Goal: Task Accomplishment & Management: Manage account settings

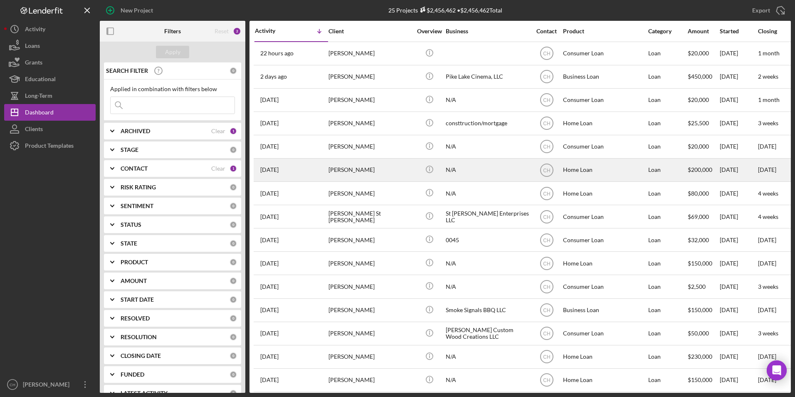
click at [358, 168] on div "[PERSON_NAME]" at bounding box center [370, 170] width 83 height 22
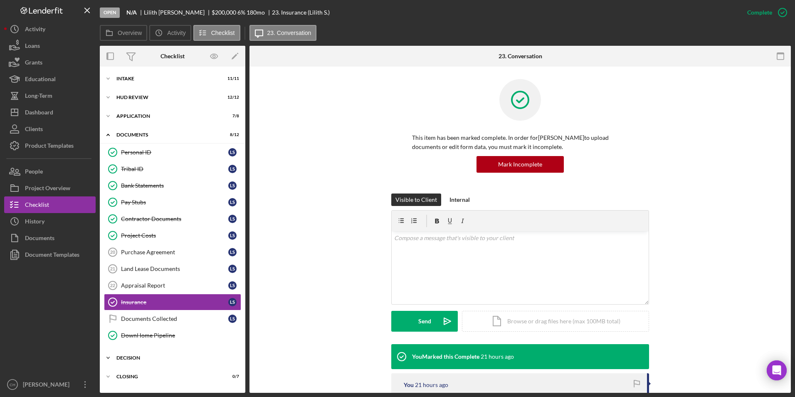
click at [136, 357] on div "Decision" at bounding box center [175, 357] width 119 height 5
click at [142, 373] on div "Credit Grade Sheet" at bounding box center [181, 375] width 120 height 7
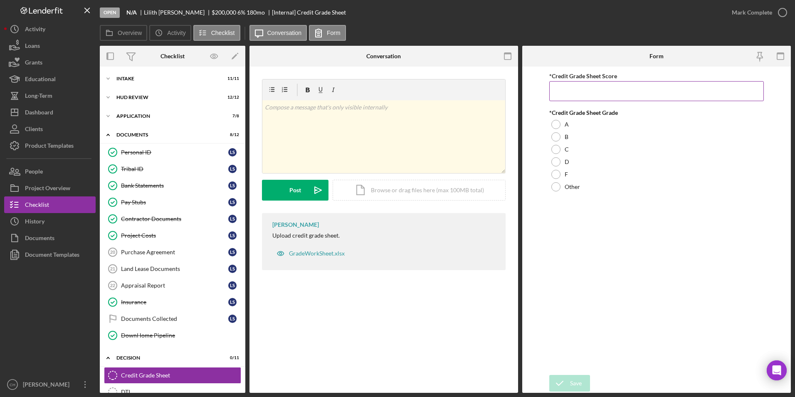
click at [567, 92] on input "*Credit Grade Sheet Score" at bounding box center [657, 91] width 215 height 20
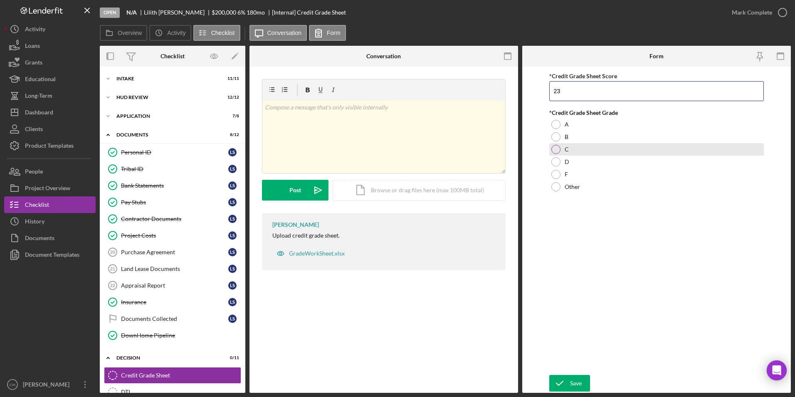
type input "23"
click at [556, 146] on div at bounding box center [556, 149] width 9 height 9
click at [570, 387] on div "Save" at bounding box center [576, 383] width 12 height 17
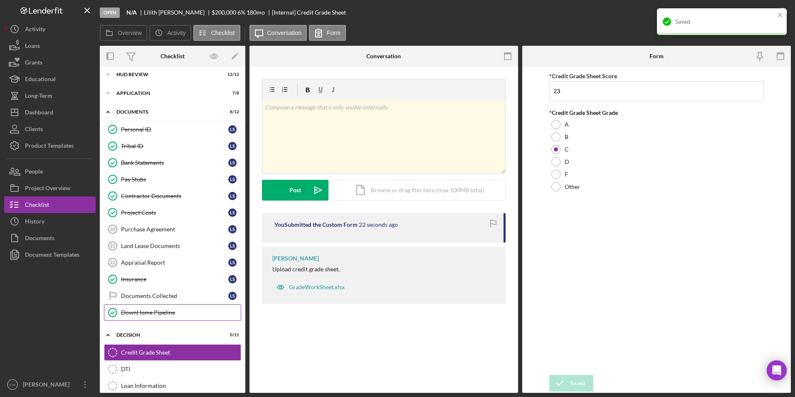
scroll to position [42, 0]
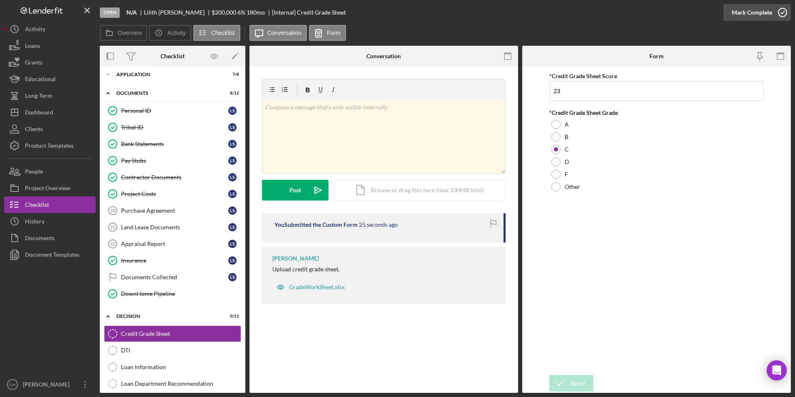
click at [740, 13] on div "Mark Complete" at bounding box center [752, 12] width 40 height 17
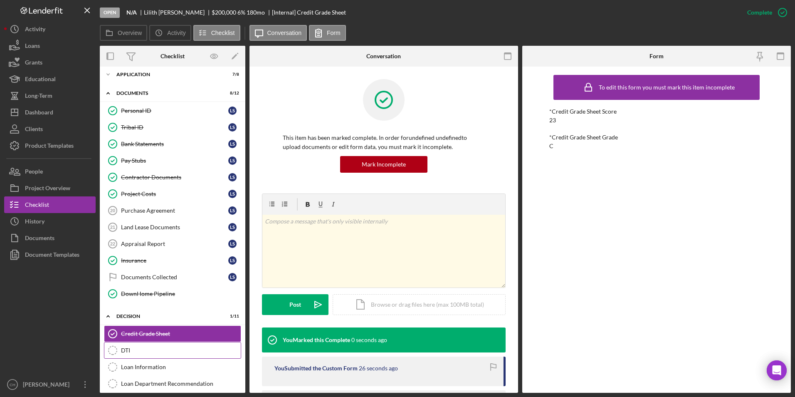
click at [137, 352] on div "DTI" at bounding box center [181, 350] width 120 height 7
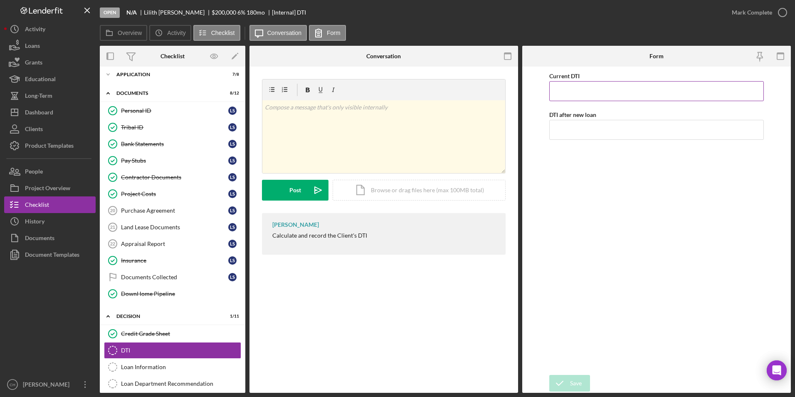
click at [563, 93] on input "Current DTI" at bounding box center [657, 91] width 215 height 20
type input "13.00000%"
click at [578, 129] on input "DTI after new loan" at bounding box center [657, 130] width 215 height 20
type input "42.00000%"
click at [580, 326] on div "Current DTI 13.00000% DTI after new loan 42.00000%" at bounding box center [657, 221] width 215 height 300
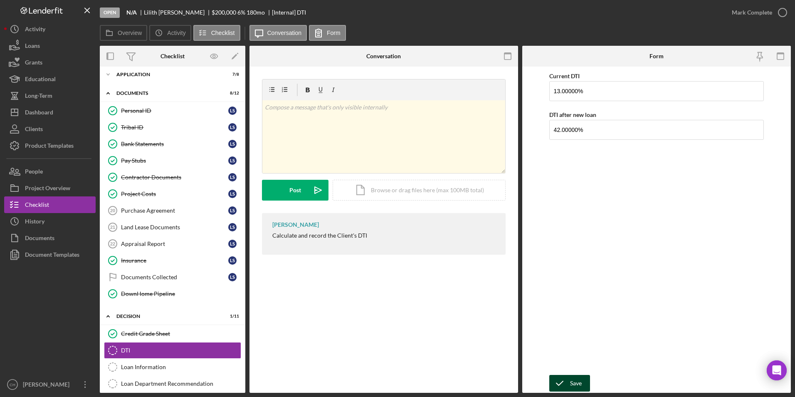
click at [576, 379] on div "Save" at bounding box center [576, 383] width 12 height 17
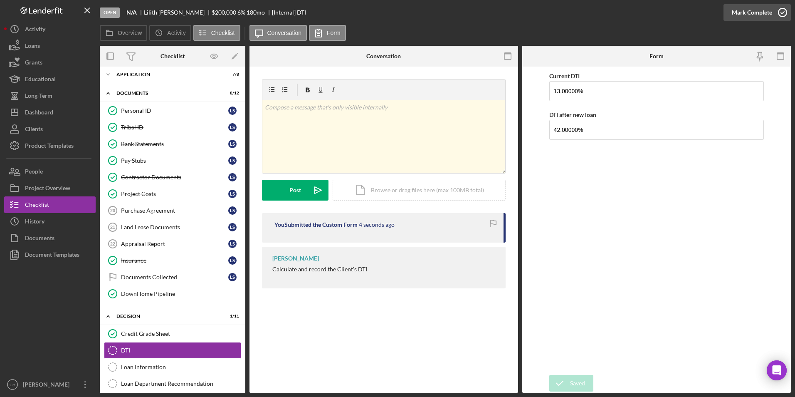
click at [749, 11] on div "Mark Complete" at bounding box center [752, 12] width 40 height 17
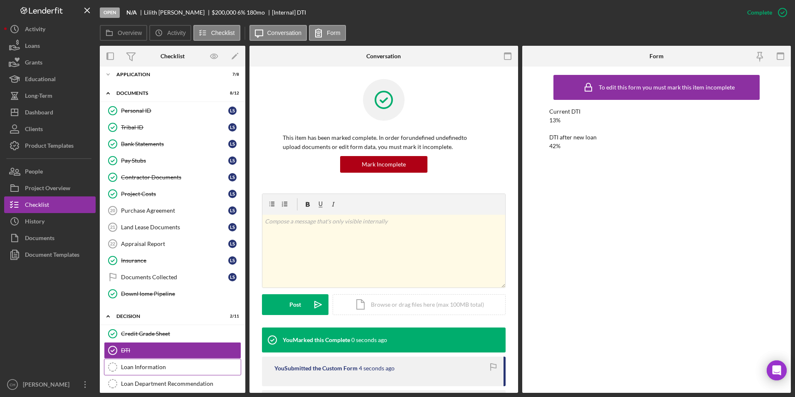
click at [165, 366] on div "Loan Information" at bounding box center [181, 367] width 120 height 7
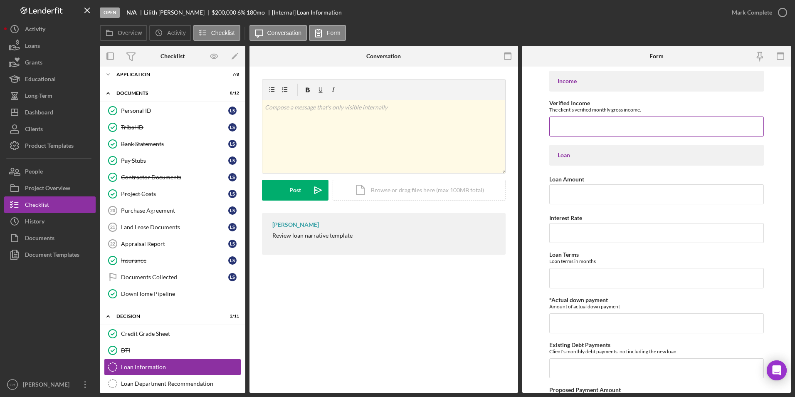
click at [589, 126] on input "Verified Income" at bounding box center [657, 126] width 215 height 20
type input "$4,179.20"
click at [567, 200] on input "Loan Amount" at bounding box center [657, 194] width 215 height 20
type input "$154,500"
click at [569, 228] on input "Interest Rate" at bounding box center [657, 233] width 215 height 20
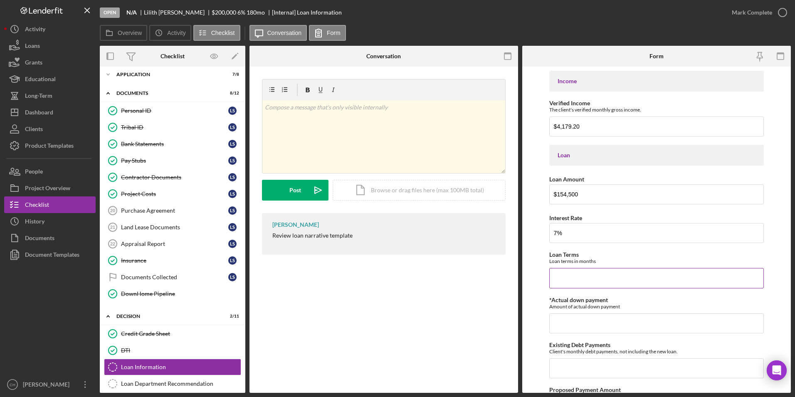
type input "7.00000%"
click at [584, 277] on input "Loan Terms" at bounding box center [657, 278] width 215 height 20
type input "520"
click at [572, 324] on input "*Actual down payment" at bounding box center [657, 323] width 215 height 20
type input "$0"
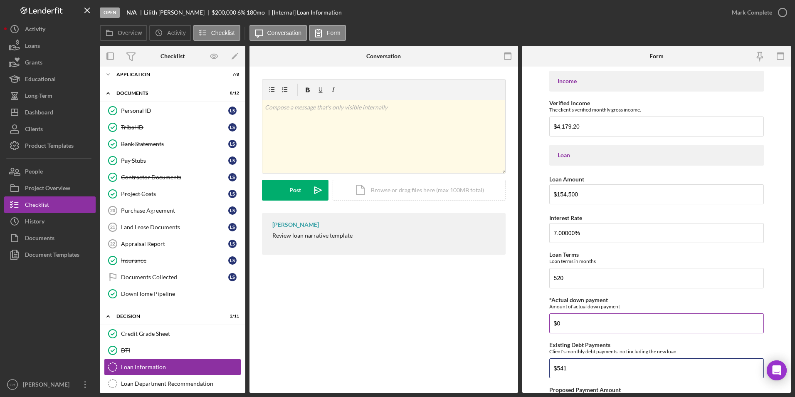
type input "$541"
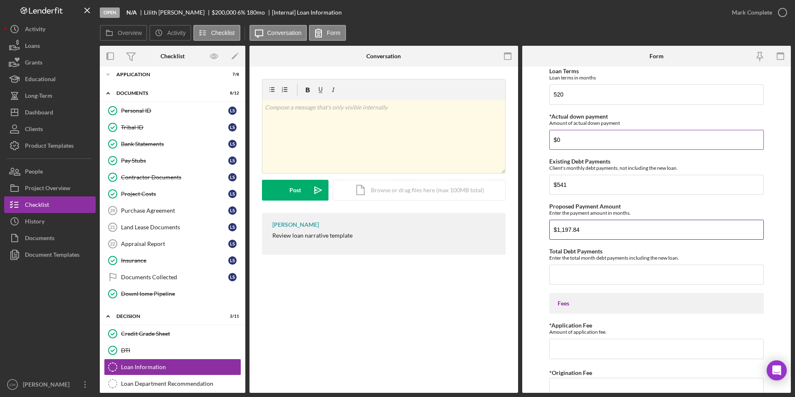
type input "$1,197.84"
type input "$1,738.84"
type input "$50"
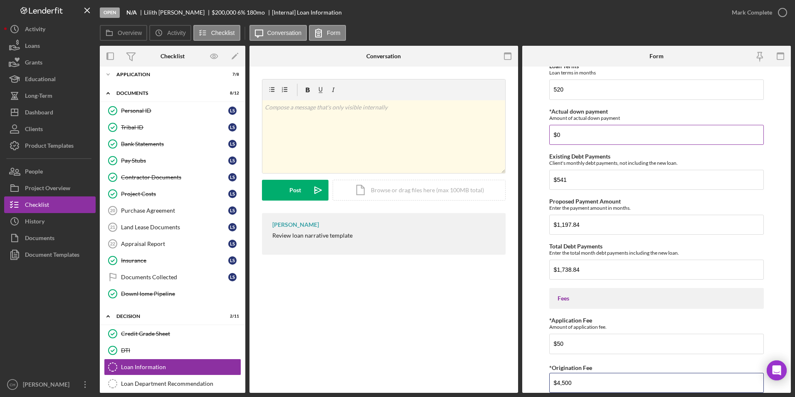
type input "$4,500"
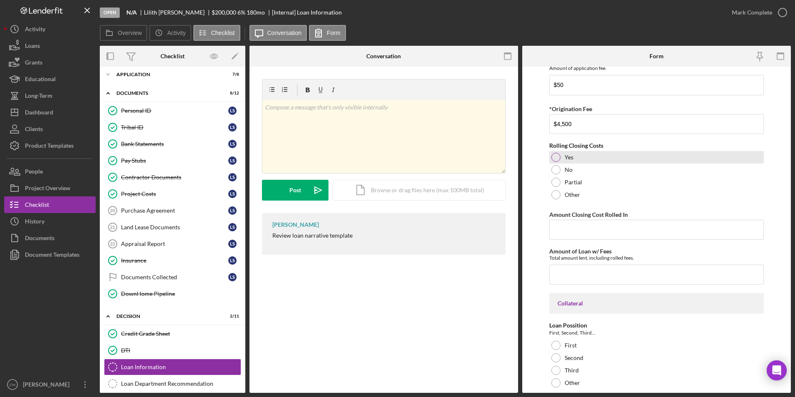
click at [553, 155] on div at bounding box center [556, 157] width 9 height 9
click at [578, 232] on input "Amount Closing Cost Rolled In" at bounding box center [657, 230] width 215 height 20
type input "$4,500"
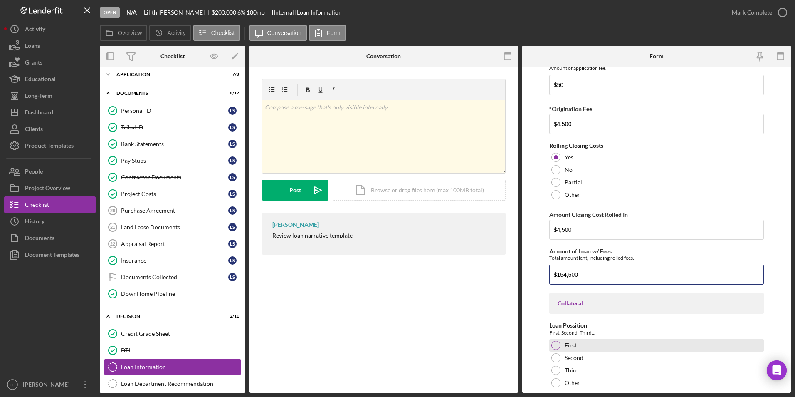
type input "$154,500"
click at [555, 340] on div "First" at bounding box center [657, 345] width 215 height 12
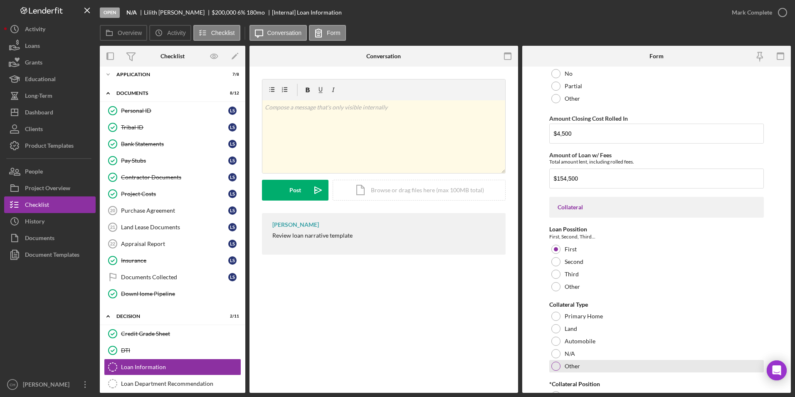
scroll to position [572, 0]
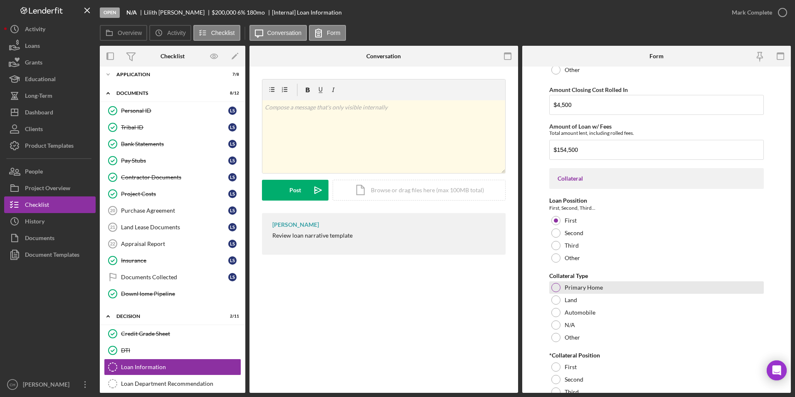
click at [556, 287] on div at bounding box center [556, 287] width 9 height 9
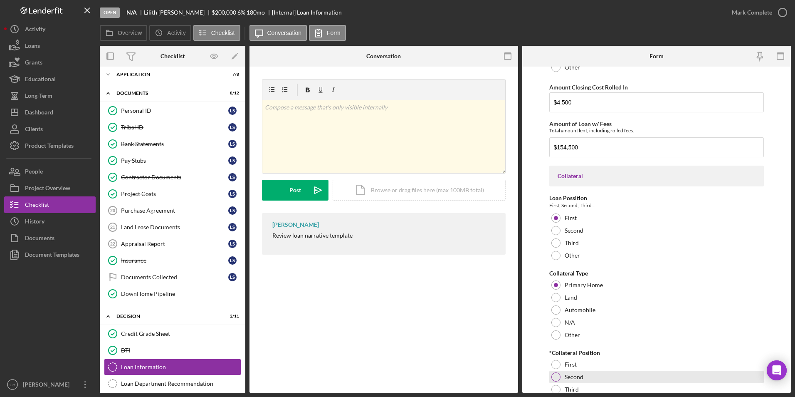
scroll to position [614, 0]
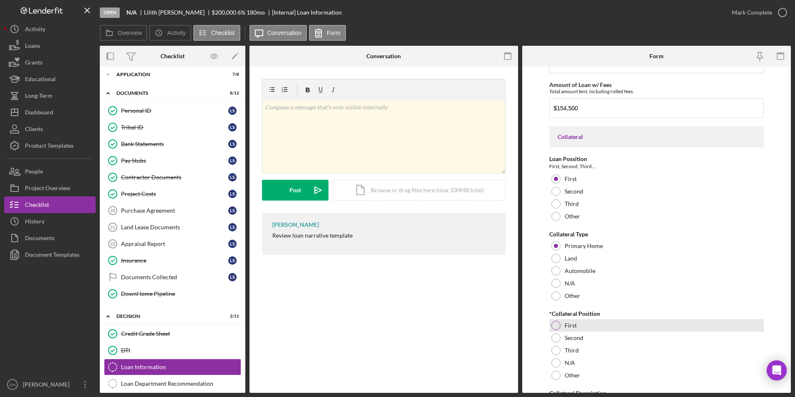
click at [559, 325] on div at bounding box center [556, 325] width 9 height 9
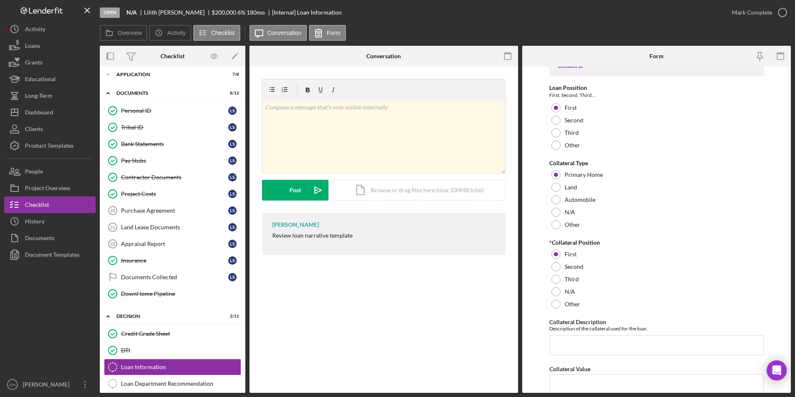
scroll to position [738, 0]
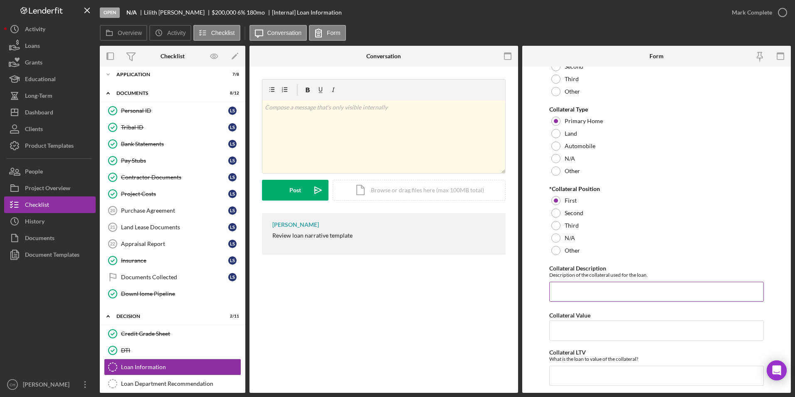
click at [600, 294] on input "Collateral Description" at bounding box center [657, 292] width 215 height 20
type input "Home to purchase"
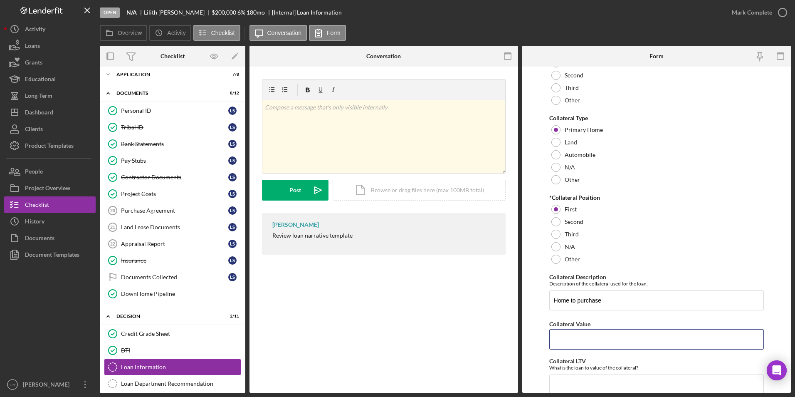
scroll to position [762, 0]
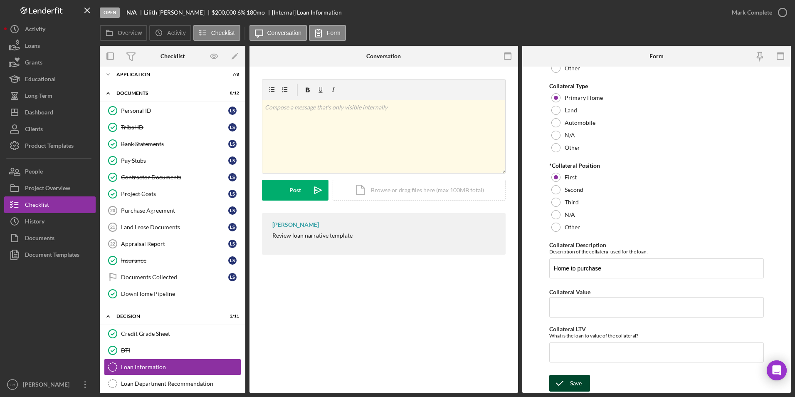
click at [575, 385] on div "Save" at bounding box center [576, 383] width 12 height 17
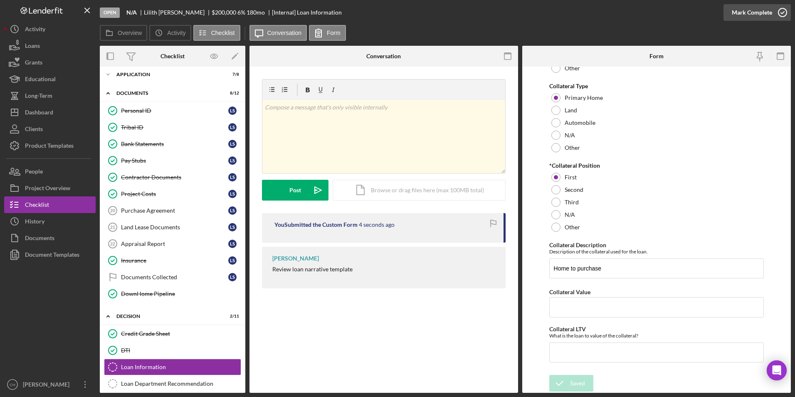
click at [746, 11] on div "Mark Complete" at bounding box center [752, 12] width 40 height 17
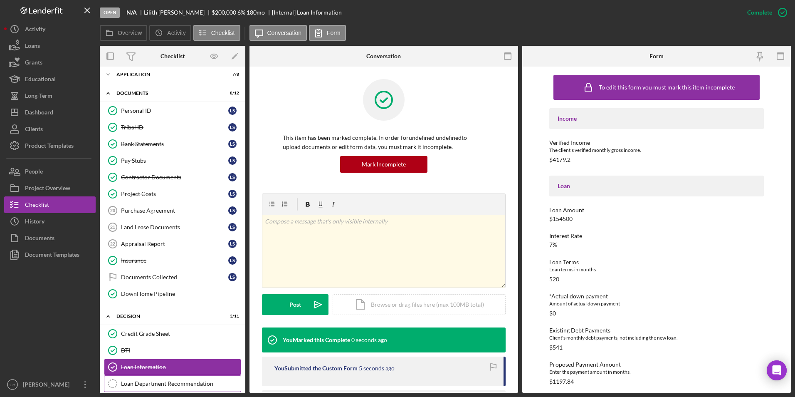
click at [141, 381] on div "Loan Department Recommendation" at bounding box center [181, 383] width 120 height 7
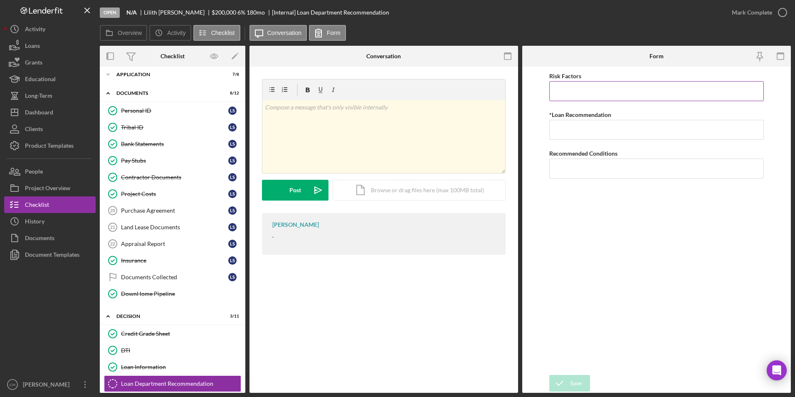
click at [561, 94] on input "Risk Factors" at bounding box center [657, 91] width 215 height 20
type input "None at this time"
type input "approve"
type input "n"
type input "None at this time"
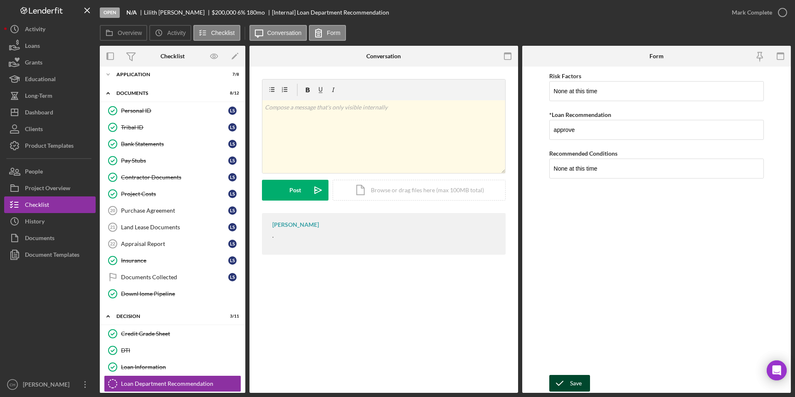
click at [576, 378] on div "Save" at bounding box center [576, 383] width 12 height 17
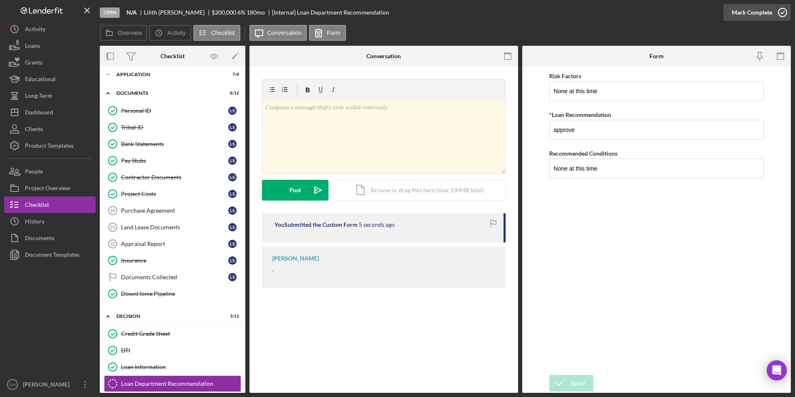
click at [754, 14] on div "Mark Complete" at bounding box center [752, 12] width 40 height 17
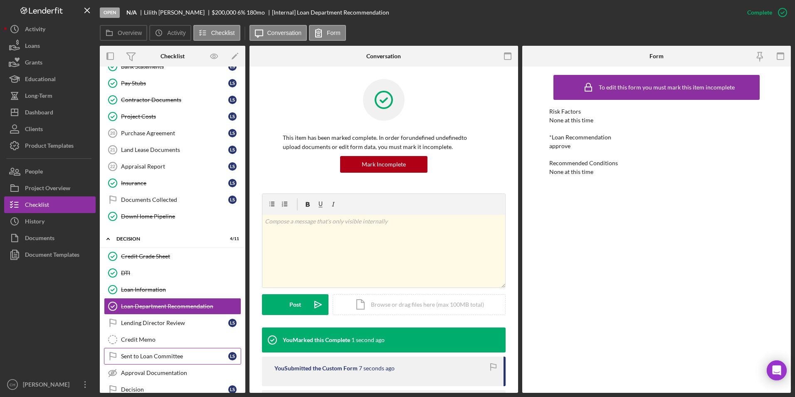
scroll to position [184, 0]
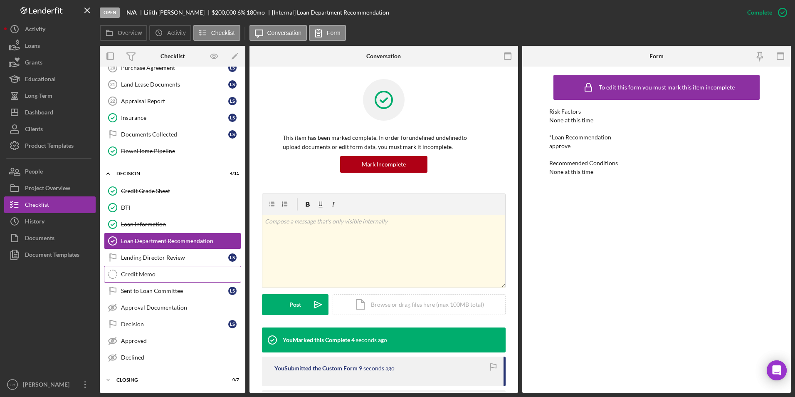
click at [161, 277] on div "Credit Memo" at bounding box center [181, 274] width 120 height 7
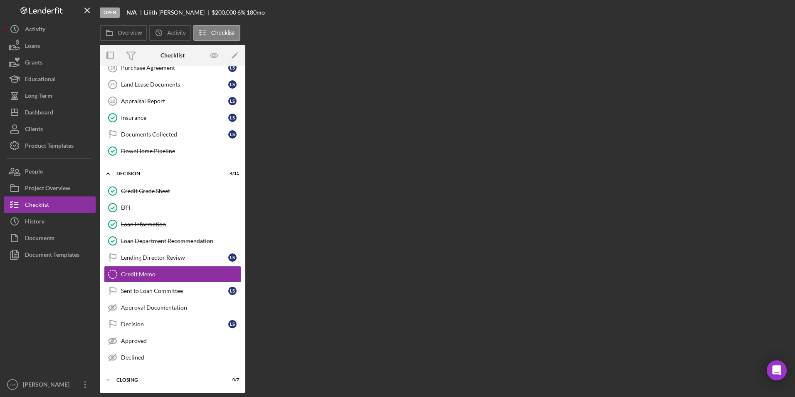
scroll to position [184, 0]
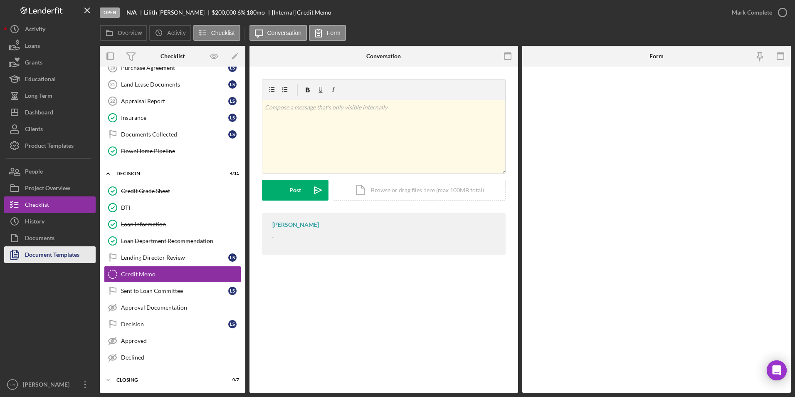
click at [62, 258] on div "Document Templates" at bounding box center [52, 255] width 54 height 19
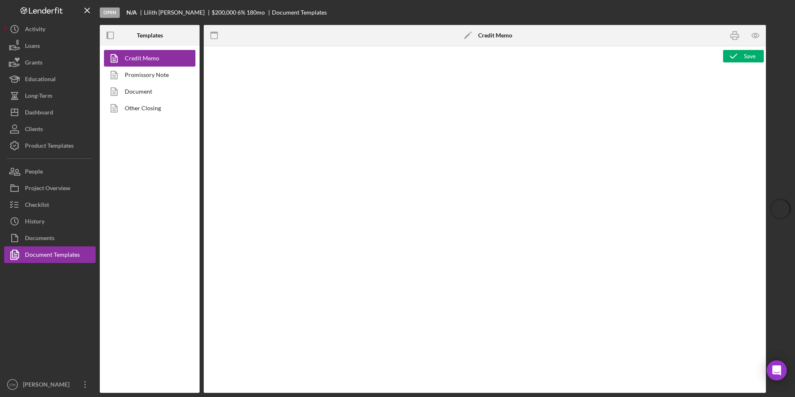
type textarea "<p style="text-align: center"><span style="font-size: 18pt"><strong>[US_STATE] …"
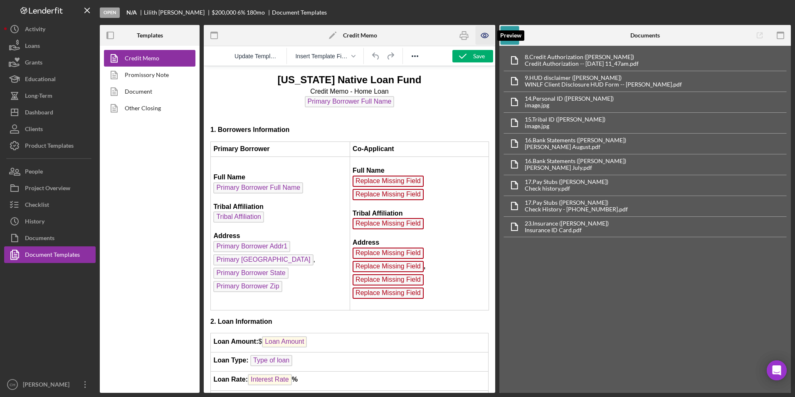
click at [480, 35] on icon "button" at bounding box center [485, 35] width 19 height 19
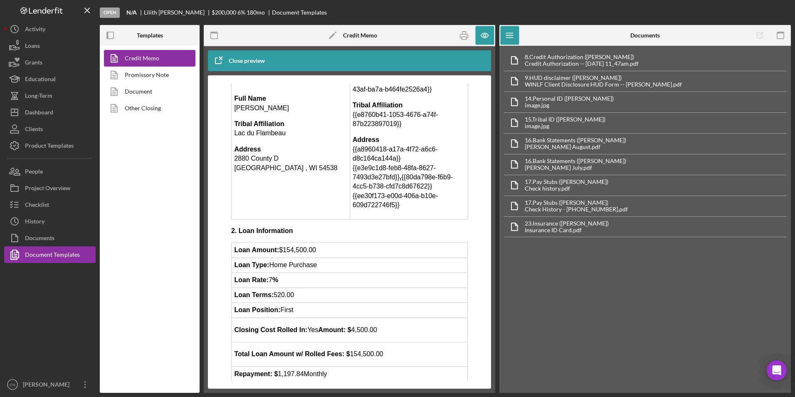
scroll to position [125, 0]
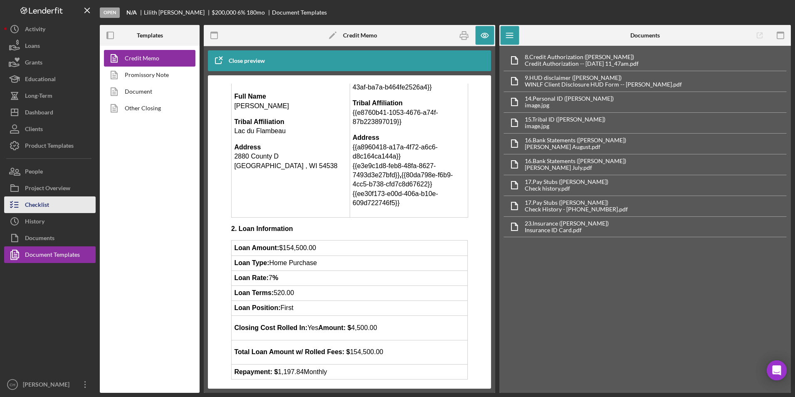
click at [41, 201] on div "Checklist" at bounding box center [37, 205] width 24 height 19
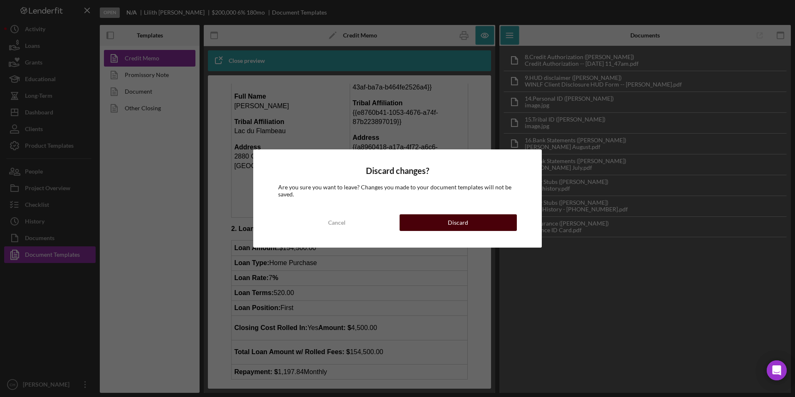
click at [503, 224] on button "Discard" at bounding box center [458, 222] width 117 height 17
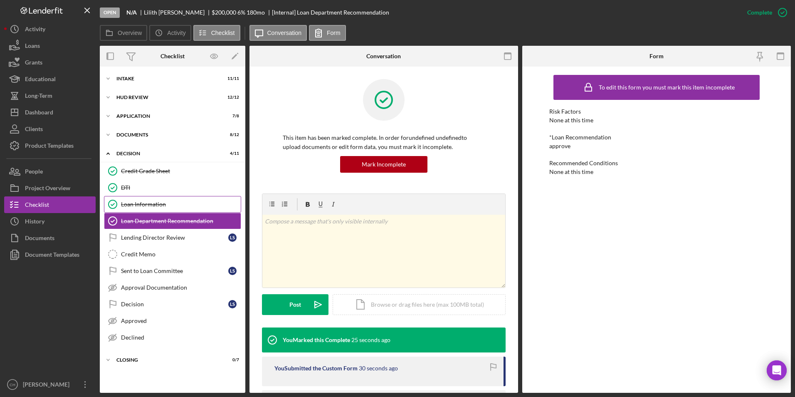
click at [149, 210] on link "Loan Information Loan Information" at bounding box center [172, 204] width 137 height 17
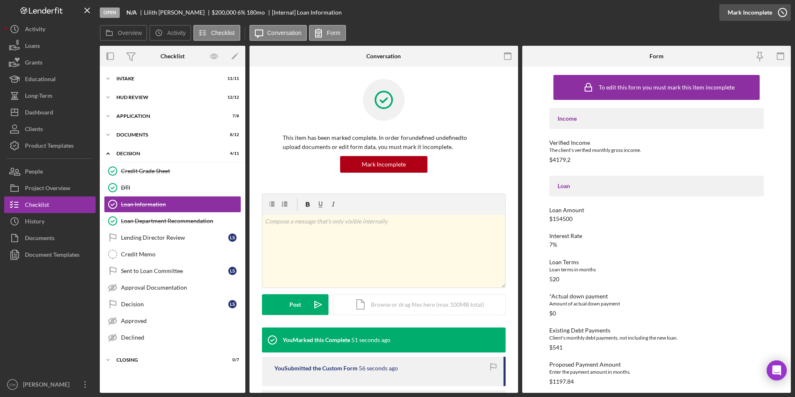
click at [749, 11] on div "Mark Incomplete" at bounding box center [750, 12] width 45 height 17
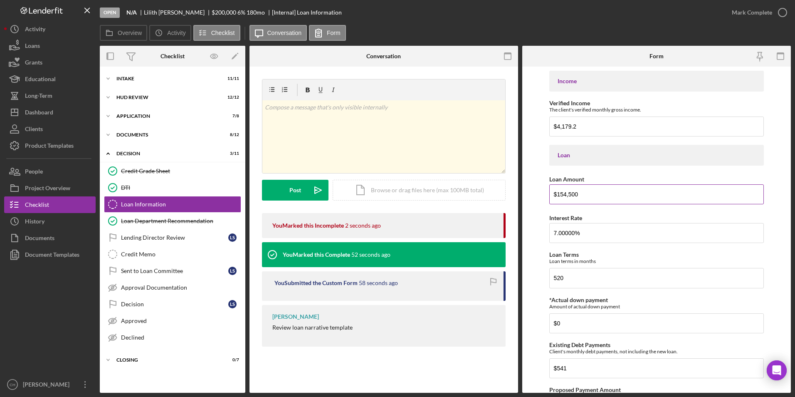
drag, startPoint x: 593, startPoint y: 195, endPoint x: 560, endPoint y: 195, distance: 33.3
click at [560, 195] on input "$154,500" at bounding box center [657, 194] width 215 height 20
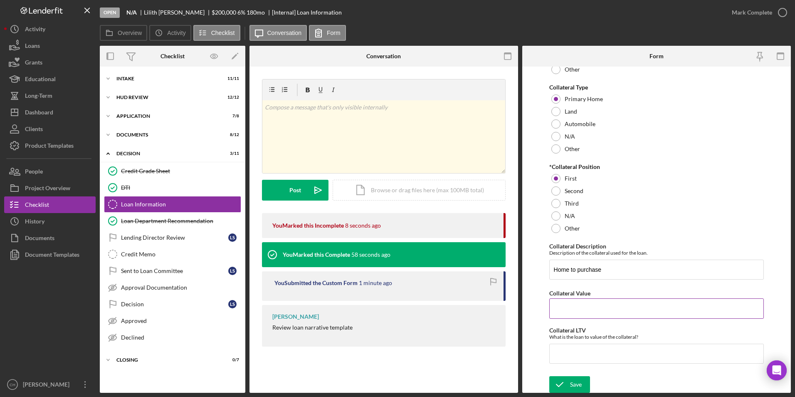
scroll to position [762, 0]
type input "$150,000"
click at [575, 380] on div "Save" at bounding box center [576, 383] width 12 height 17
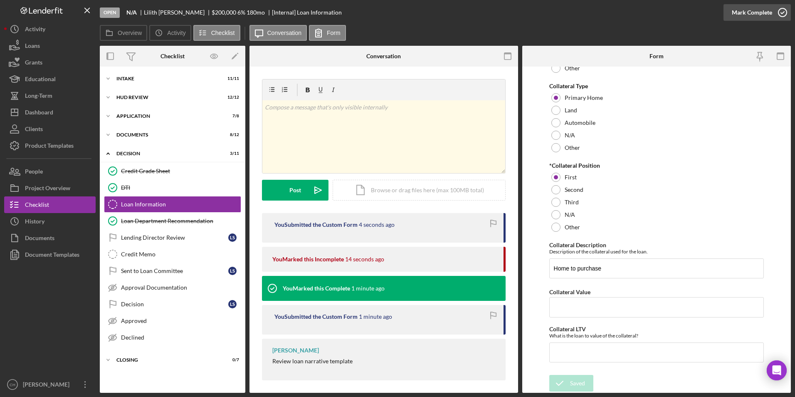
click at [753, 11] on div "Mark Complete" at bounding box center [752, 12] width 40 height 17
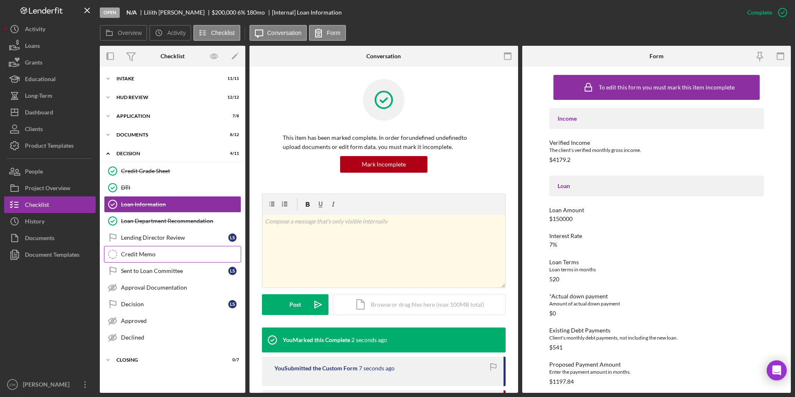
click at [145, 251] on div "Credit Memo" at bounding box center [181, 254] width 120 height 7
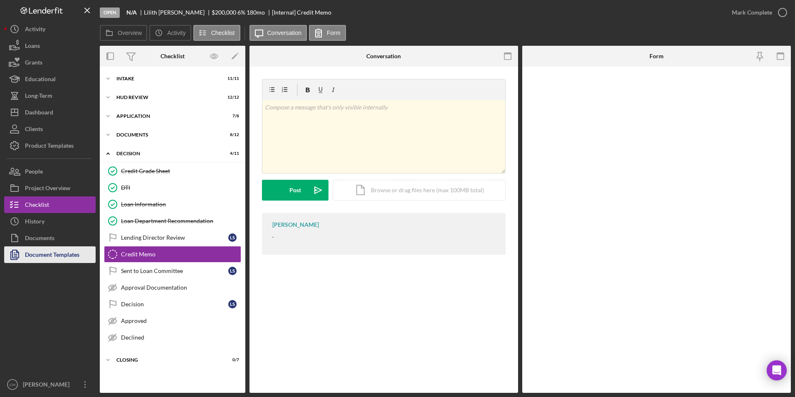
click at [67, 259] on div "Document Templates" at bounding box center [52, 255] width 54 height 19
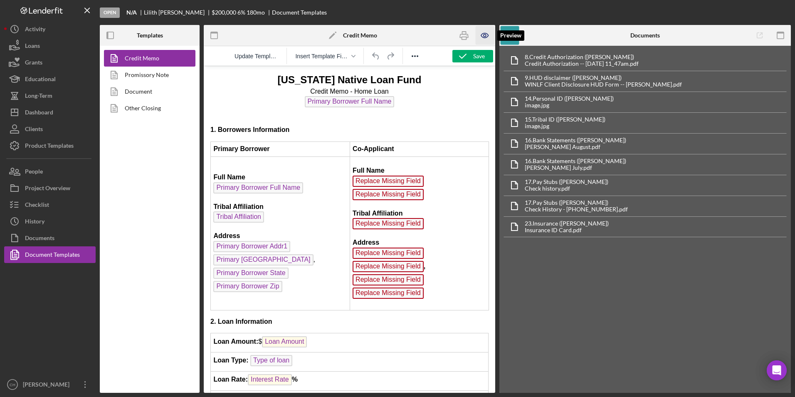
drag, startPoint x: 485, startPoint y: 36, endPoint x: 480, endPoint y: 44, distance: 9.6
click at [485, 36] on icon "button" at bounding box center [485, 35] width 19 height 19
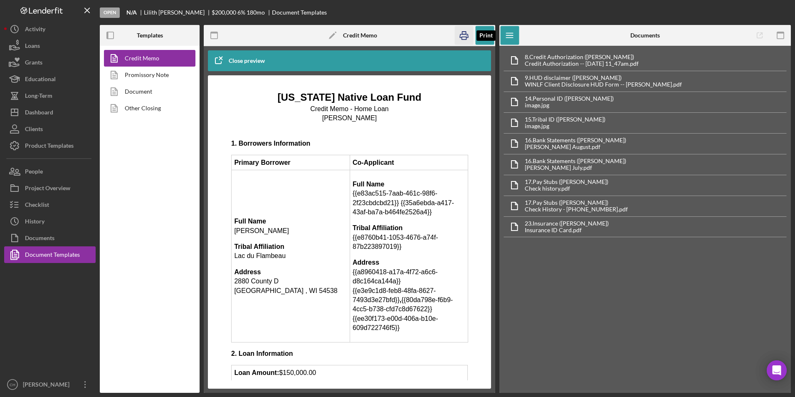
click at [468, 32] on icon "button" at bounding box center [464, 35] width 19 height 19
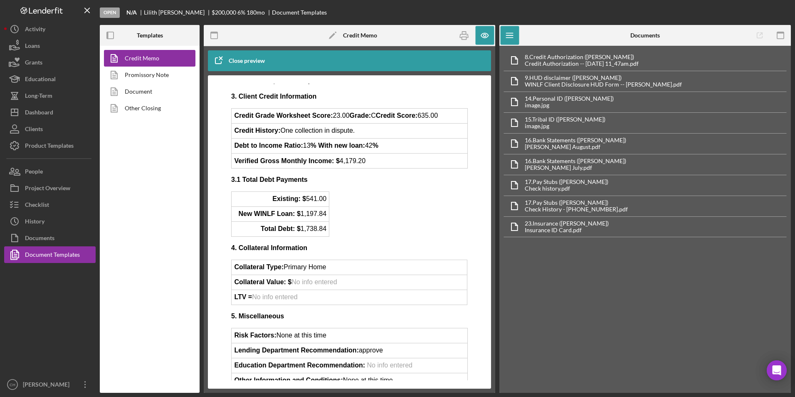
scroll to position [469, 0]
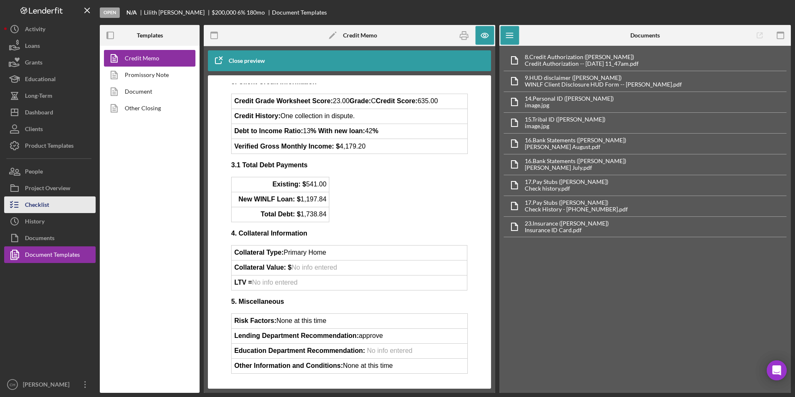
click at [38, 207] on div "Checklist" at bounding box center [37, 205] width 24 height 19
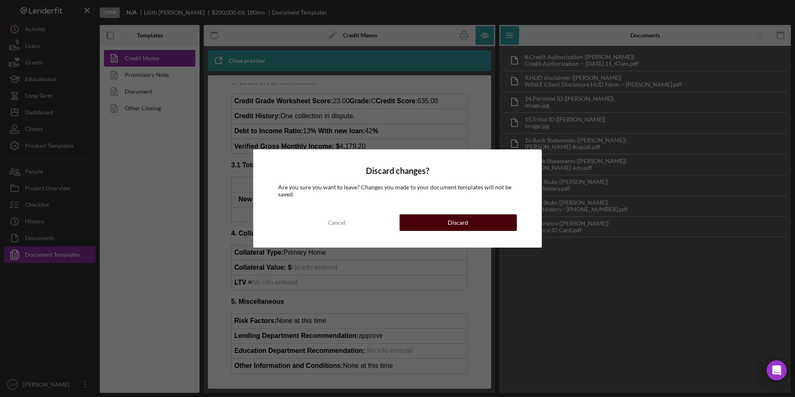
click at [430, 218] on button "Discard" at bounding box center [458, 222] width 117 height 17
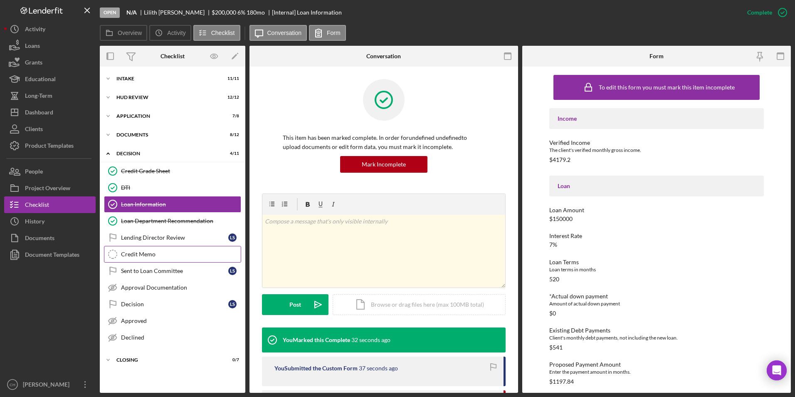
click at [142, 252] on div "Credit Memo" at bounding box center [181, 254] width 120 height 7
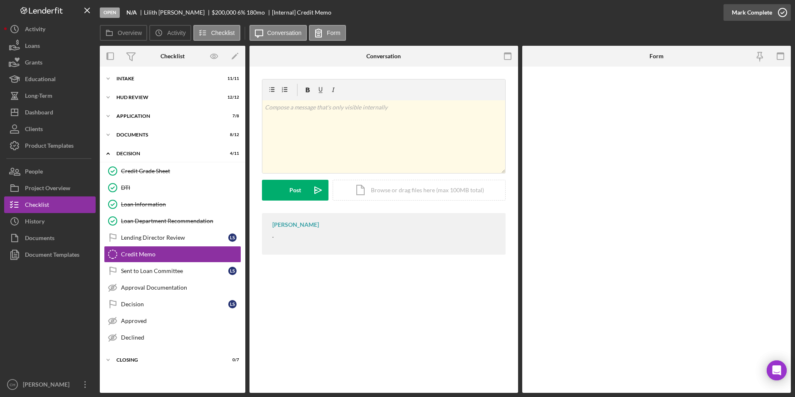
click at [753, 13] on div "Mark Complete" at bounding box center [752, 12] width 40 height 17
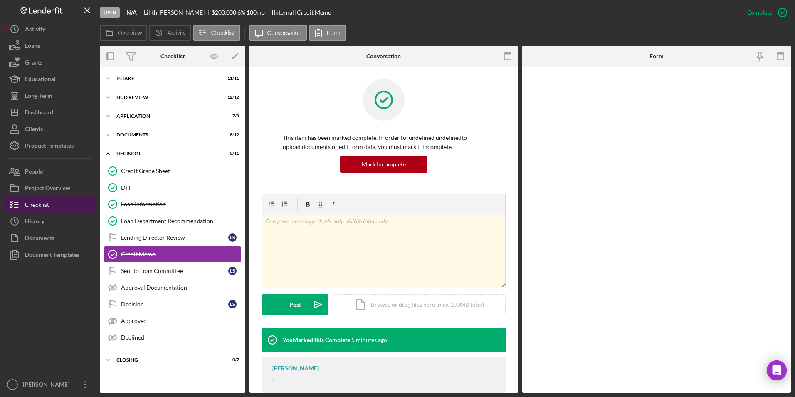
click at [41, 203] on div "Checklist" at bounding box center [37, 205] width 24 height 19
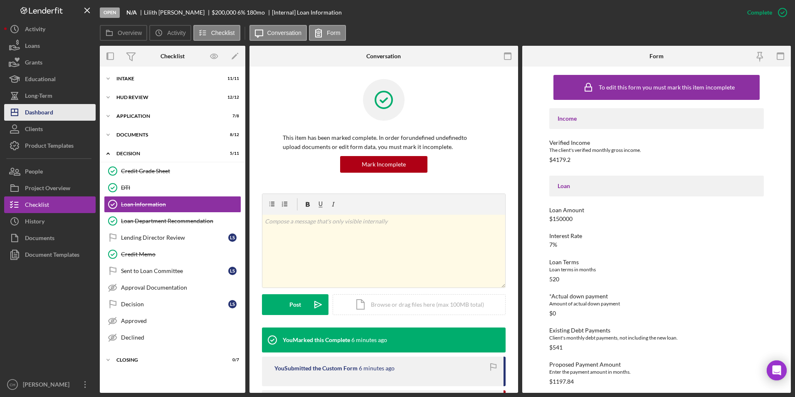
click at [53, 115] on div "Dashboard" at bounding box center [39, 113] width 28 height 19
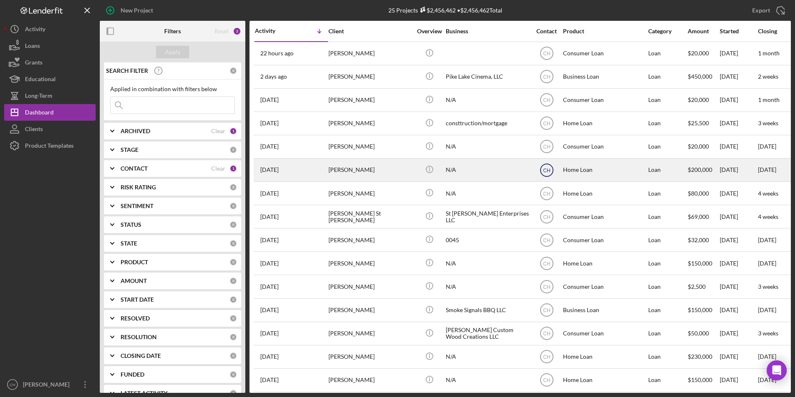
click at [546, 169] on text "CH" at bounding box center [546, 170] width 7 height 6
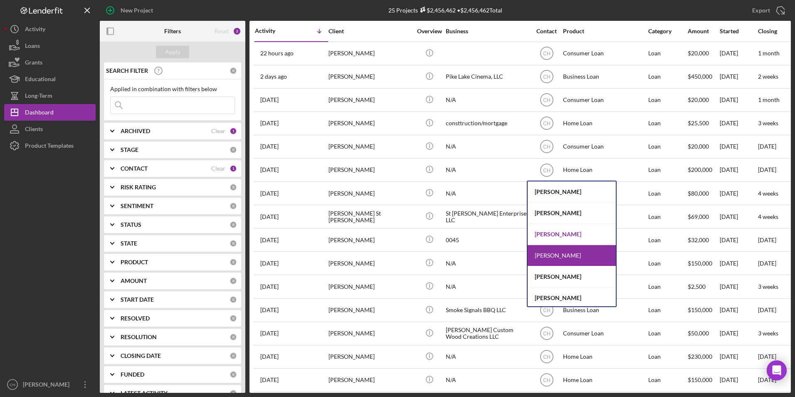
click at [552, 234] on div "[PERSON_NAME]" at bounding box center [572, 234] width 88 height 21
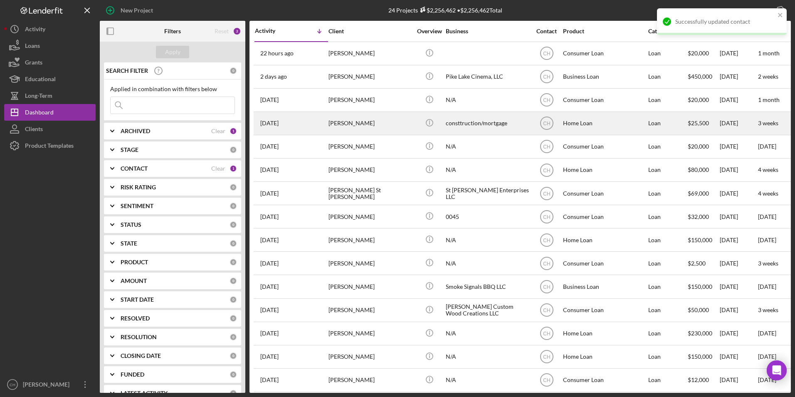
click at [447, 124] on div "consttruction/mortgage" at bounding box center [487, 123] width 83 height 22
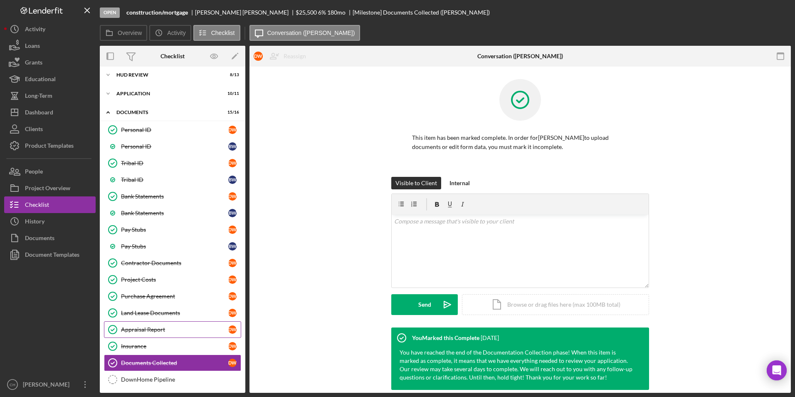
scroll to position [81, 0]
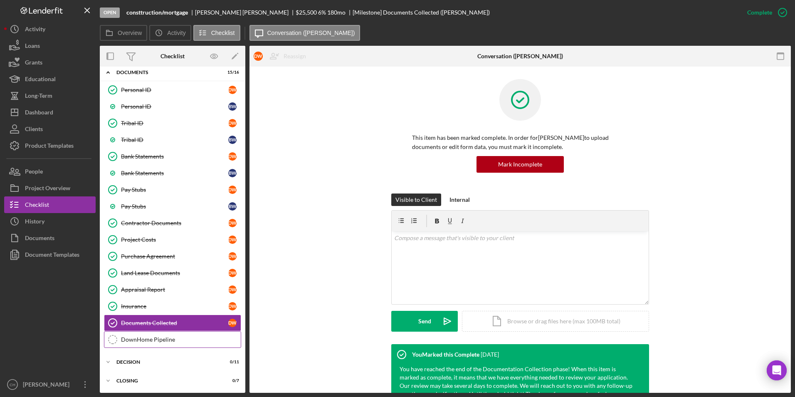
click at [134, 342] on div "DownHome Pipeline" at bounding box center [181, 339] width 120 height 7
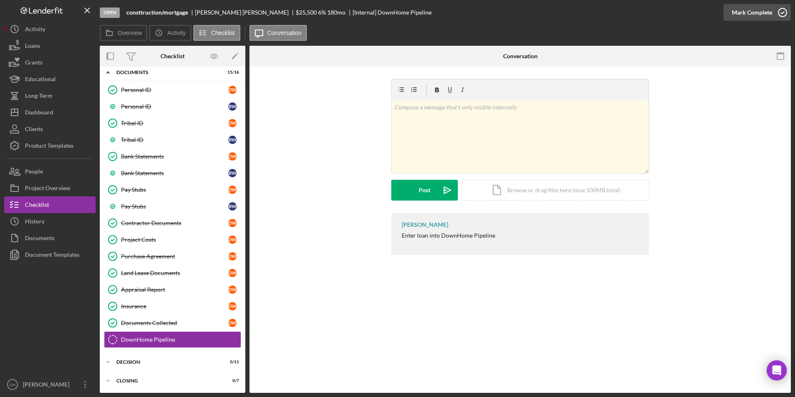
click at [726, 10] on button "Mark Complete" at bounding box center [757, 12] width 67 height 17
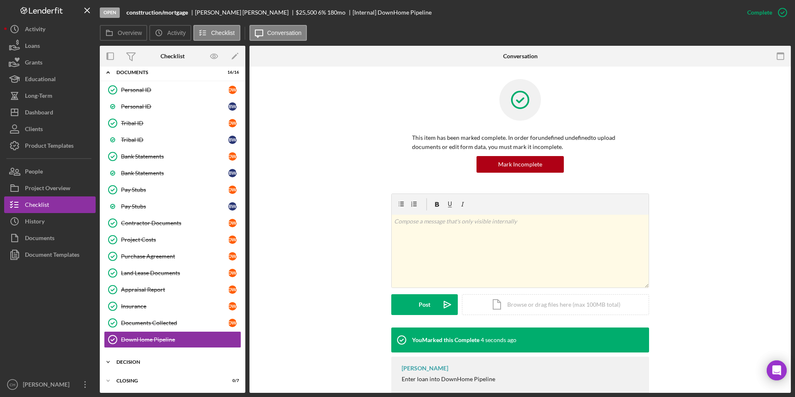
click at [107, 360] on icon "Icon/Expander" at bounding box center [108, 362] width 17 height 17
click at [134, 379] on div "Credit Grade Sheet" at bounding box center [181, 379] width 120 height 7
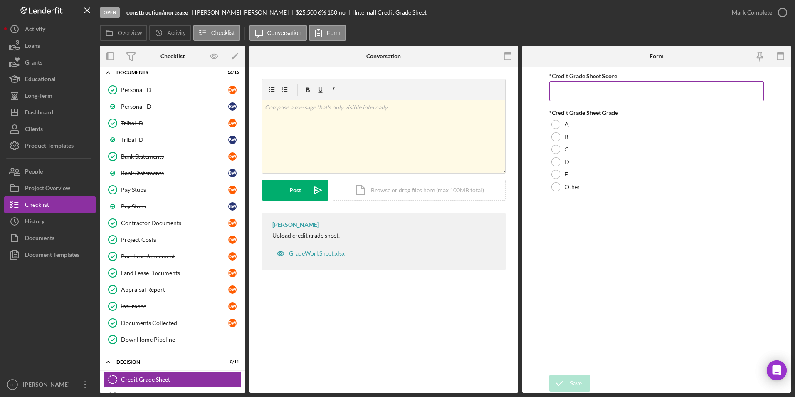
click at [565, 92] on input "*Credit Grade Sheet Score" at bounding box center [657, 91] width 215 height 20
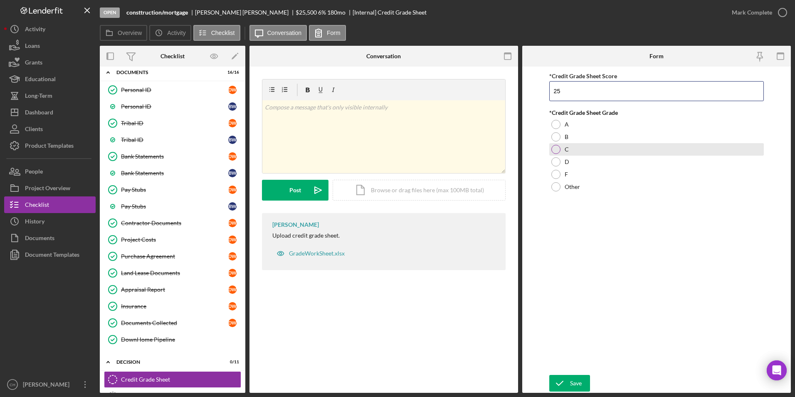
type input "25"
click at [553, 147] on div at bounding box center [556, 149] width 9 height 9
click at [572, 384] on div "Save" at bounding box center [576, 383] width 12 height 17
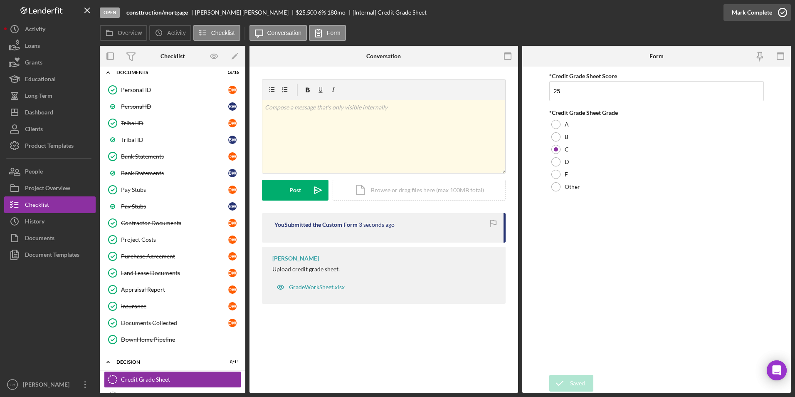
click at [741, 11] on div "Mark Complete" at bounding box center [752, 12] width 40 height 17
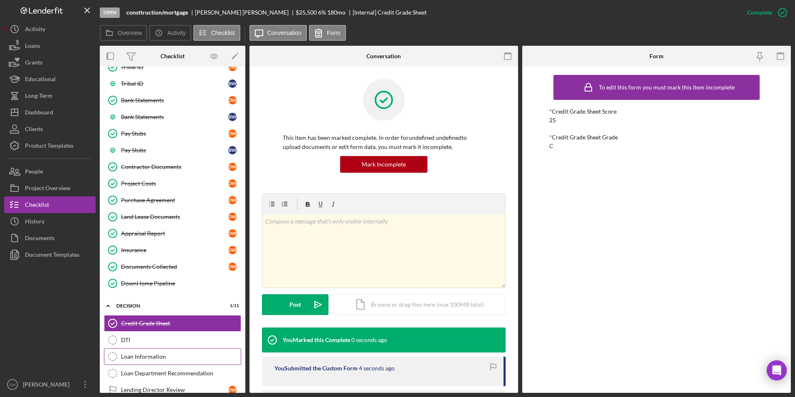
scroll to position [206, 0]
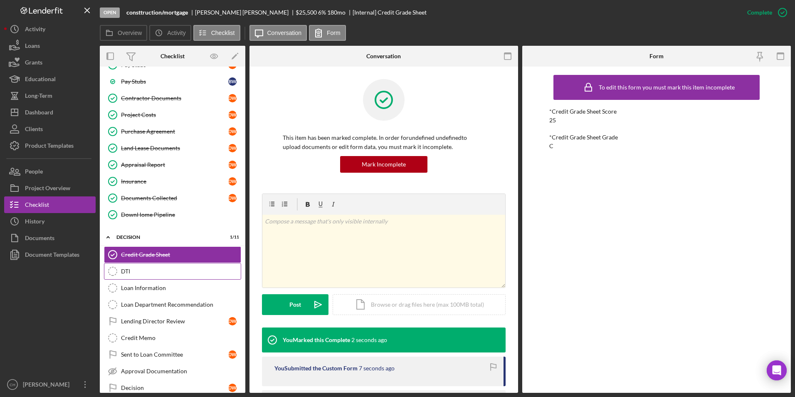
click at [142, 273] on div "DTI" at bounding box center [181, 271] width 120 height 7
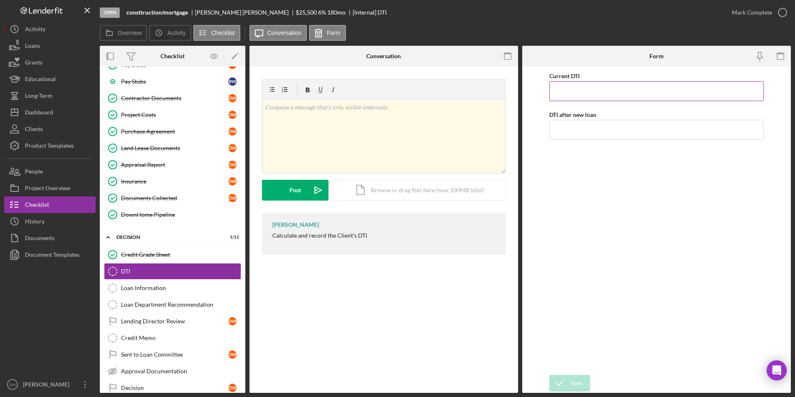
click at [578, 98] on input "Current DTI" at bounding box center [657, 91] width 215 height 20
type input "35.00000%"
click at [566, 133] on input "DTI after new loan" at bounding box center [657, 130] width 215 height 20
type input "38.00000%"
click at [601, 229] on div "Current DTI 35.00000% DTI after new loan 38.00000%" at bounding box center [657, 221] width 215 height 300
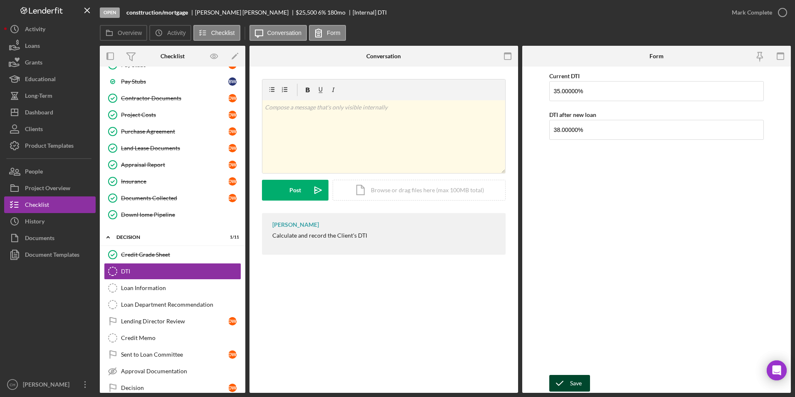
click at [575, 385] on div "Save" at bounding box center [576, 383] width 12 height 17
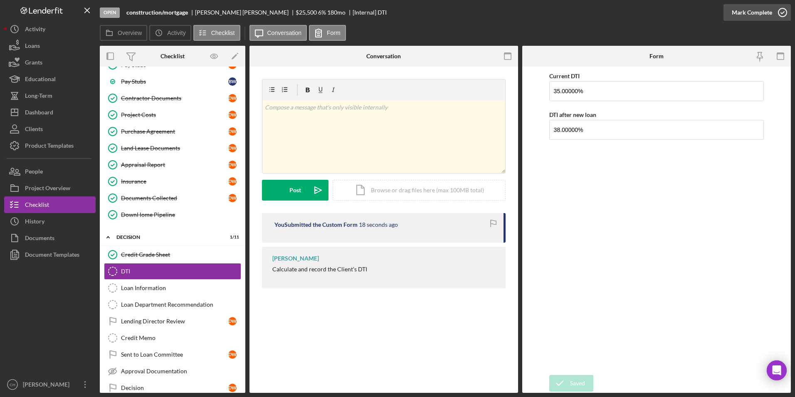
click at [762, 12] on div "Mark Complete" at bounding box center [752, 12] width 40 height 17
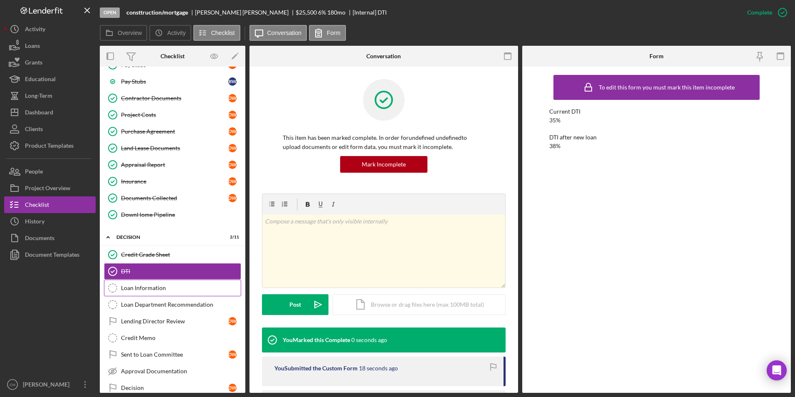
click at [151, 291] on div "Loan Information" at bounding box center [181, 288] width 120 height 7
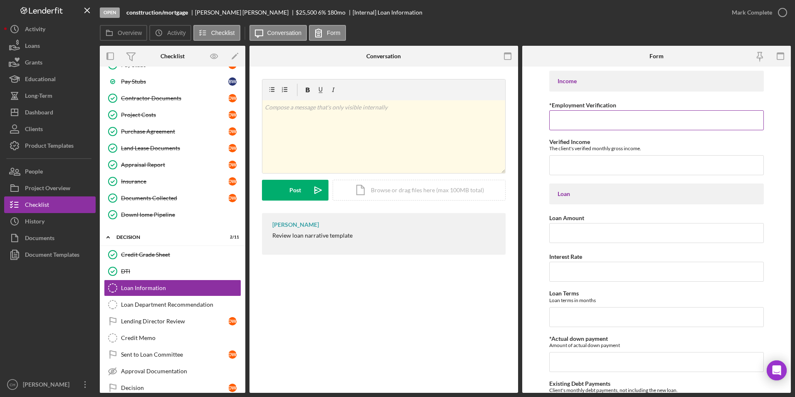
click at [589, 118] on input "*Employment Verification" at bounding box center [657, 120] width 215 height 20
type input "[DATE] [PERSON_NAME] [DATE], [PERSON_NAME] [DATE]"
type input "$14,181.08"
type input "$25,550.69"
type input "7.75000%"
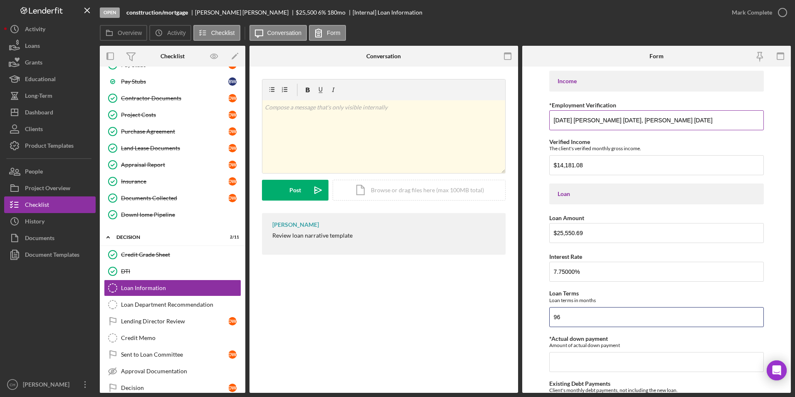
type input "96"
type input "$0"
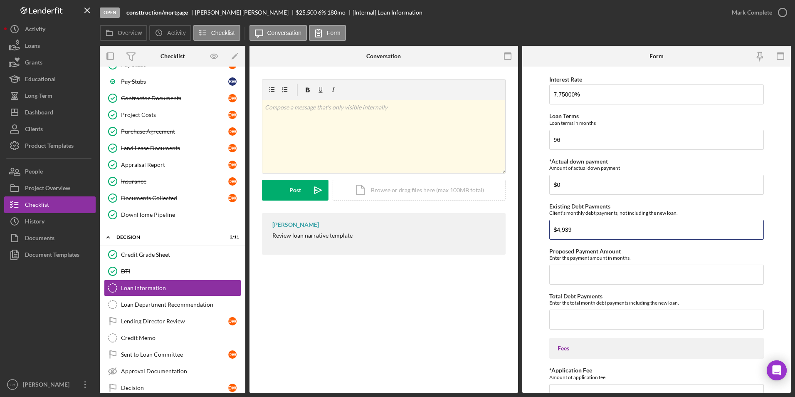
type input "$4,939"
type input "$368.70"
type input "$5,307.70"
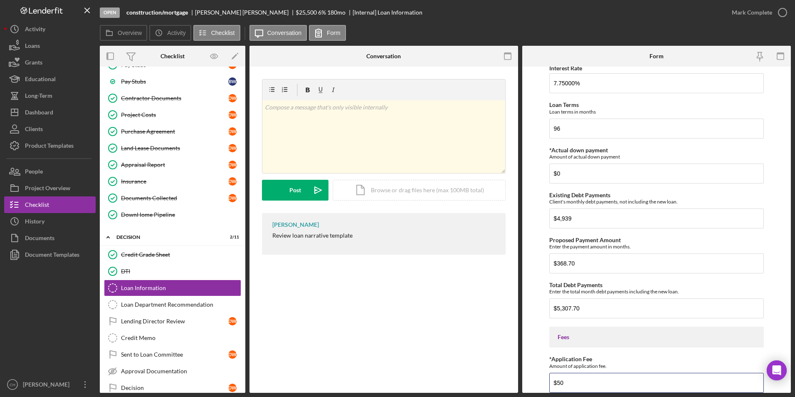
type input "$50"
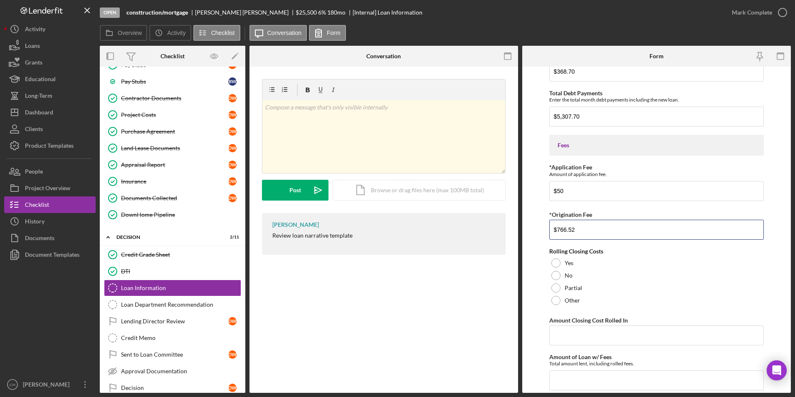
type input "$766.52"
click at [558, 264] on div at bounding box center [556, 262] width 9 height 9
click at [571, 332] on input "Amount Closing Cost Rolled In" at bounding box center [657, 335] width 215 height 20
type input "$766.52"
click at [573, 378] on input "Amount of Loan w/ Fees" at bounding box center [657, 380] width 215 height 20
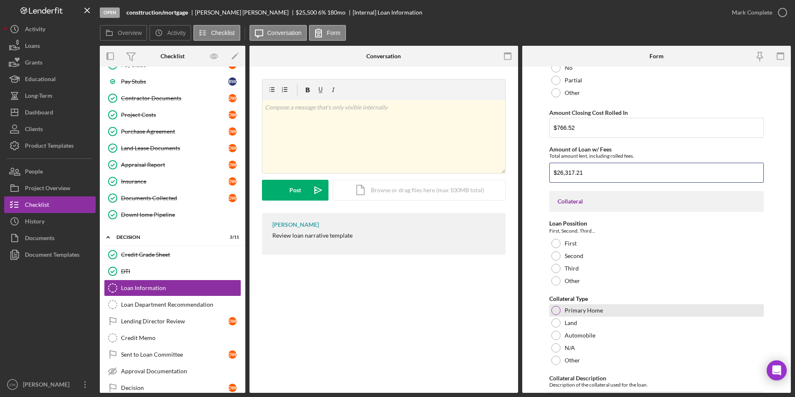
scroll to position [588, 0]
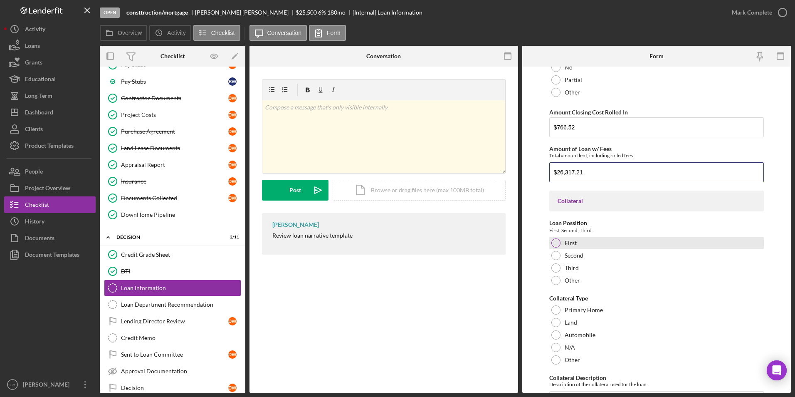
type input "$26,317.21"
click at [557, 246] on div at bounding box center [556, 242] width 9 height 9
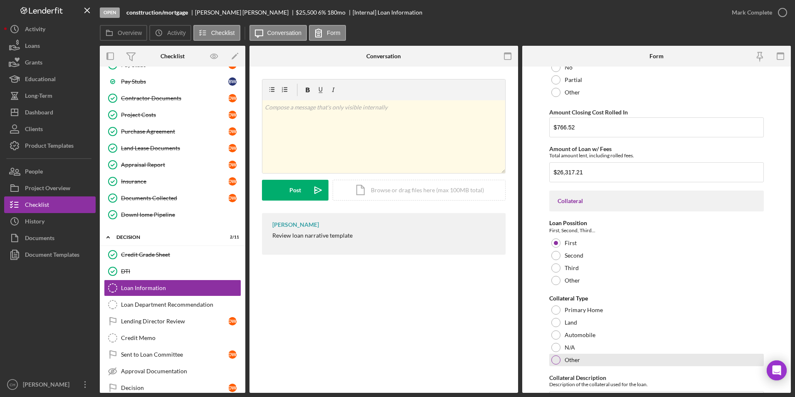
click at [556, 357] on div at bounding box center [556, 359] width 9 height 9
click at [565, 373] on textarea at bounding box center [657, 379] width 215 height 27
type textarea "O"
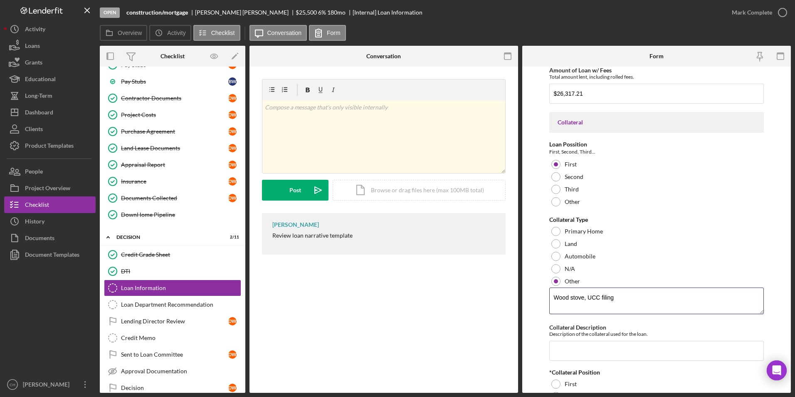
scroll to position [671, 0]
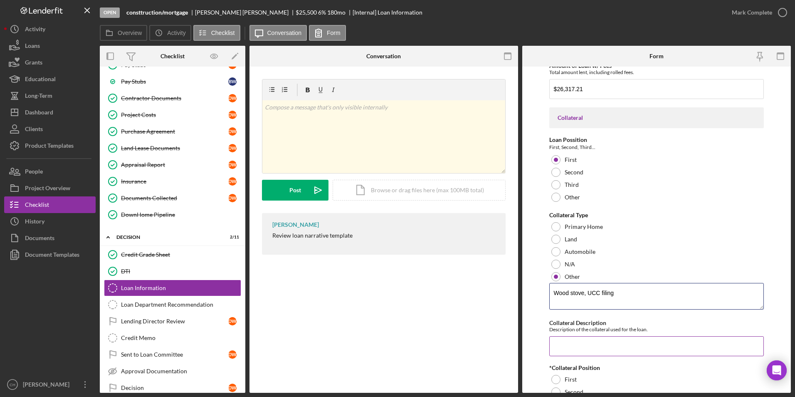
type textarea "Wood stove, UCC filing"
click at [573, 342] on input "Collateral Description" at bounding box center [657, 346] width 215 height 20
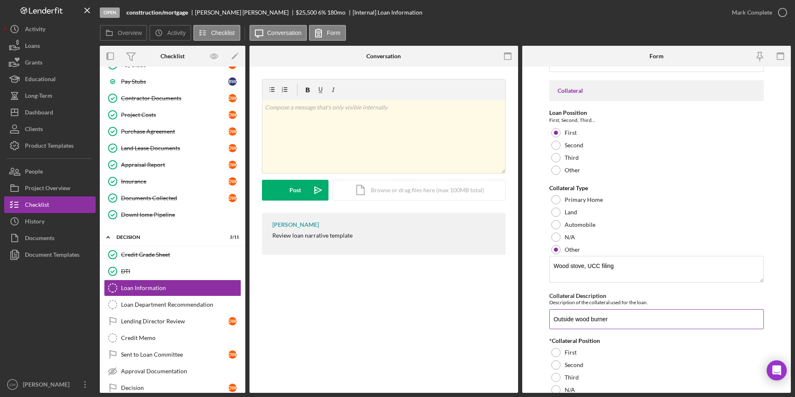
scroll to position [713, 0]
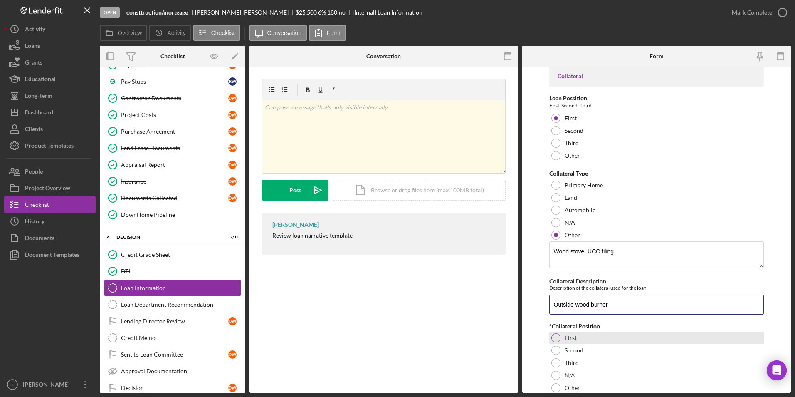
type input "Outside wood burner"
click at [554, 339] on div at bounding box center [556, 337] width 9 height 9
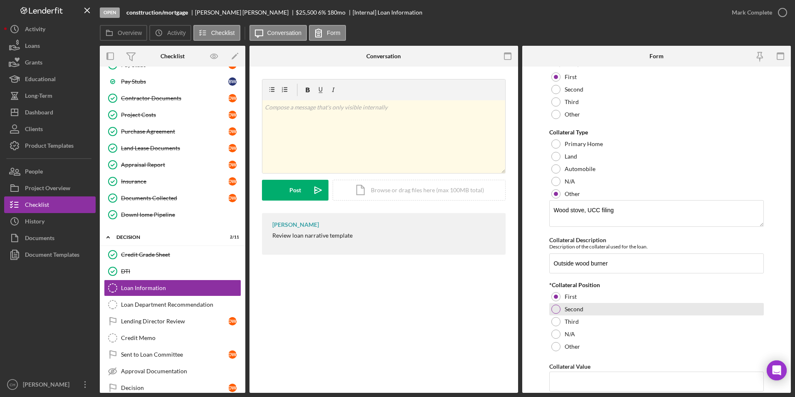
scroll to position [755, 0]
click at [566, 383] on input "Collateral Value" at bounding box center [657, 381] width 215 height 20
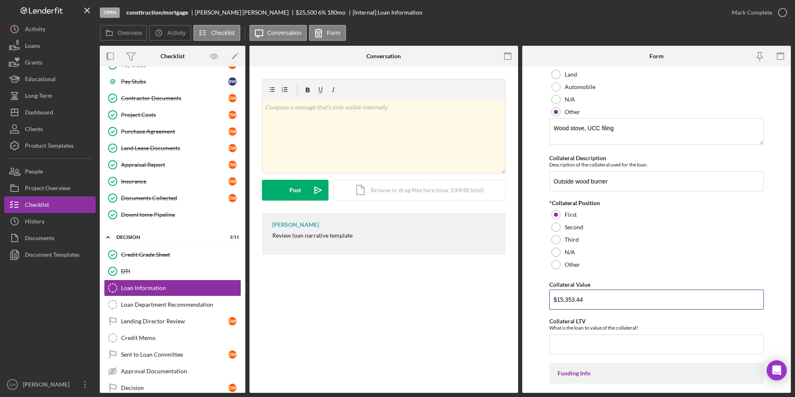
scroll to position [838, 0]
type input "$15,353.44"
click at [577, 343] on input "Collateral LTV" at bounding box center [657, 343] width 215 height 20
click at [624, 178] on input "Outside wood burner" at bounding box center [657, 180] width 215 height 20
type input "Outside wood burner and boiler"
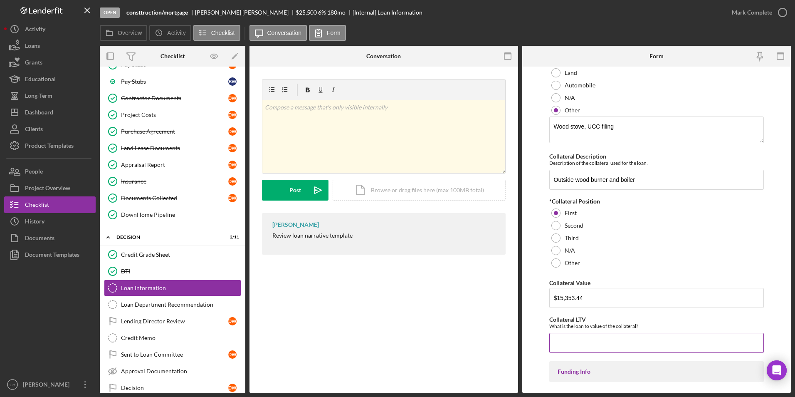
click at [584, 345] on input "Collateral LTV" at bounding box center [657, 343] width 215 height 20
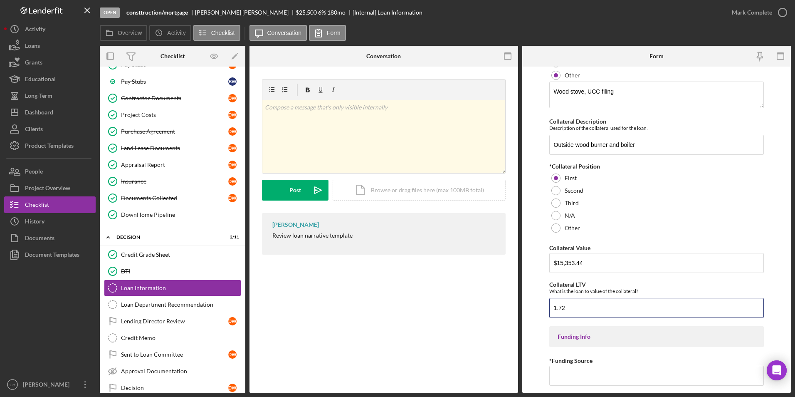
scroll to position [879, 0]
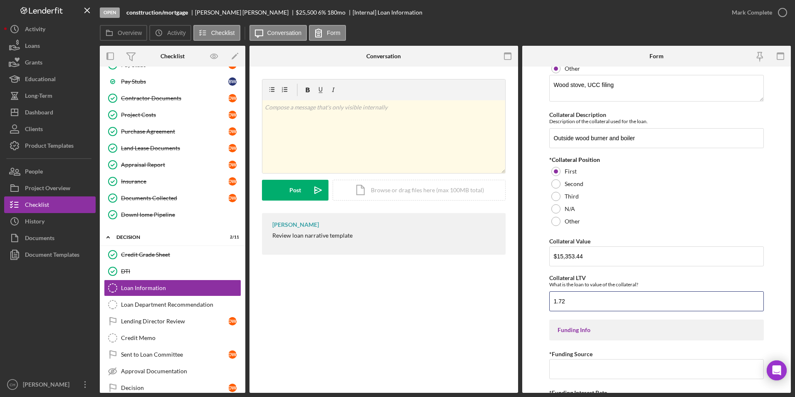
type input "1.72"
click at [572, 368] on input "*Funding Source" at bounding box center [657, 369] width 215 height 20
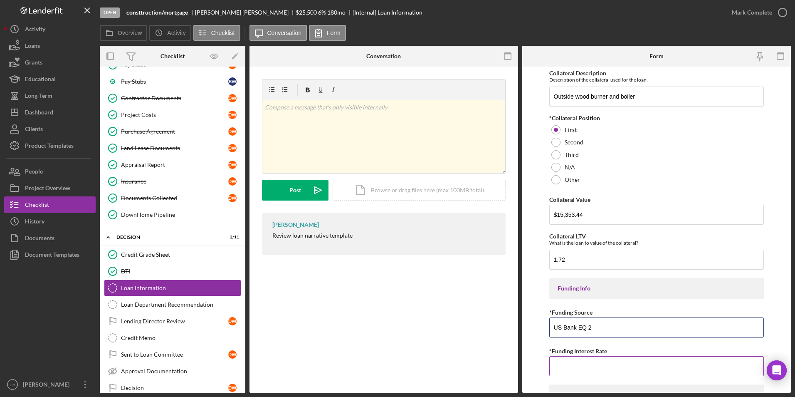
scroll to position [963, 0]
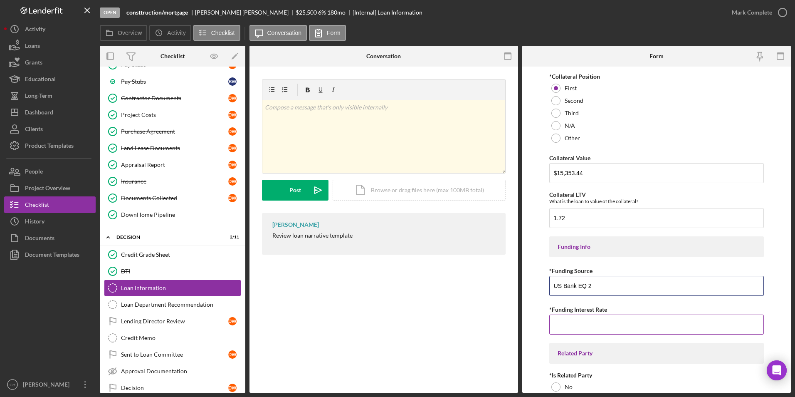
type input "US Bank EQ 2"
click at [585, 331] on input "*Funding Interest Rate" at bounding box center [657, 325] width 215 height 20
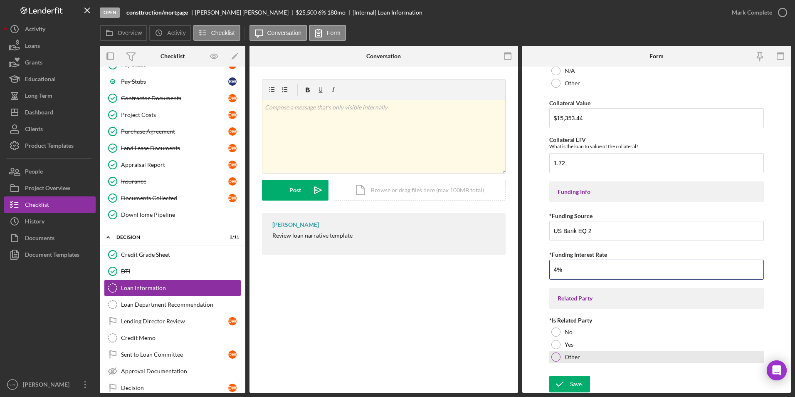
scroll to position [1018, 0]
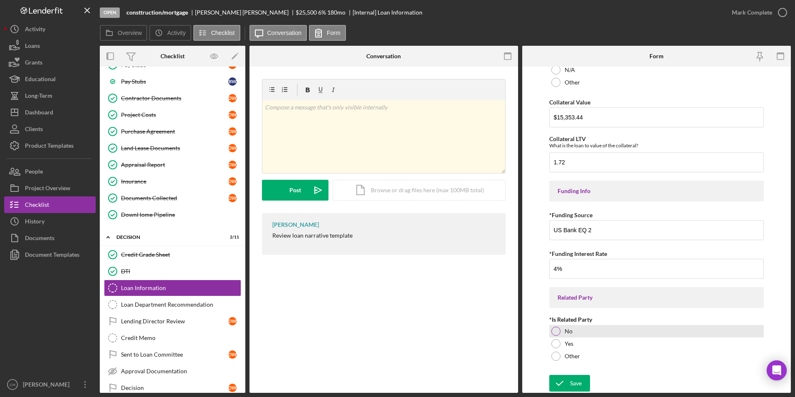
type input "4.00000%"
click at [555, 332] on div at bounding box center [556, 331] width 9 height 9
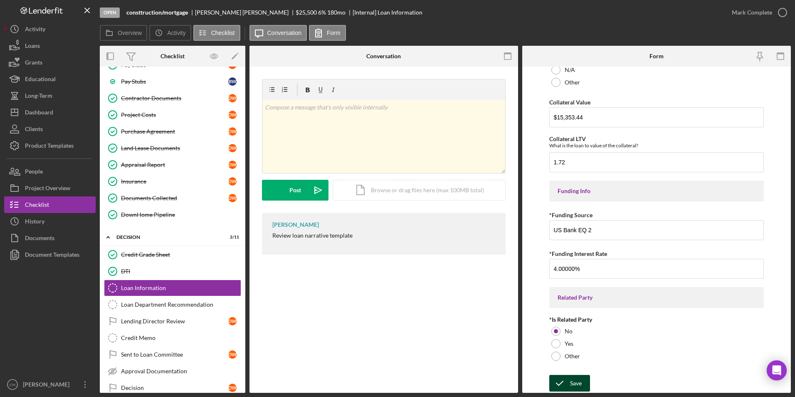
click at [564, 382] on icon "submit" at bounding box center [560, 383] width 21 height 21
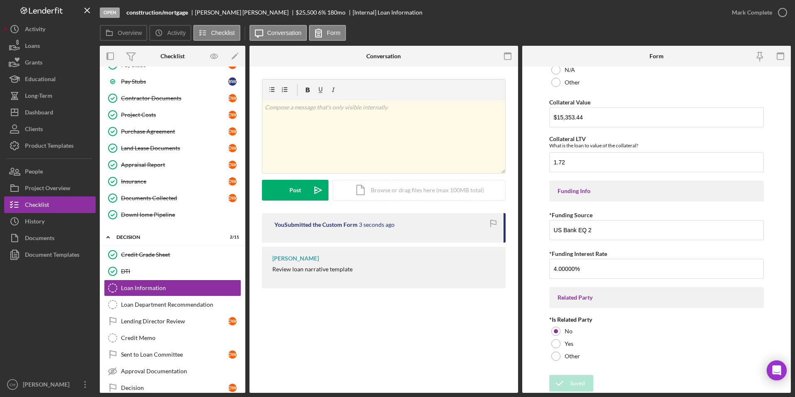
click at [757, 13] on div "Mark Complete" at bounding box center [752, 12] width 40 height 17
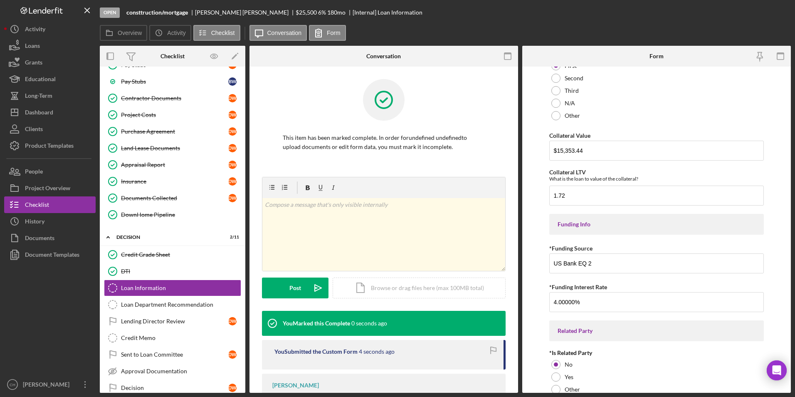
scroll to position [1052, 0]
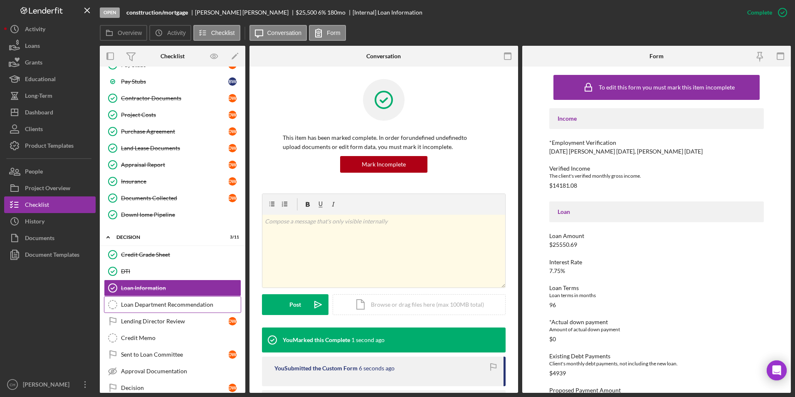
click at [149, 306] on div "Loan Department Recommendation" at bounding box center [181, 304] width 120 height 7
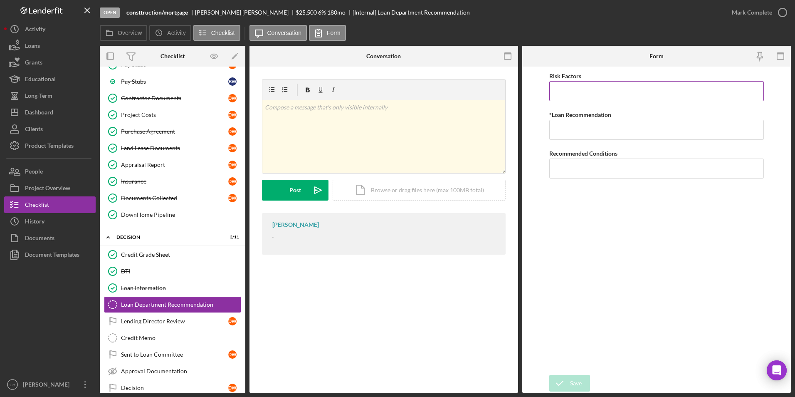
click at [582, 86] on input "Risk Factors" at bounding box center [657, 91] width 215 height 20
type input "None at this time"
type input "Approve"
type input "None at this time"
click at [575, 386] on div "Save" at bounding box center [576, 383] width 12 height 17
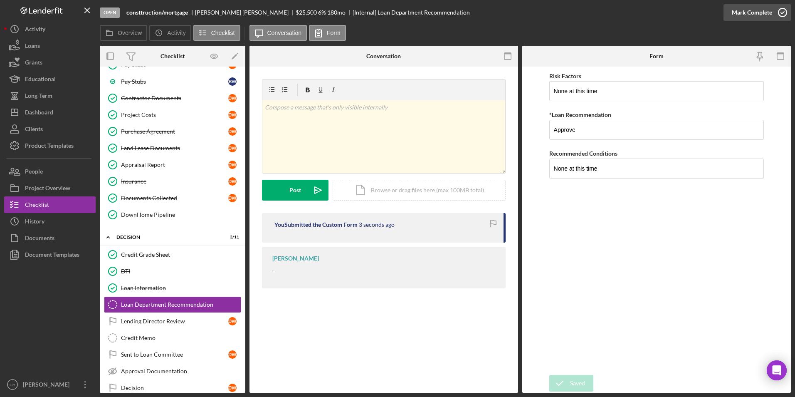
click at [753, 15] on div "Mark Complete" at bounding box center [752, 12] width 40 height 17
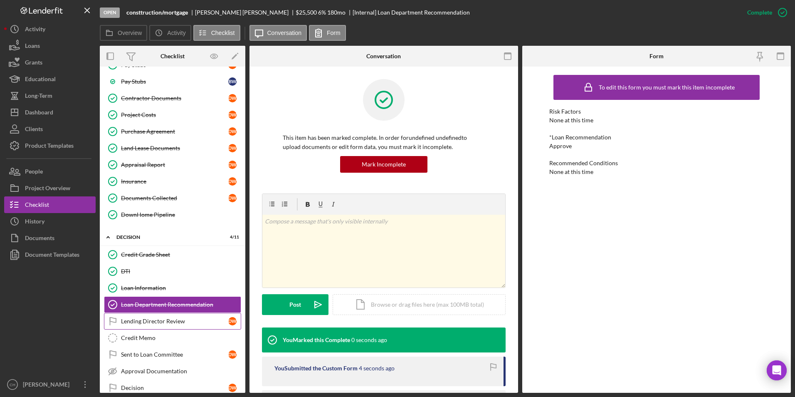
click at [145, 319] on div "Lending Director Review" at bounding box center [174, 321] width 107 height 7
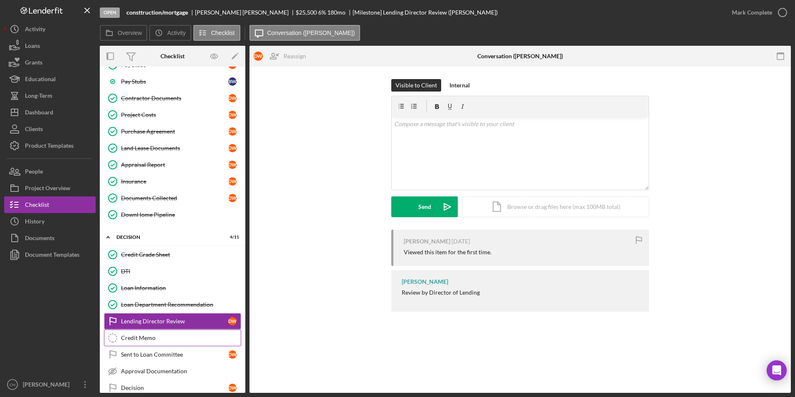
click at [127, 336] on div "Credit Memo" at bounding box center [181, 337] width 120 height 7
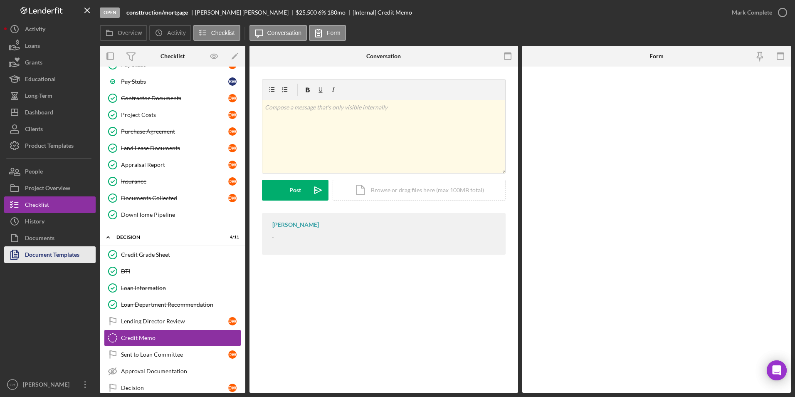
click at [47, 254] on div "Document Templates" at bounding box center [52, 255] width 54 height 19
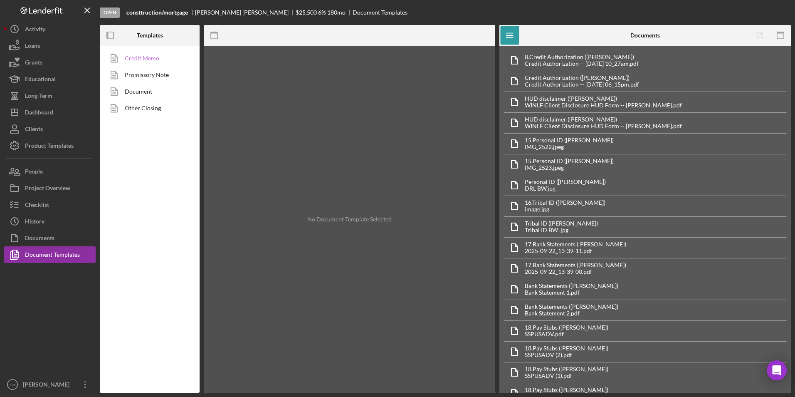
click at [160, 57] on link "Credit Memo" at bounding box center [147, 58] width 87 height 17
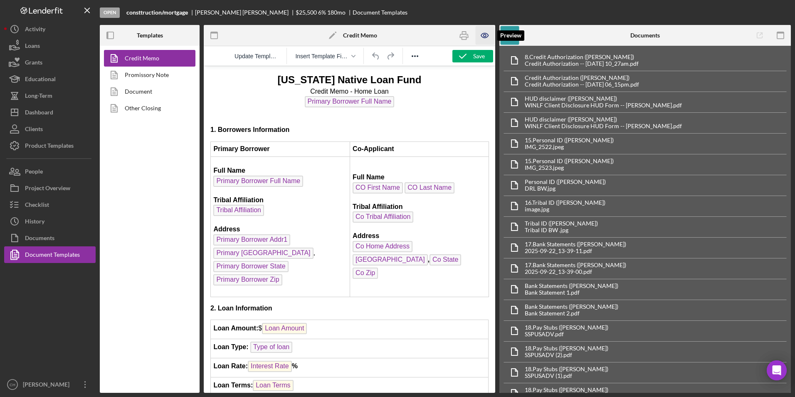
click at [483, 36] on icon "button" at bounding box center [485, 35] width 19 height 19
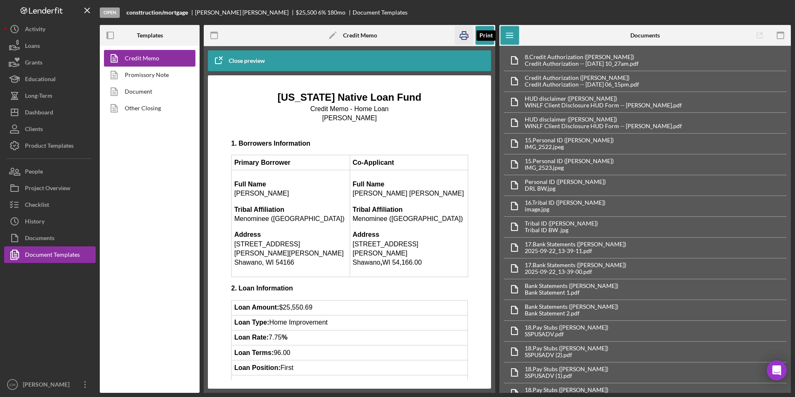
click at [468, 36] on icon "button" at bounding box center [464, 35] width 19 height 19
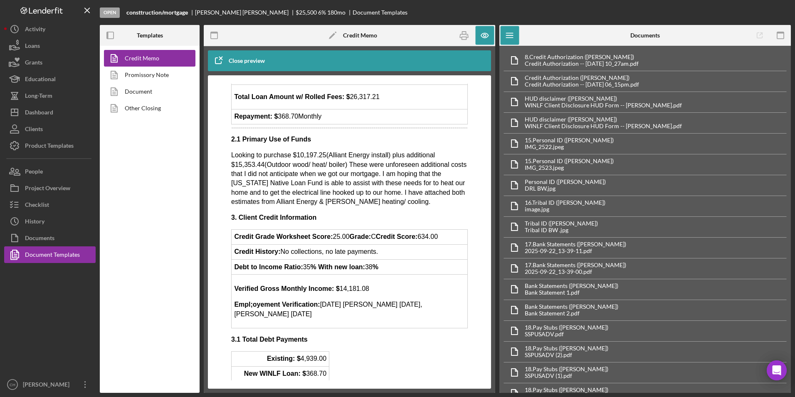
scroll to position [250, 0]
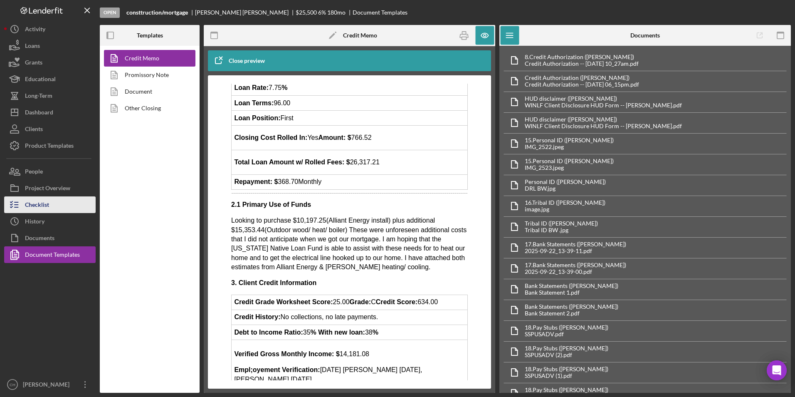
click at [50, 207] on button "Checklist" at bounding box center [50, 204] width 92 height 17
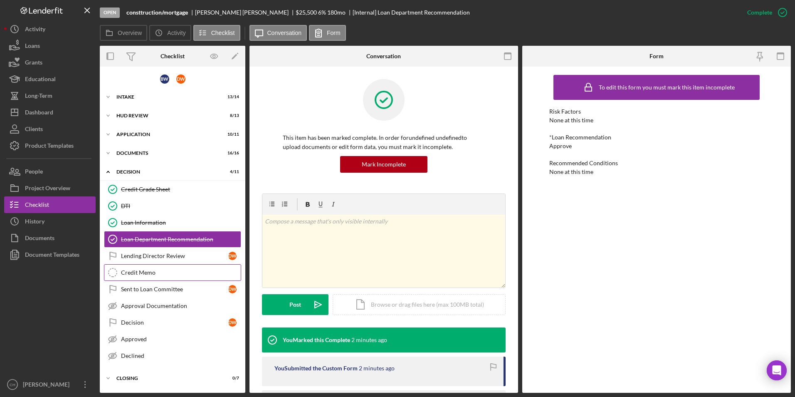
click at [145, 272] on div "Credit Memo" at bounding box center [181, 272] width 120 height 7
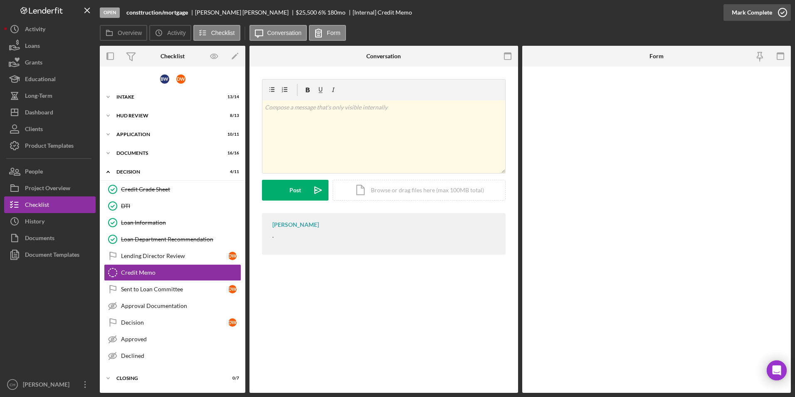
click at [736, 17] on div "Mark Complete" at bounding box center [752, 12] width 40 height 17
click at [64, 112] on button "Icon/Dashboard Dashboard" at bounding box center [50, 112] width 92 height 17
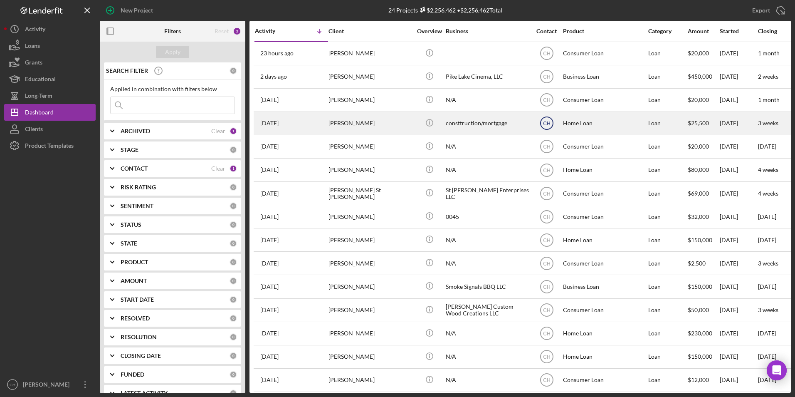
click at [545, 123] on text "CH" at bounding box center [546, 124] width 7 height 6
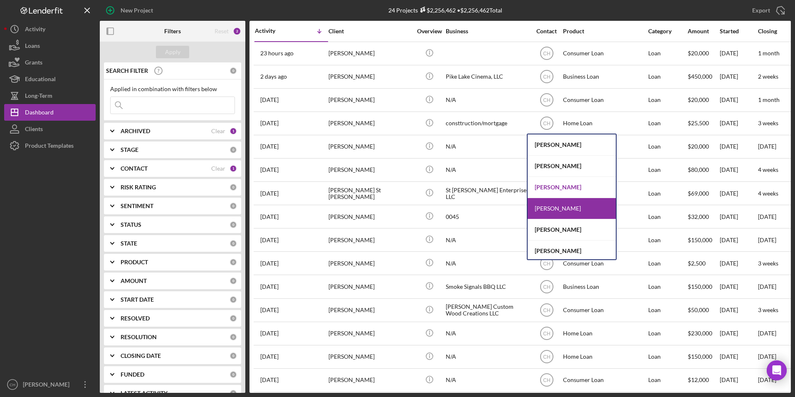
click at [550, 185] on div "[PERSON_NAME]" at bounding box center [572, 187] width 88 height 21
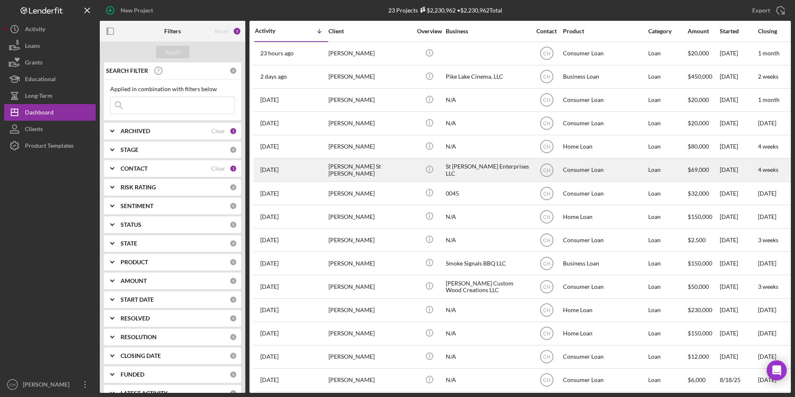
click at [359, 167] on div "[PERSON_NAME] St [PERSON_NAME]" at bounding box center [370, 170] width 83 height 22
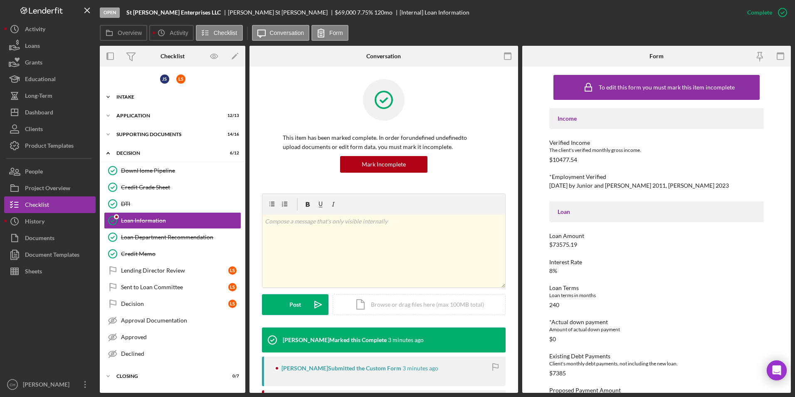
click at [130, 93] on div "Icon/Expander Intake 10 / 10" at bounding box center [173, 97] width 146 height 17
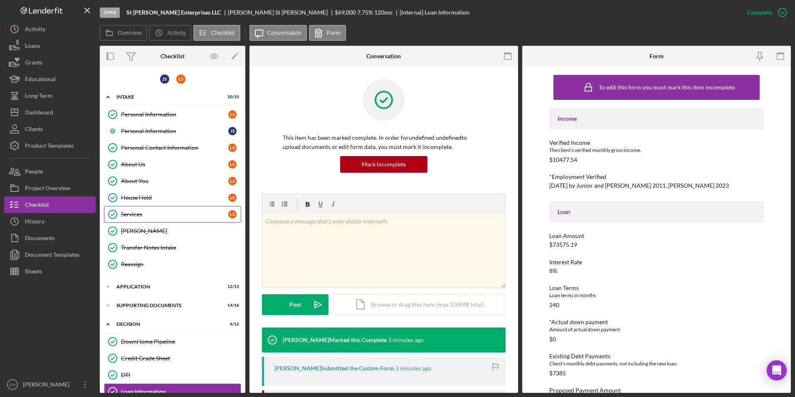
click at [139, 214] on div "Services" at bounding box center [174, 214] width 107 height 7
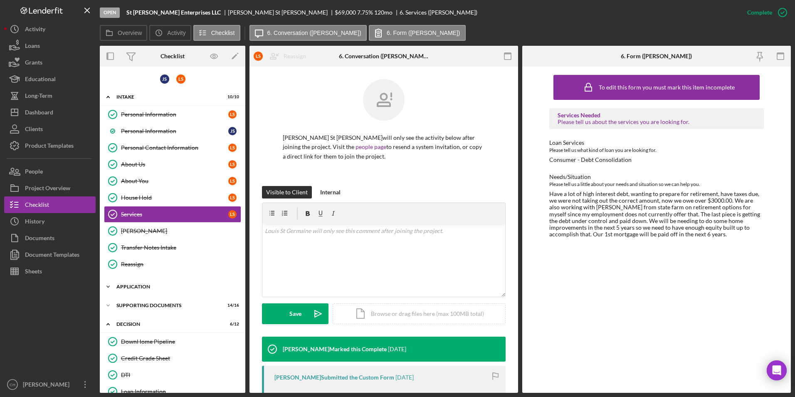
click at [135, 287] on div "Application" at bounding box center [175, 286] width 119 height 5
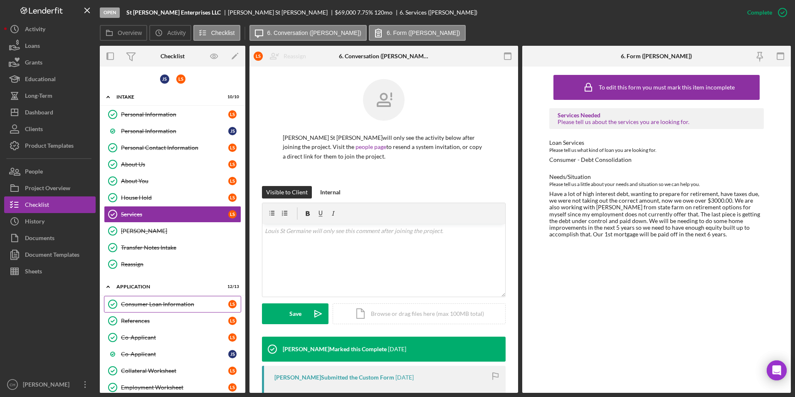
click at [167, 302] on div "Consumer Loan Information" at bounding box center [174, 304] width 107 height 7
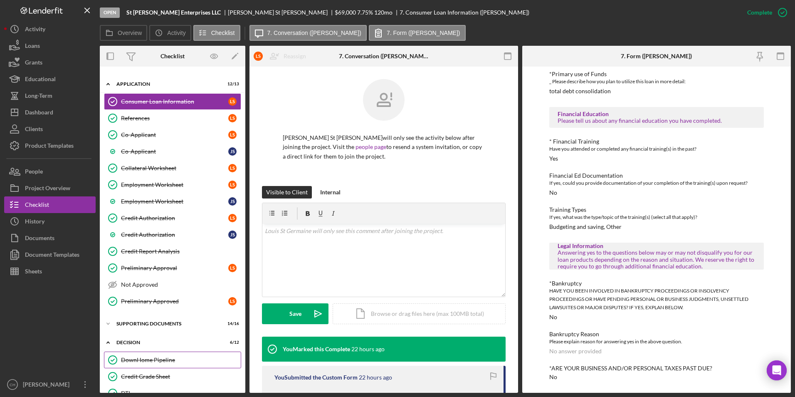
scroll to position [250, 0]
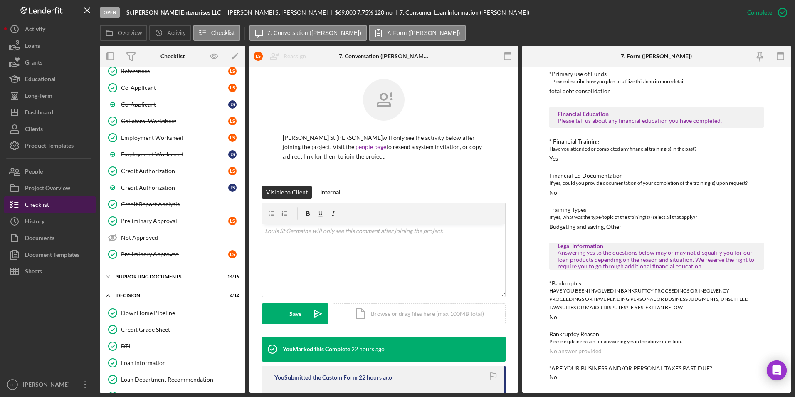
click at [47, 205] on div "Checklist" at bounding box center [37, 205] width 24 height 19
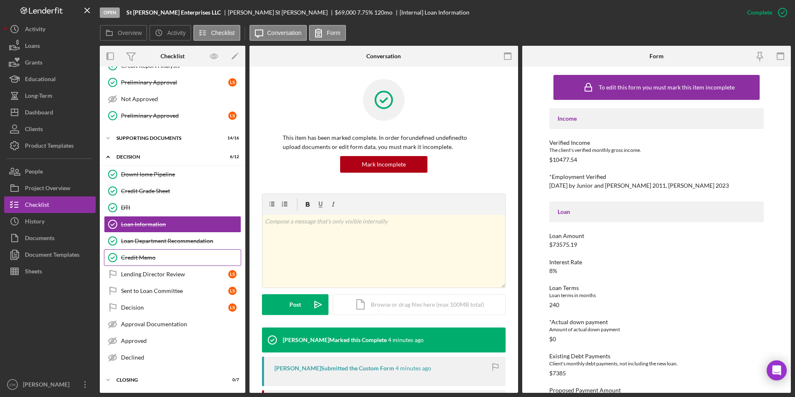
click at [136, 254] on div "Credit Memo" at bounding box center [181, 257] width 120 height 7
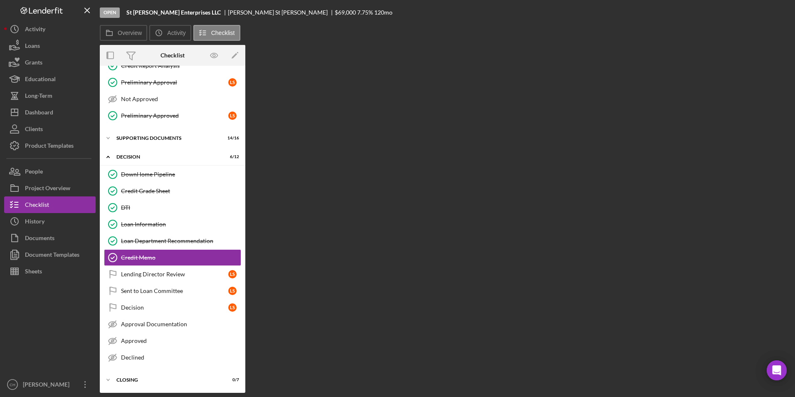
scroll to position [388, 0]
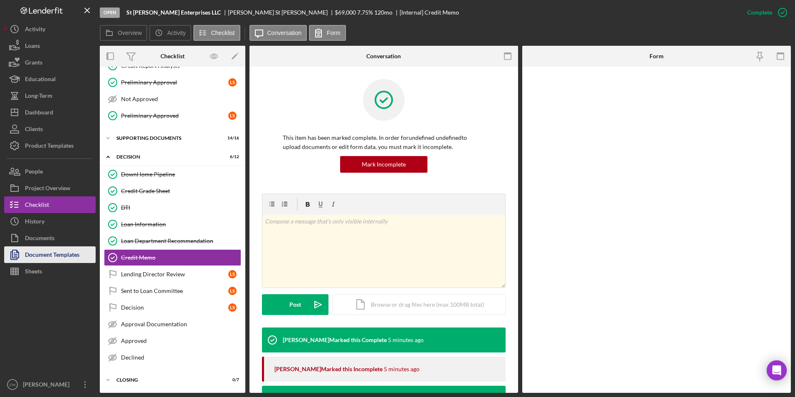
click at [61, 252] on div "Document Templates" at bounding box center [52, 255] width 54 height 19
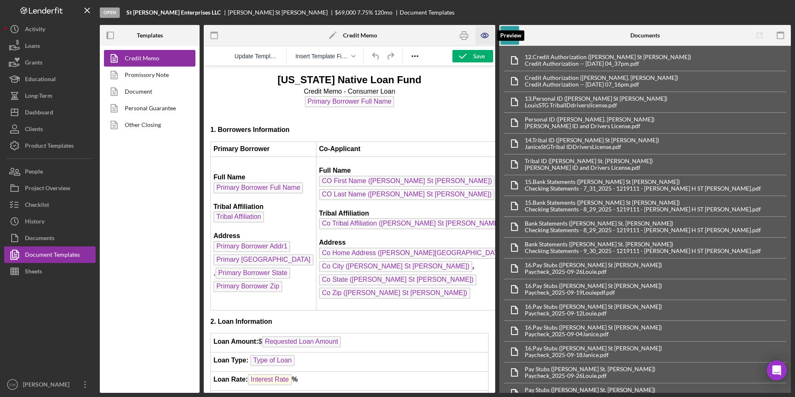
click at [481, 33] on icon "button" at bounding box center [485, 35] width 19 height 19
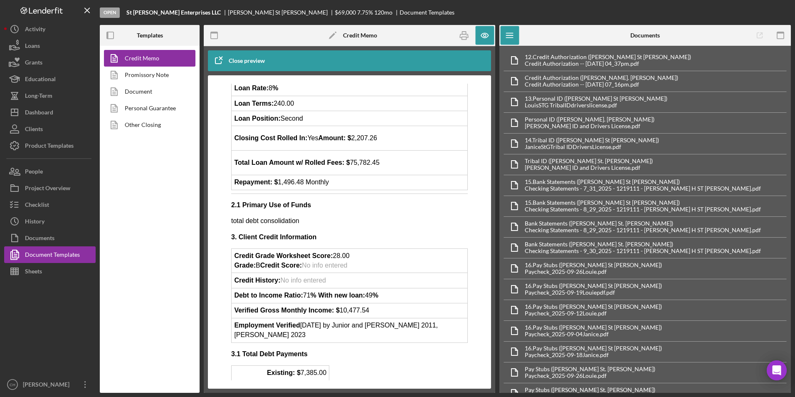
scroll to position [240, 0]
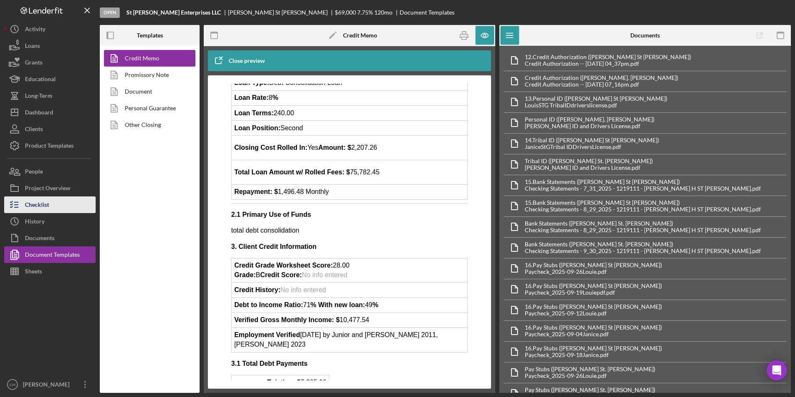
click at [43, 206] on div "Checklist" at bounding box center [37, 205] width 24 height 19
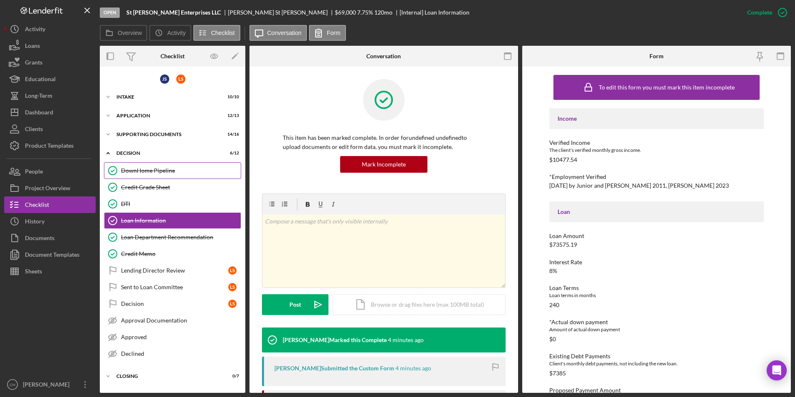
click at [137, 173] on div "DownHome Pipeline" at bounding box center [181, 170] width 120 height 7
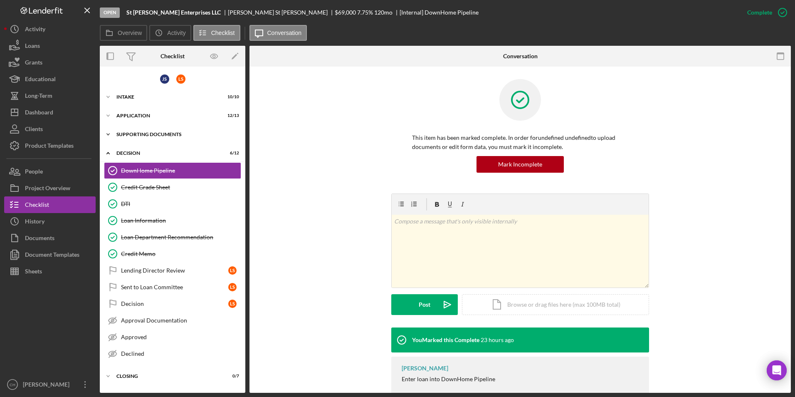
click at [124, 136] on div "Supporting Documents" at bounding box center [175, 134] width 119 height 5
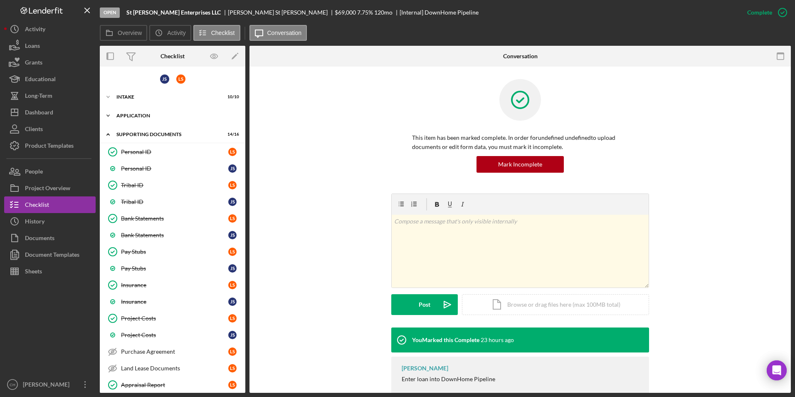
click at [120, 118] on div "Icon/Expander Application 12 / 13" at bounding box center [173, 115] width 146 height 17
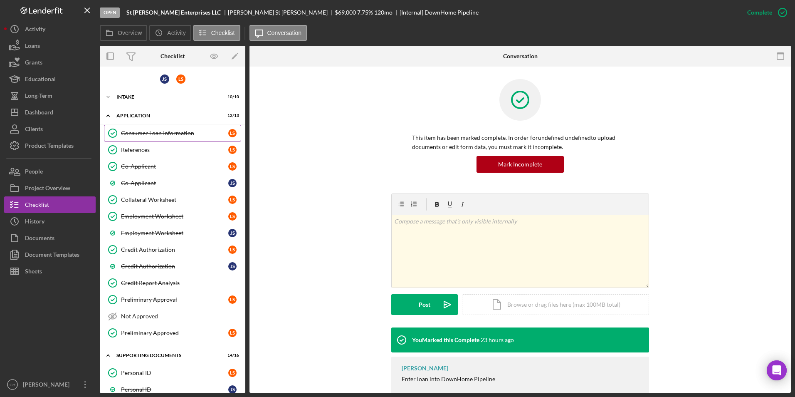
click at [143, 134] on div "Consumer Loan Information" at bounding box center [174, 133] width 107 height 7
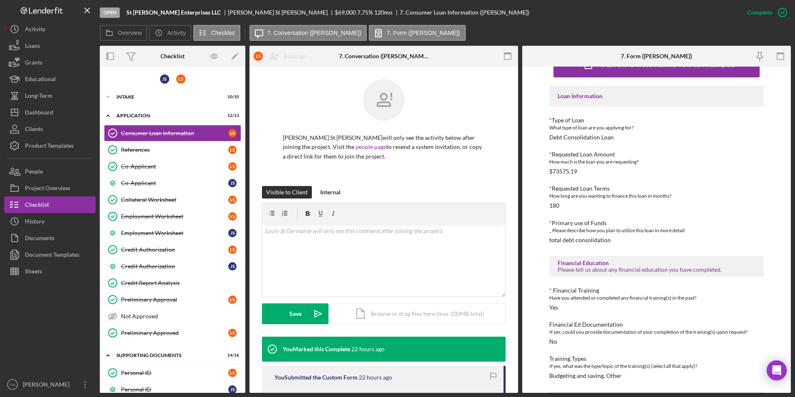
scroll to position [42, 0]
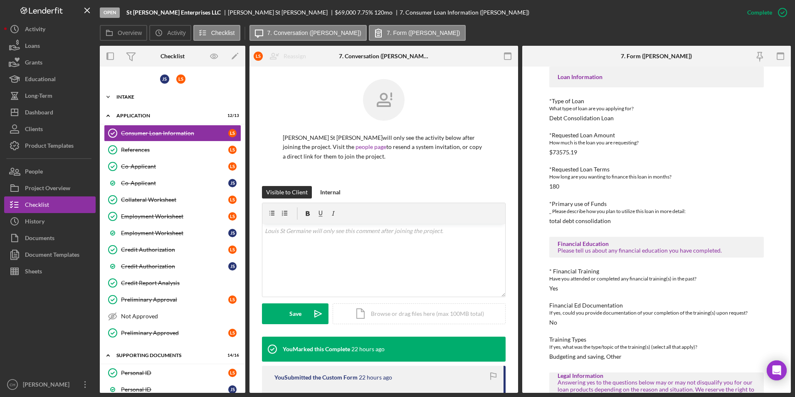
click at [128, 97] on div "Intake" at bounding box center [175, 96] width 119 height 5
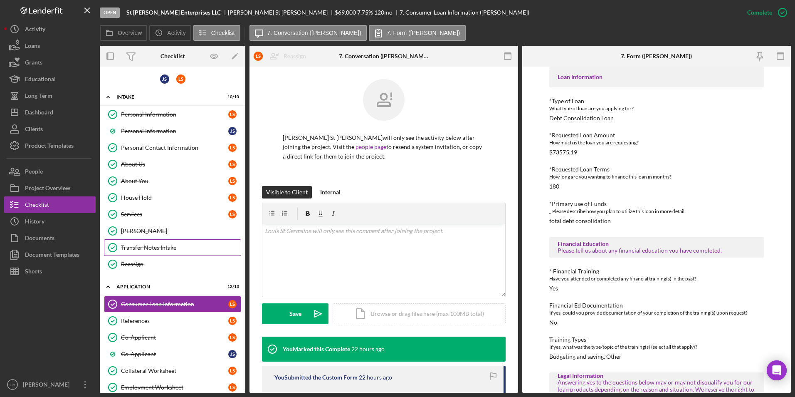
click at [138, 245] on div "Transfer Notes Intake" at bounding box center [181, 247] width 120 height 7
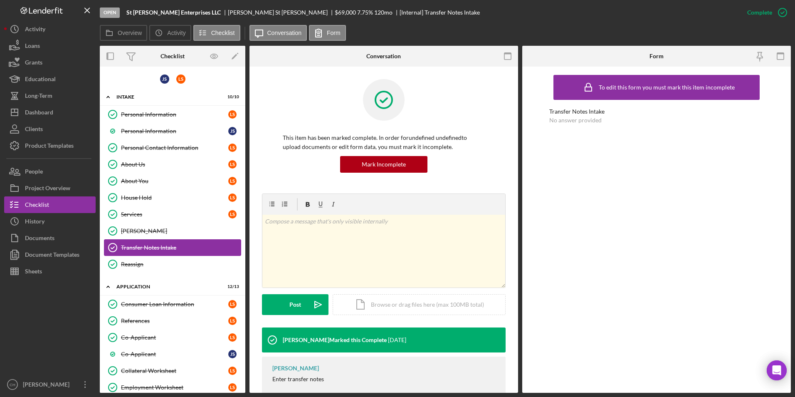
click at [108, 245] on icon "Transfer Notes Intake" at bounding box center [112, 247] width 21 height 21
click at [163, 112] on div "Personal Information" at bounding box center [174, 114] width 107 height 7
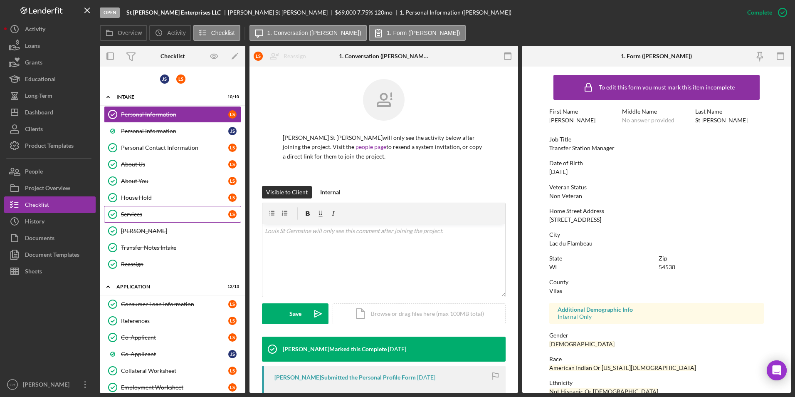
click at [140, 218] on div "Services" at bounding box center [174, 214] width 107 height 7
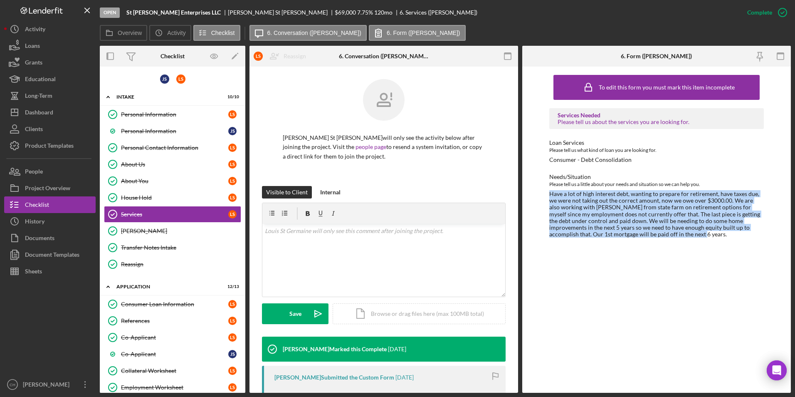
drag, startPoint x: 661, startPoint y: 233, endPoint x: 548, endPoint y: 193, distance: 120.0
click at [548, 193] on div "To edit this form you must mark this item incomplete Services Needed Please tel…" at bounding box center [657, 230] width 269 height 326
copy div "Have a lot of high interest debt, wanting to prepare for retirement, have taxes…"
click at [143, 245] on div "Transfer Notes Intake" at bounding box center [181, 247] width 120 height 7
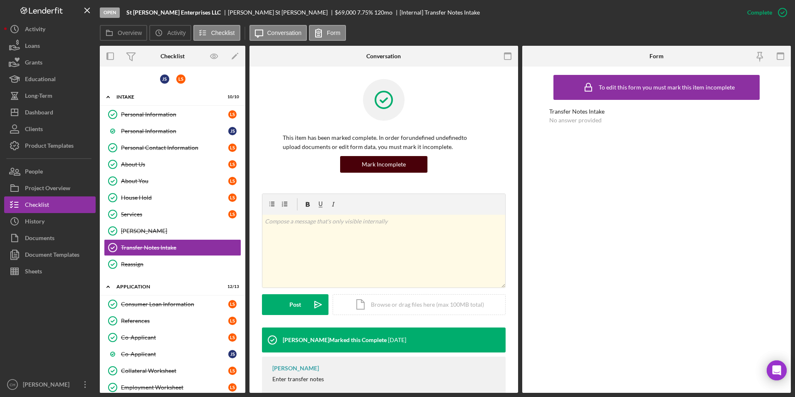
click at [389, 165] on div "Mark Incomplete" at bounding box center [384, 164] width 44 height 17
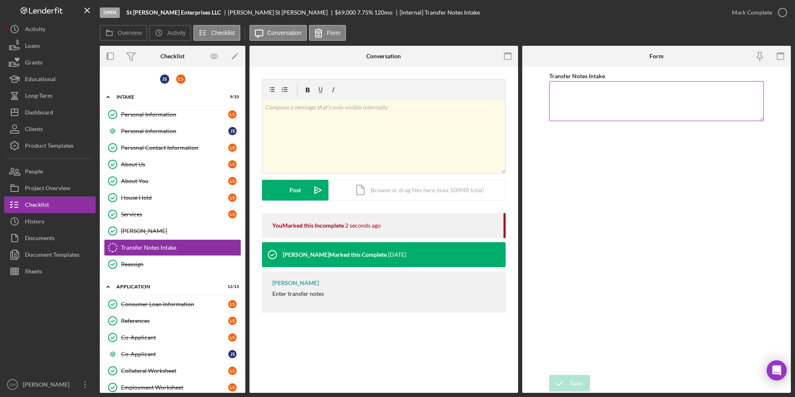
click at [565, 91] on textarea "Transfer Notes Intake" at bounding box center [657, 101] width 215 height 40
paste textarea "Have a lot of high interest debt, wanting to prepare for retirement, have taxes…"
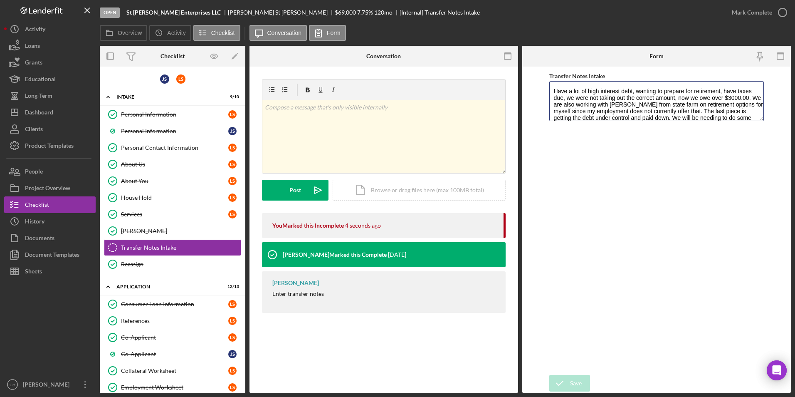
scroll to position [21, 0]
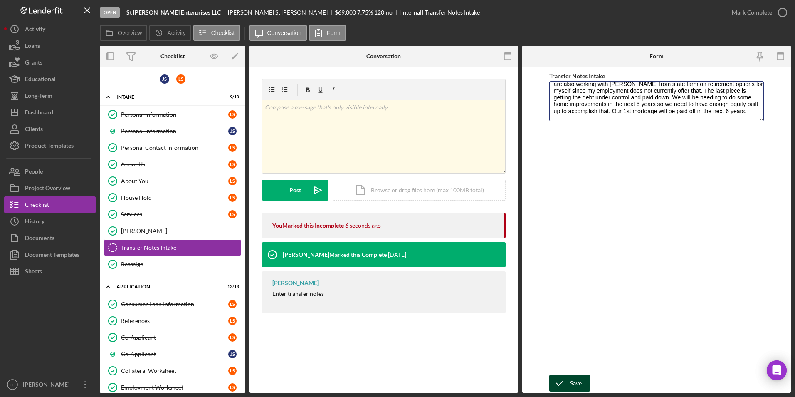
type textarea "Have a lot of high interest debt, wanting to prepare for retirement, have taxes…"
click at [575, 378] on div "Save" at bounding box center [576, 383] width 12 height 17
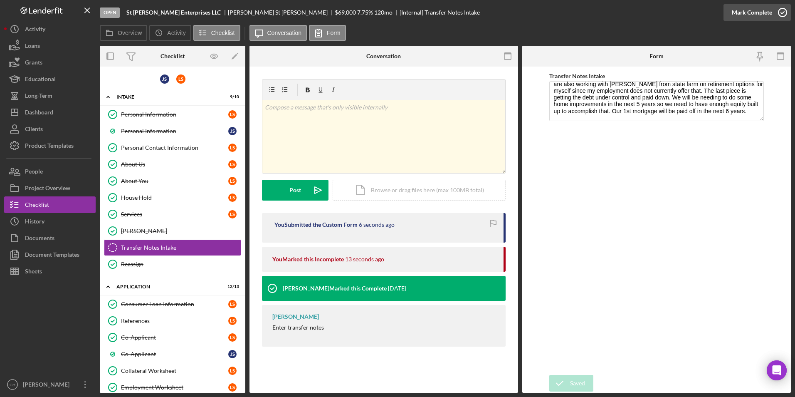
click at [730, 13] on button "Mark Complete" at bounding box center [757, 12] width 67 height 17
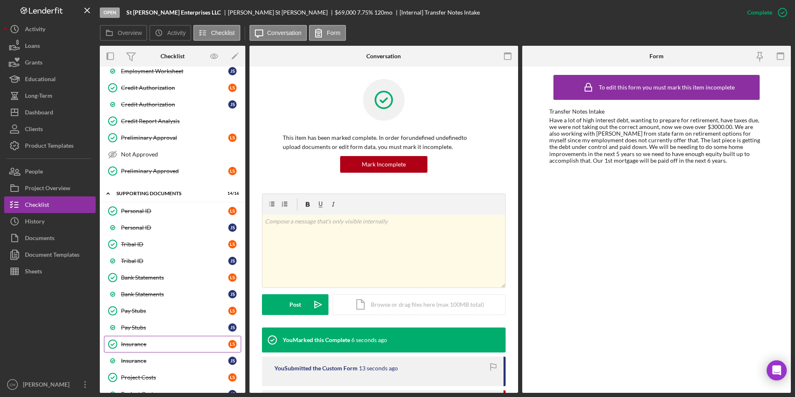
scroll to position [582, 0]
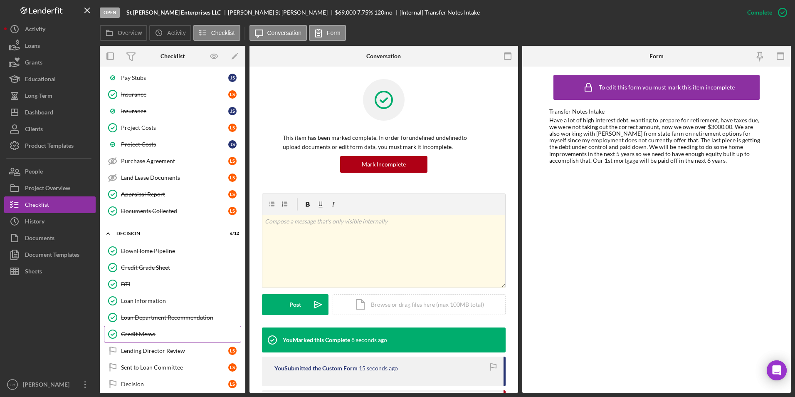
click at [161, 334] on div "Credit Memo" at bounding box center [181, 334] width 120 height 7
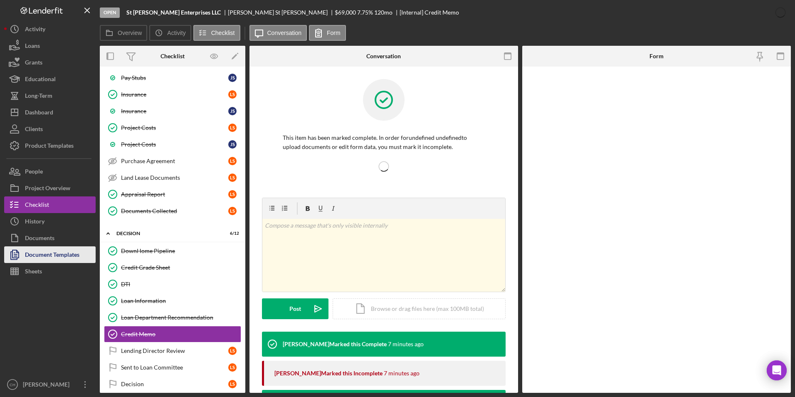
click at [77, 255] on div "Document Templates" at bounding box center [52, 255] width 54 height 19
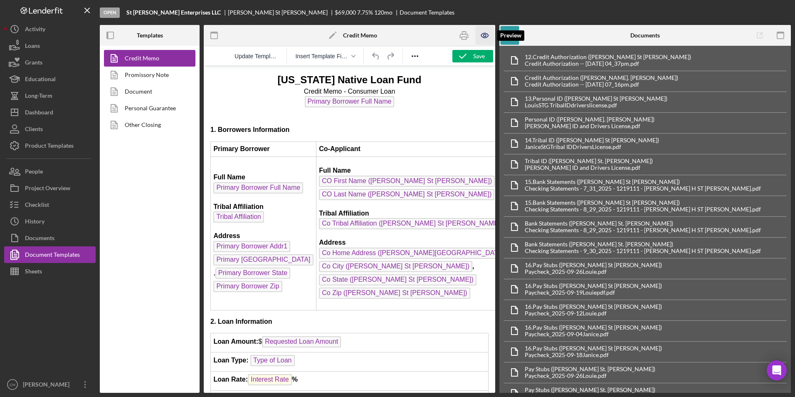
click at [483, 34] on icon "button" at bounding box center [485, 35] width 19 height 19
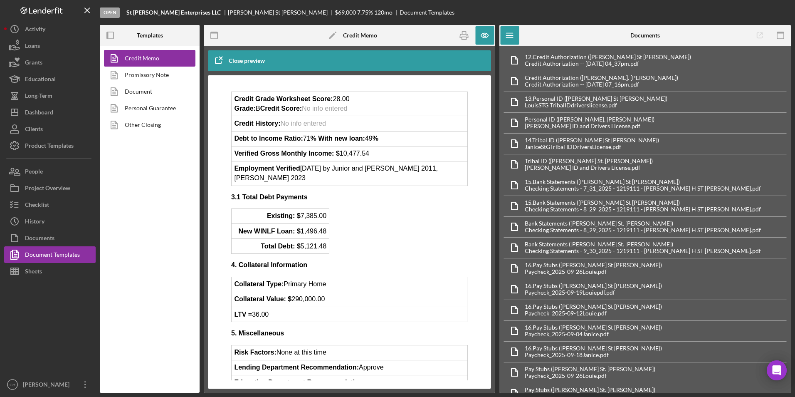
scroll to position [281, 0]
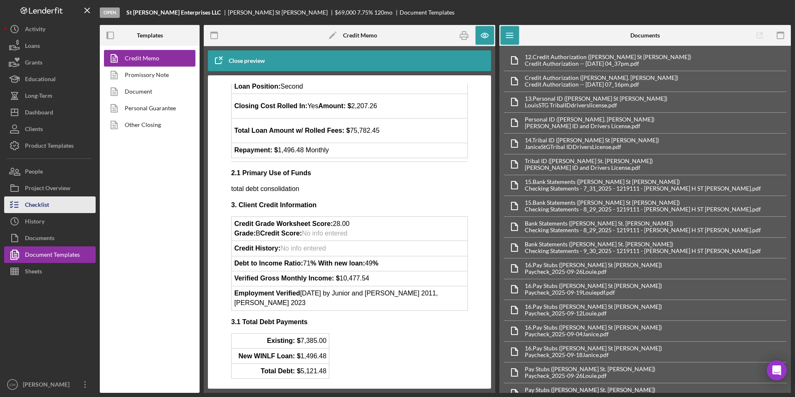
click at [48, 200] on div "Checklist" at bounding box center [37, 205] width 24 height 19
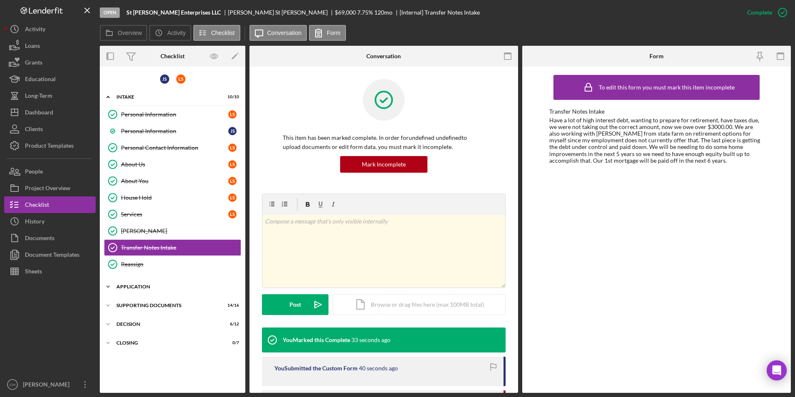
click at [124, 285] on div "Application" at bounding box center [175, 286] width 119 height 5
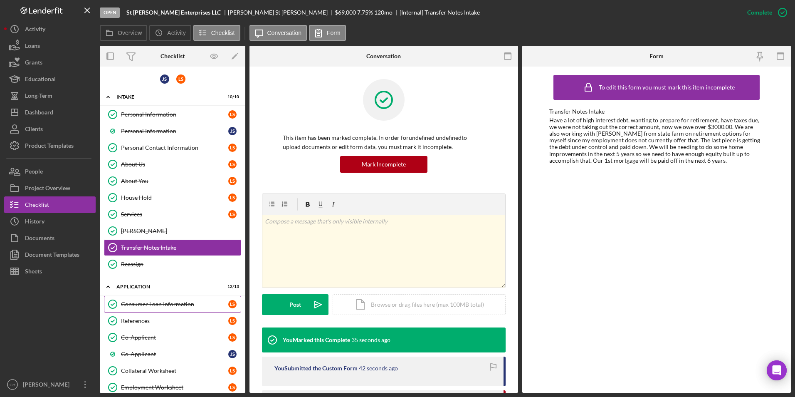
click at [132, 302] on div "Consumer Loan Information" at bounding box center [174, 304] width 107 height 7
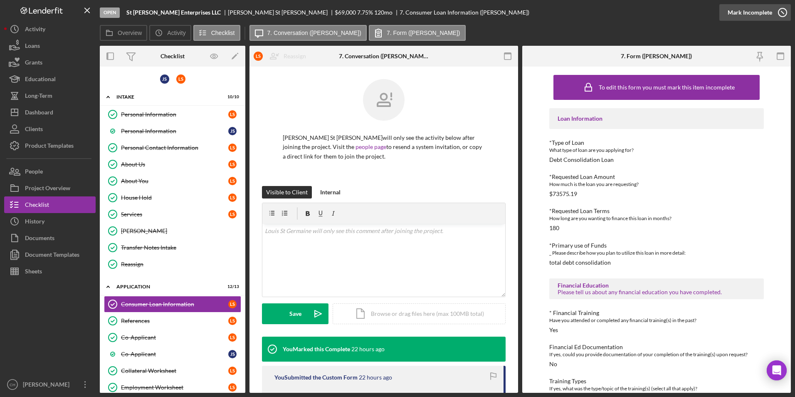
click at [750, 15] on div "Mark Incomplete" at bounding box center [750, 12] width 45 height 17
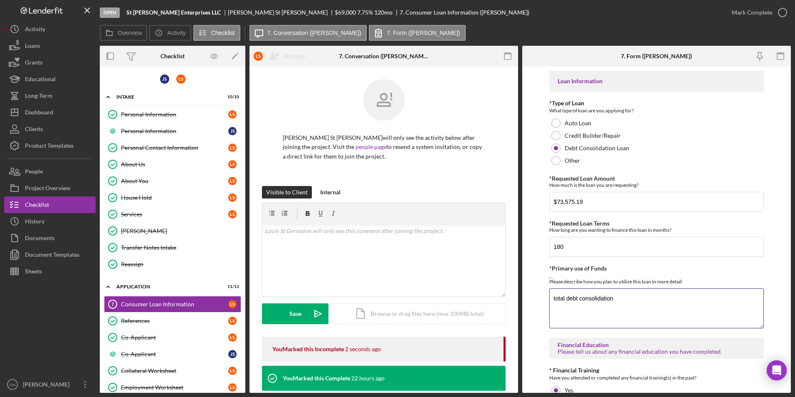
drag, startPoint x: 615, startPoint y: 295, endPoint x: 542, endPoint y: 299, distance: 72.5
click at [542, 299] on form "Loan Information *Type of Loan What type of loan are you applying for? Auto Loa…" at bounding box center [657, 230] width 269 height 326
paste textarea "Have a lot of high interest debt, wanting to prepare for retirement, have taxes…"
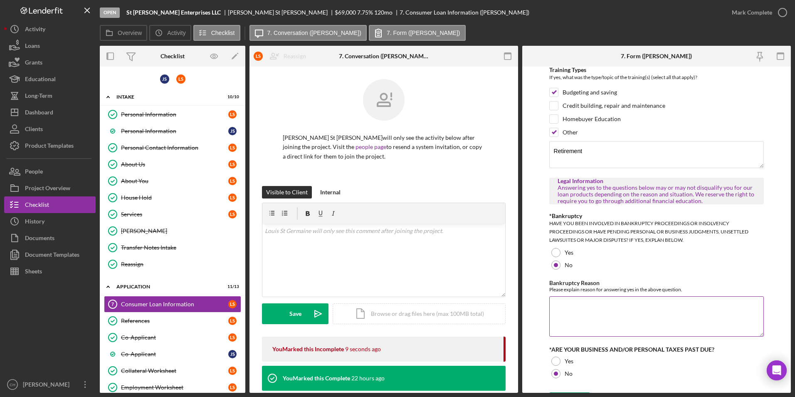
scroll to position [419, 0]
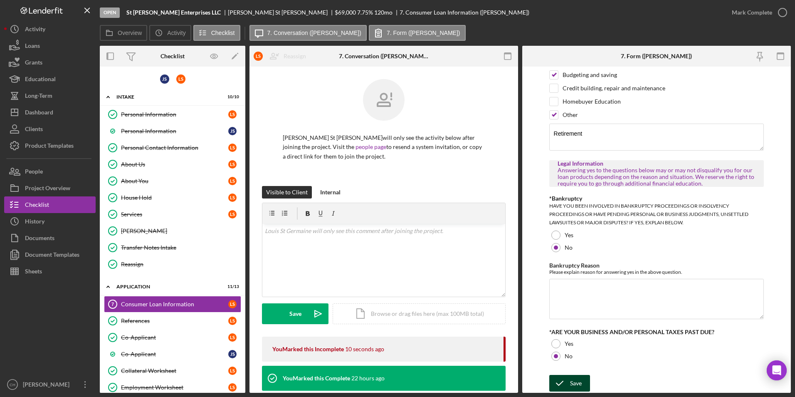
type textarea "Have a lot of high interest debt, wanting to prepare for retirement, have taxes…"
click at [570, 385] on div "Save" at bounding box center [576, 383] width 12 height 17
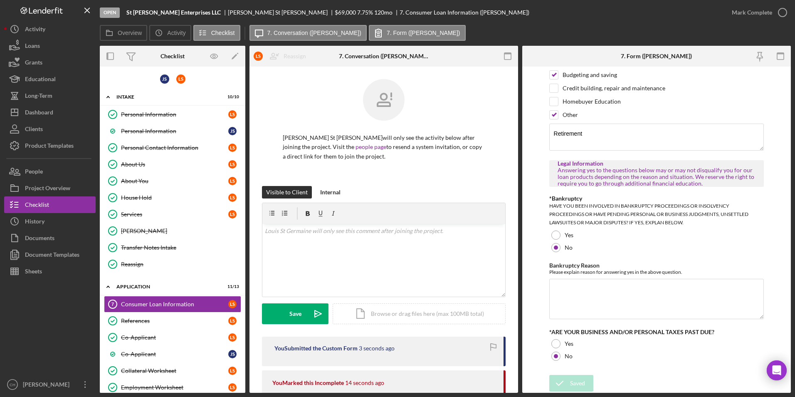
click at [752, 9] on div "Mark Complete" at bounding box center [752, 12] width 40 height 17
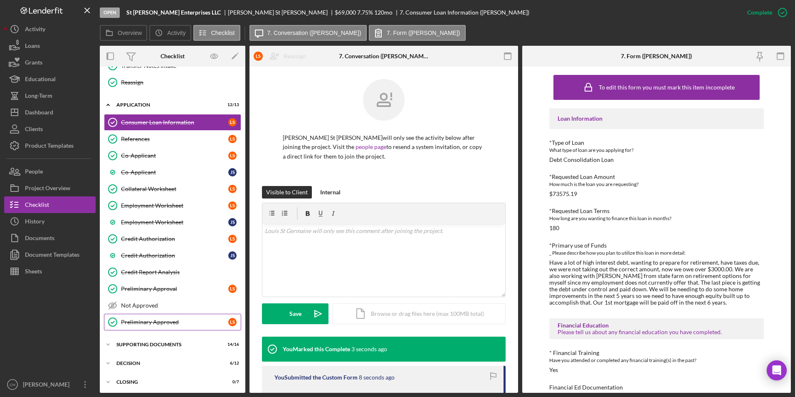
scroll to position [184, 0]
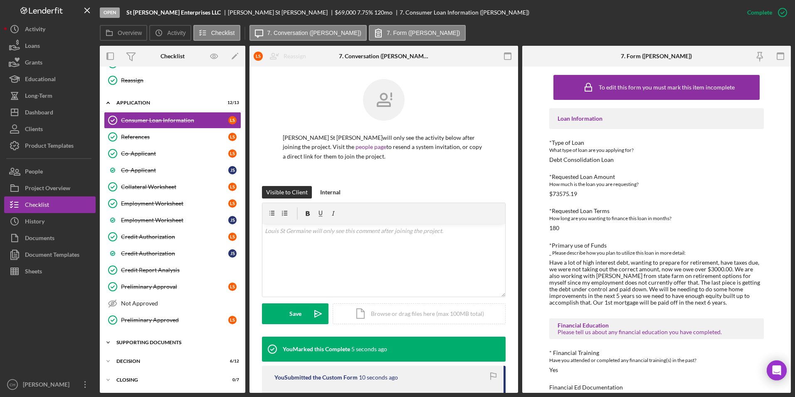
click at [138, 343] on div "Supporting Documents" at bounding box center [175, 342] width 119 height 5
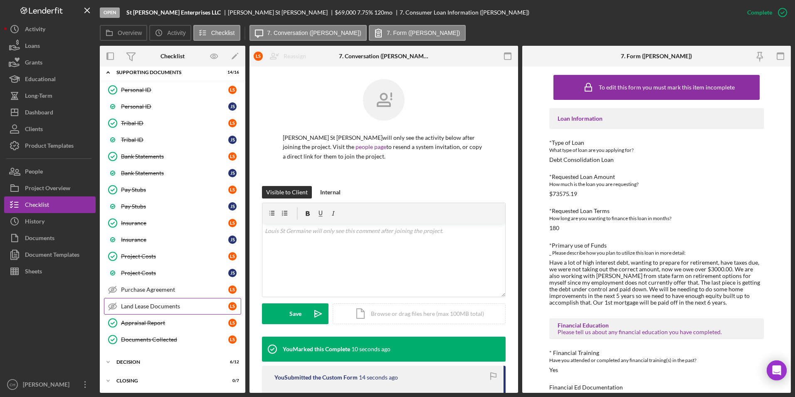
scroll to position [455, 0]
click at [136, 360] on div "Decision" at bounding box center [175, 361] width 119 height 5
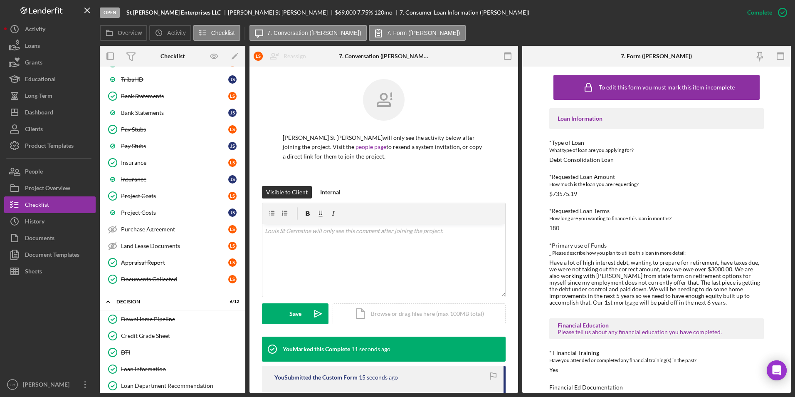
scroll to position [621, 0]
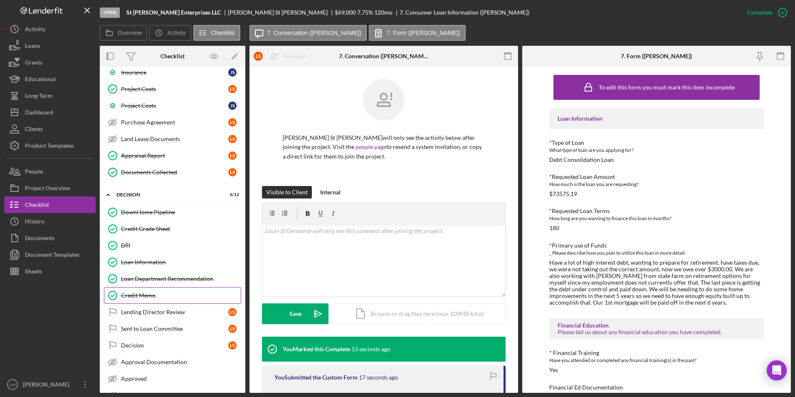
click at [145, 298] on div "Credit Memo" at bounding box center [181, 295] width 120 height 7
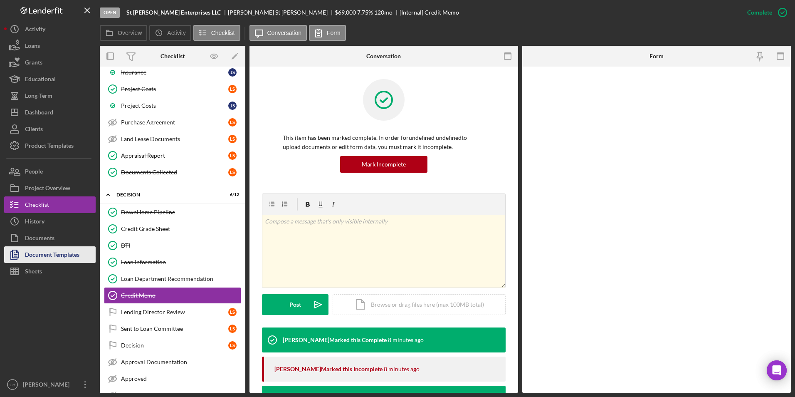
click at [62, 257] on div "Document Templates" at bounding box center [52, 255] width 54 height 19
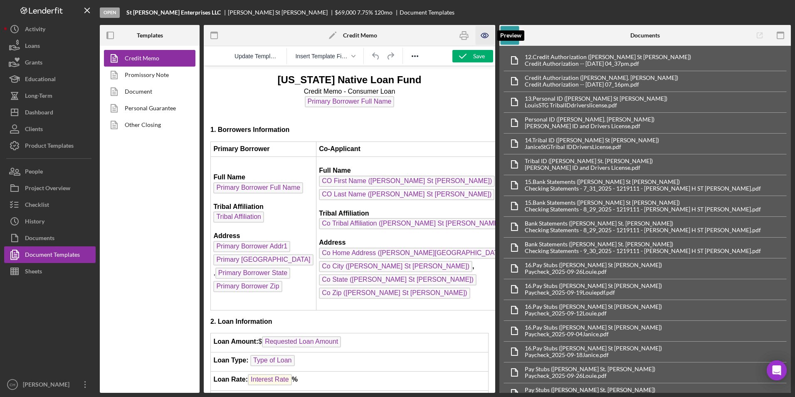
click at [484, 35] on icon "button" at bounding box center [485, 35] width 2 height 2
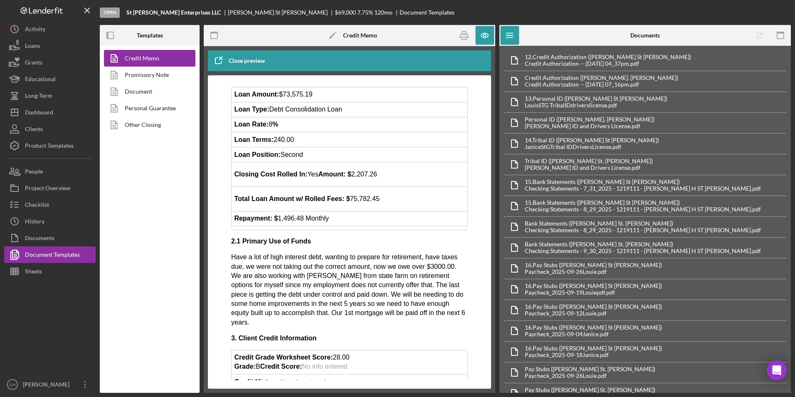
scroll to position [250, 0]
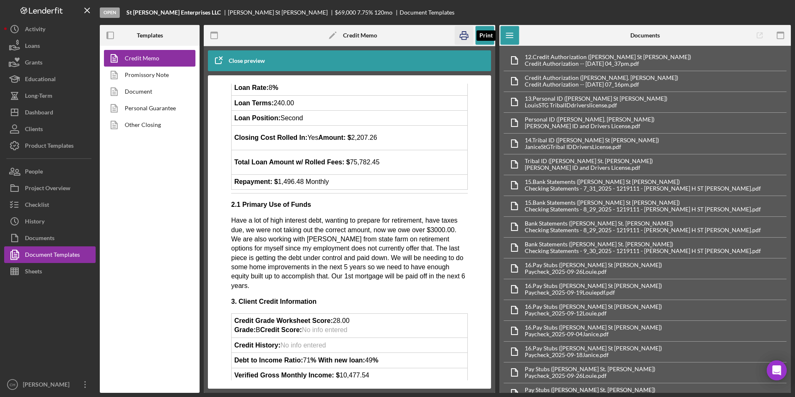
click at [467, 34] on icon "button" at bounding box center [464, 35] width 8 height 3
click at [485, 38] on icon "button" at bounding box center [484, 35] width 7 height 5
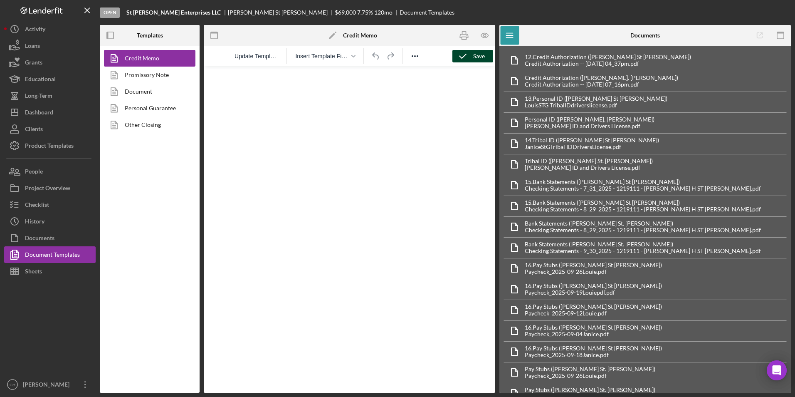
click at [466, 55] on icon "button" at bounding box center [463, 56] width 21 height 21
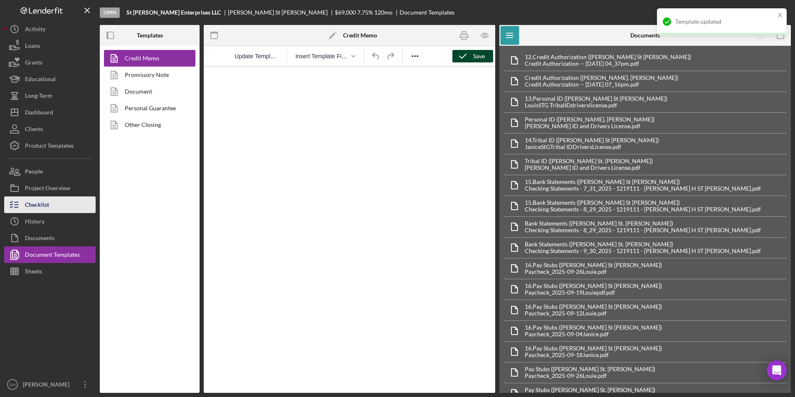
click at [51, 203] on button "Checklist" at bounding box center [50, 204] width 92 height 17
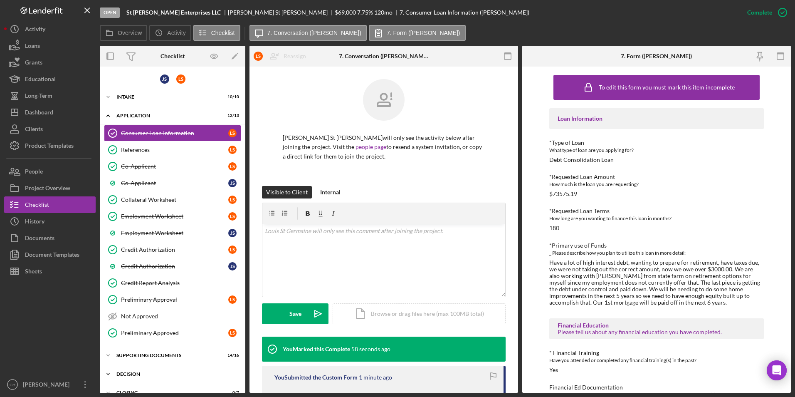
click at [134, 372] on div "Decision" at bounding box center [175, 374] width 119 height 5
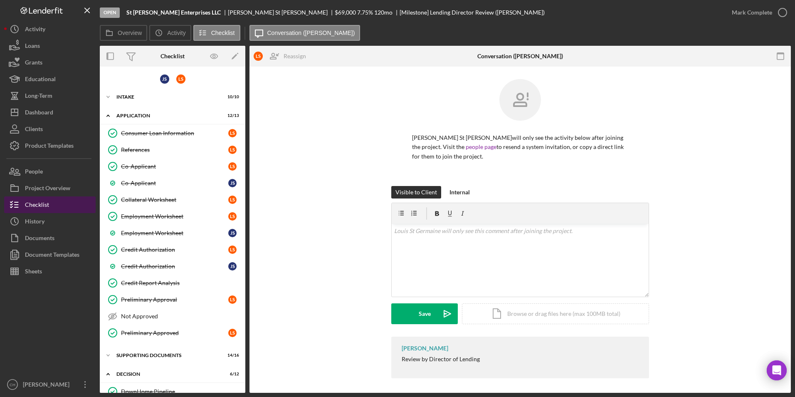
click at [45, 206] on div "Checklist" at bounding box center [37, 205] width 24 height 19
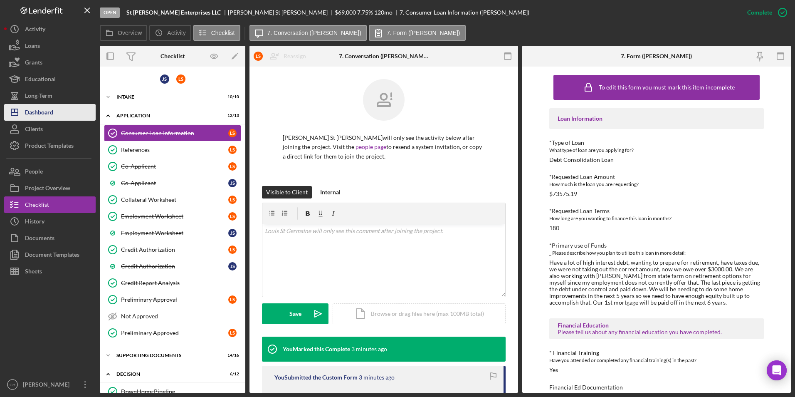
click at [50, 118] on div "Dashboard" at bounding box center [39, 113] width 28 height 19
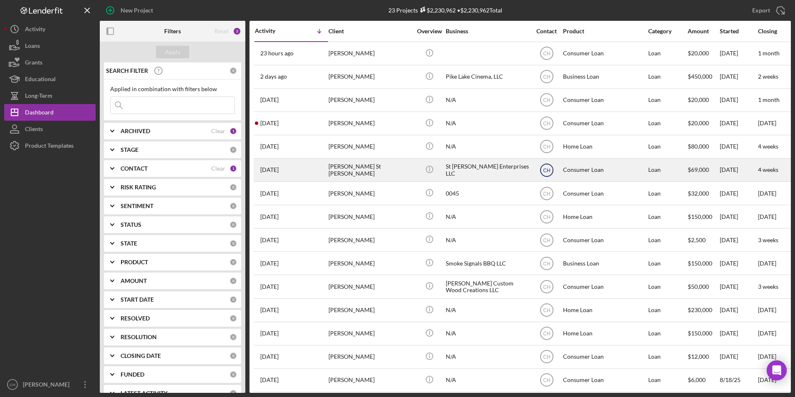
click at [545, 166] on icon "CH" at bounding box center [547, 170] width 21 height 21
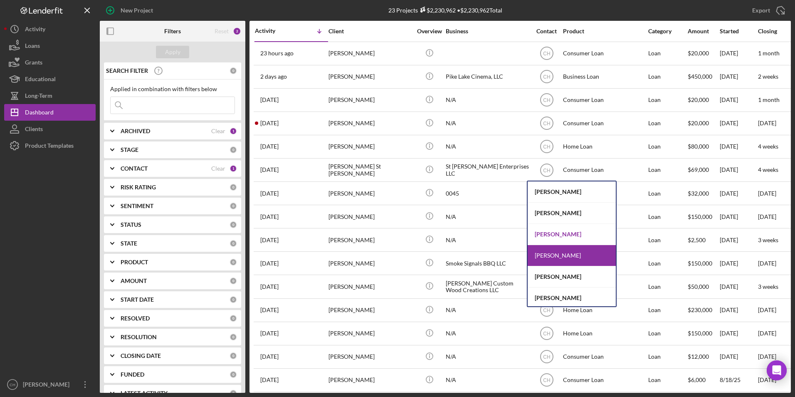
click at [553, 238] on div "[PERSON_NAME]" at bounding box center [572, 234] width 88 height 21
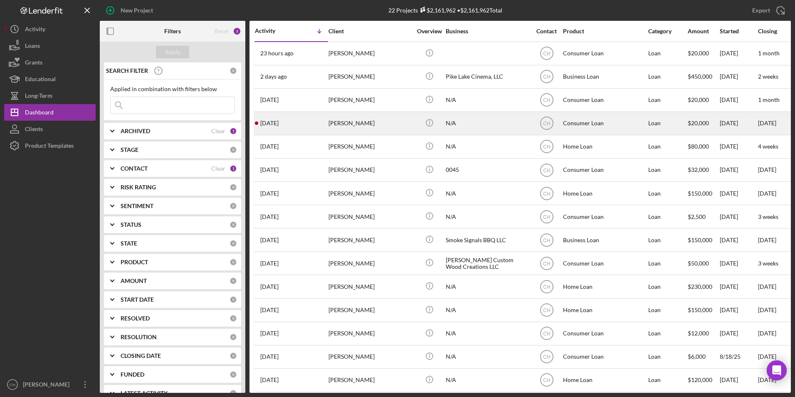
click at [340, 121] on div "[PERSON_NAME]" at bounding box center [370, 123] width 83 height 22
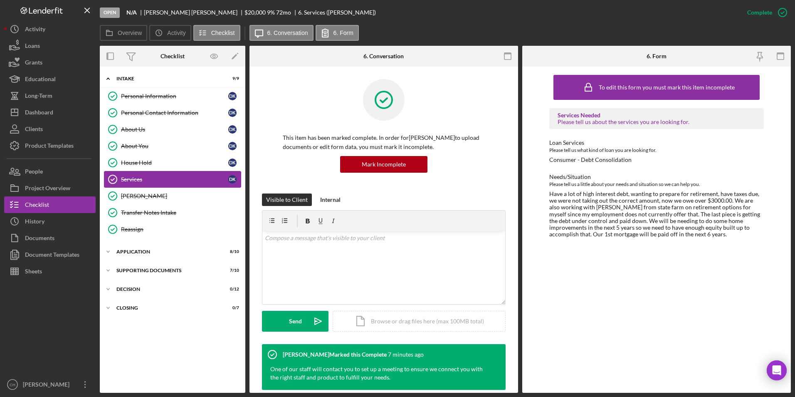
click at [160, 184] on link "Services Services D K" at bounding box center [172, 179] width 137 height 17
click at [24, 111] on icon "Icon/Dashboard" at bounding box center [14, 112] width 21 height 21
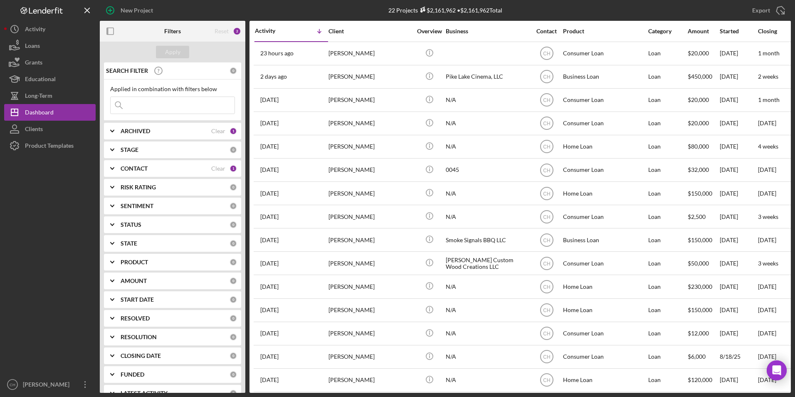
click at [129, 170] on b "CONTACT" at bounding box center [134, 168] width 27 height 7
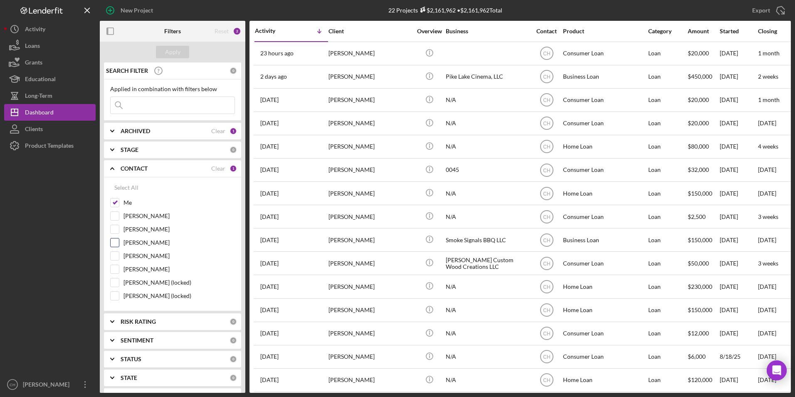
click at [117, 244] on input "[PERSON_NAME]" at bounding box center [115, 242] width 8 height 8
checkbox input "true"
click at [178, 50] on div "Apply" at bounding box center [172, 52] width 15 height 12
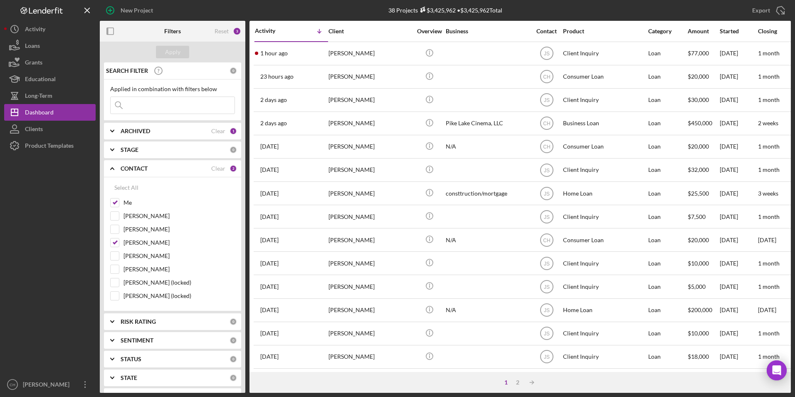
click at [359, 392] on div "[PERSON_NAME] St [PERSON_NAME]" at bounding box center [370, 403] width 83 height 22
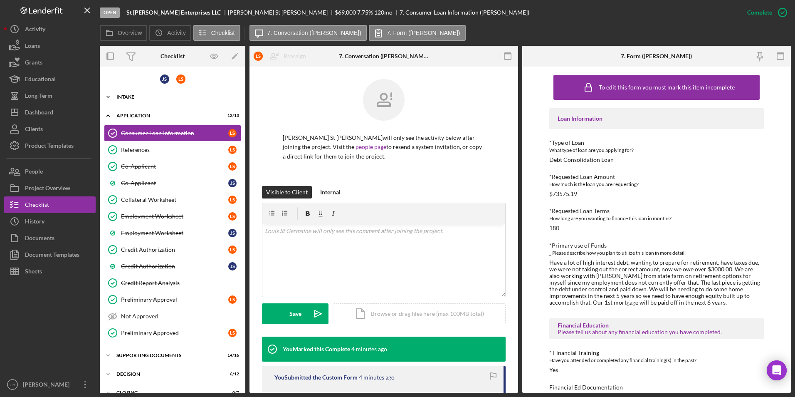
click at [126, 94] on div "Icon/Expander Intake 10 / 10" at bounding box center [173, 97] width 146 height 17
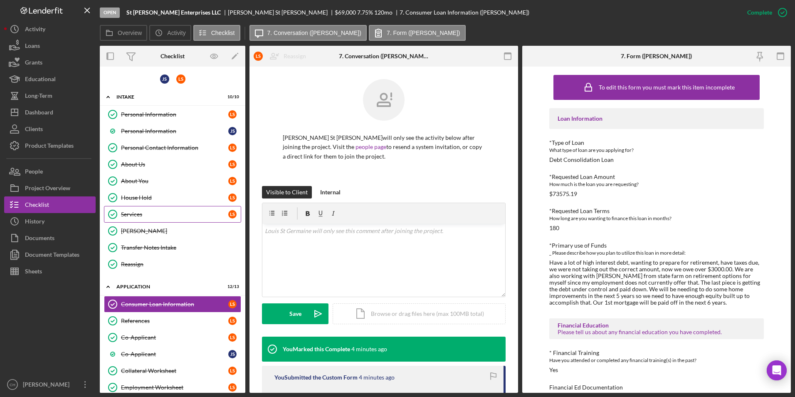
click at [128, 218] on div "Services" at bounding box center [174, 214] width 107 height 7
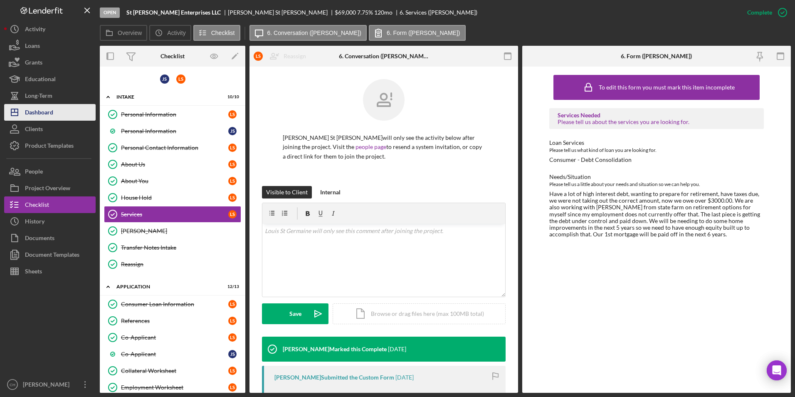
click at [42, 113] on div "Dashboard" at bounding box center [39, 113] width 28 height 19
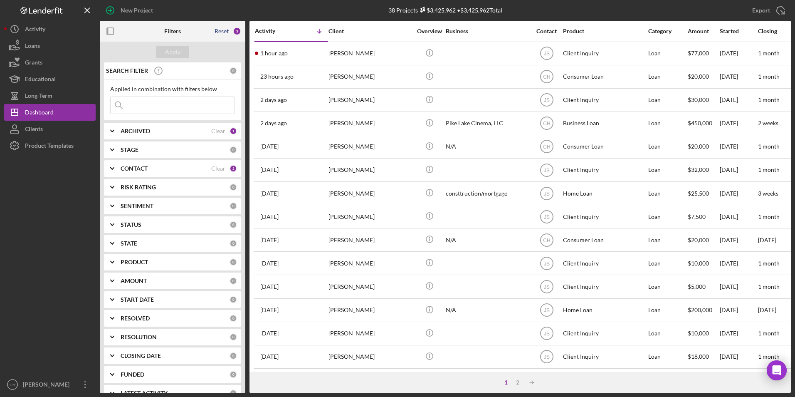
click at [221, 32] on div "Reset" at bounding box center [222, 31] width 14 height 7
click at [159, 50] on button "Apply" at bounding box center [172, 52] width 33 height 12
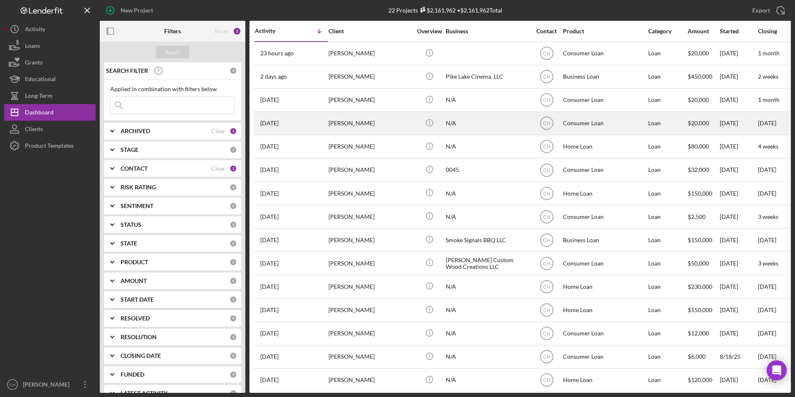
click at [353, 126] on div "[PERSON_NAME]" at bounding box center [370, 123] width 83 height 22
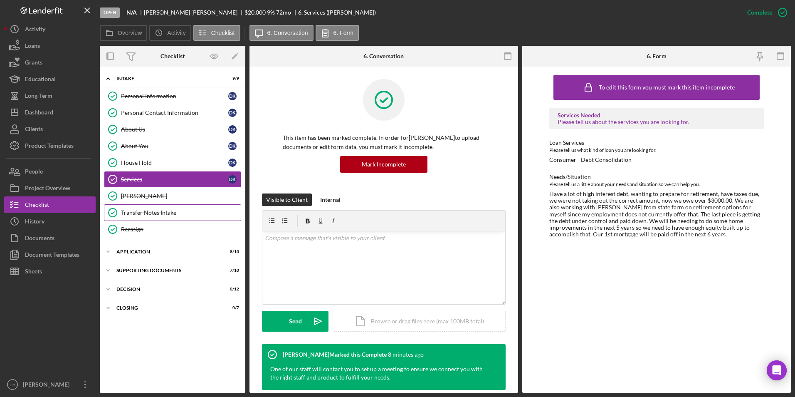
click at [160, 214] on div "Transfer Notes Intake" at bounding box center [181, 212] width 120 height 7
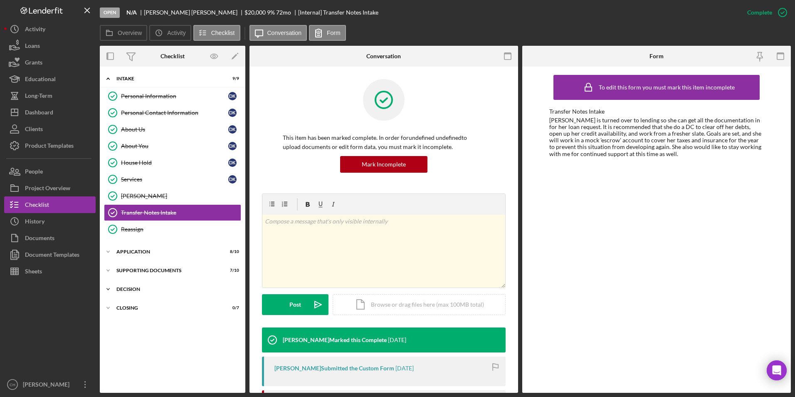
click at [130, 289] on div "Decision" at bounding box center [175, 289] width 119 height 5
click at [143, 267] on div "Icon/Expander Supporting Documents 7 / 10" at bounding box center [173, 270] width 146 height 17
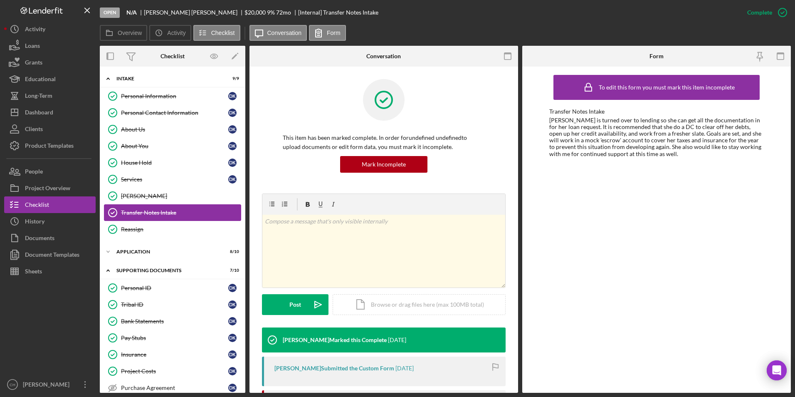
click at [141, 209] on div "Transfer Notes Intake" at bounding box center [181, 212] width 120 height 7
click at [66, 255] on div "Document Templates" at bounding box center [52, 255] width 54 height 19
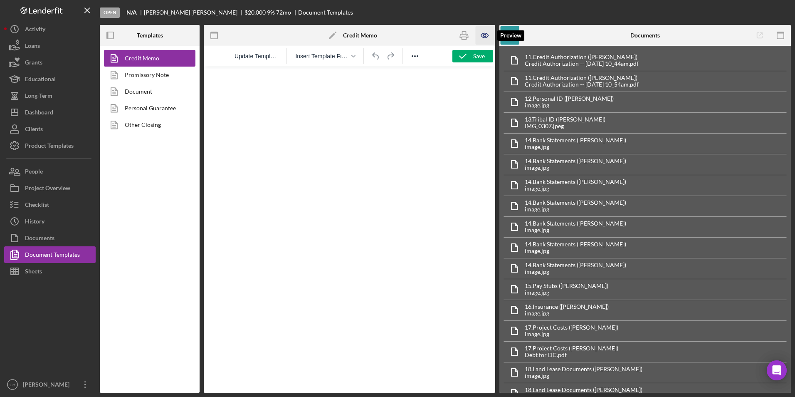
click at [482, 37] on icon "button" at bounding box center [484, 35] width 7 height 5
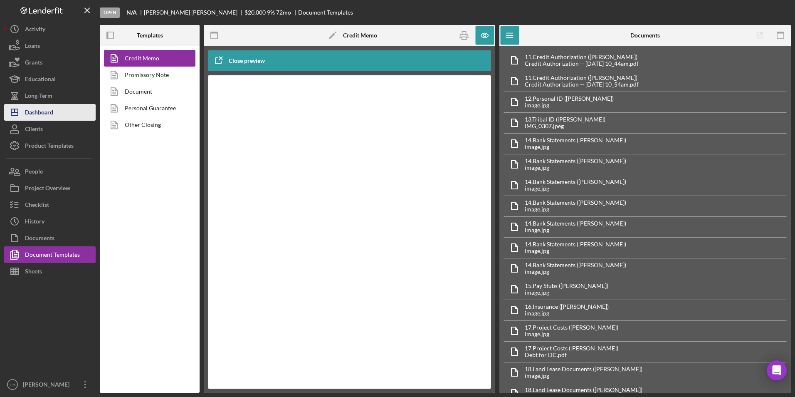
click at [43, 115] on div "Dashboard" at bounding box center [39, 113] width 28 height 19
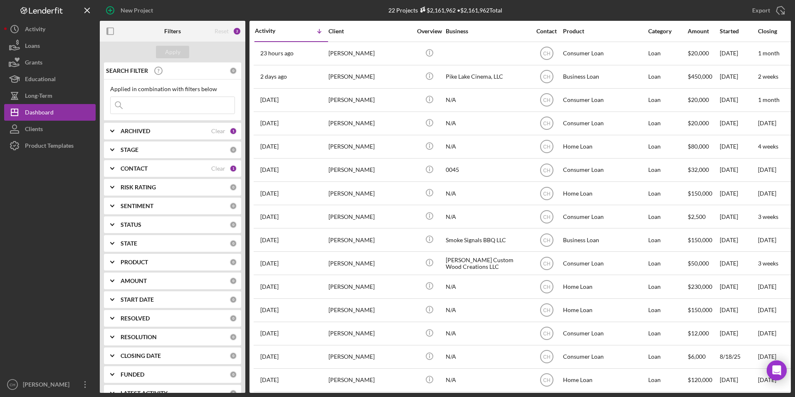
click at [126, 170] on b "CONTACT" at bounding box center [134, 168] width 27 height 7
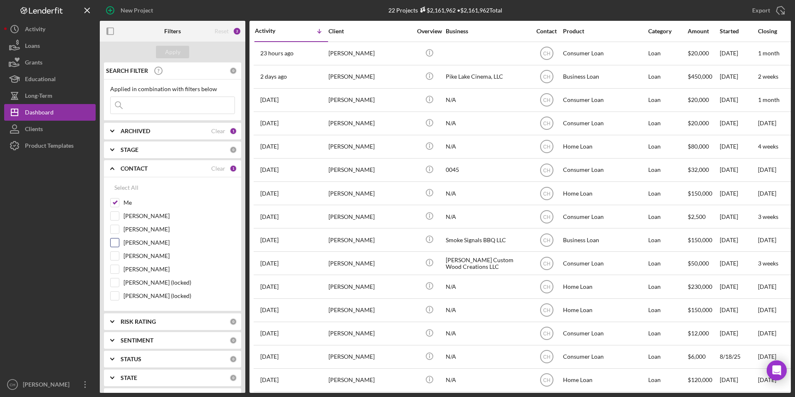
click at [119, 244] on input "[PERSON_NAME]" at bounding box center [115, 242] width 8 height 8
click at [174, 52] on div "Apply" at bounding box center [172, 52] width 15 height 12
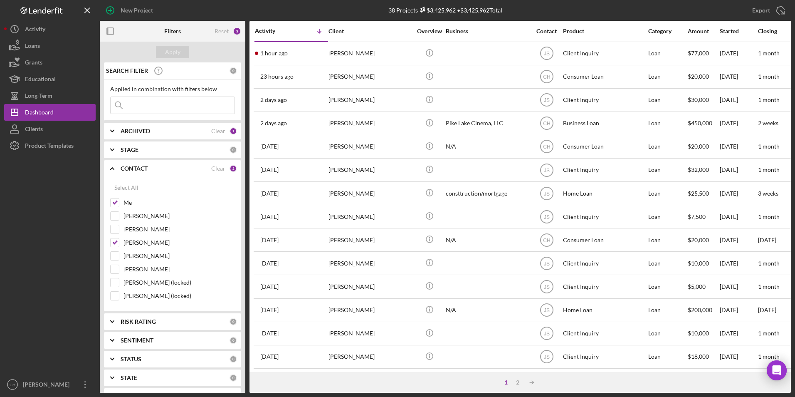
click at [351, 392] on div "[PERSON_NAME] St [PERSON_NAME]" at bounding box center [370, 403] width 83 height 22
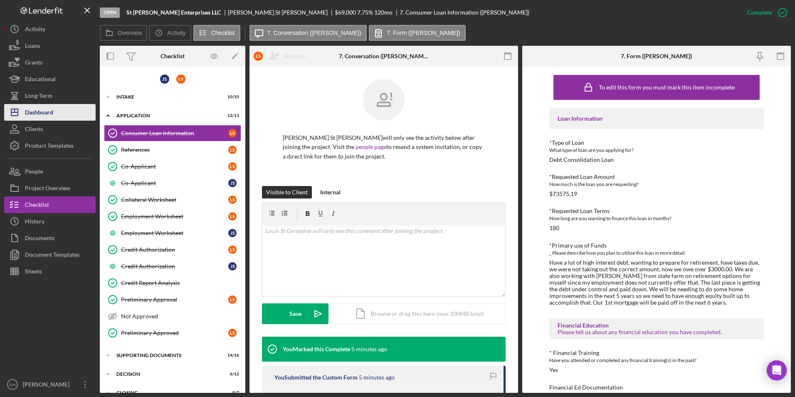
click at [52, 114] on div "Dashboard" at bounding box center [39, 113] width 28 height 19
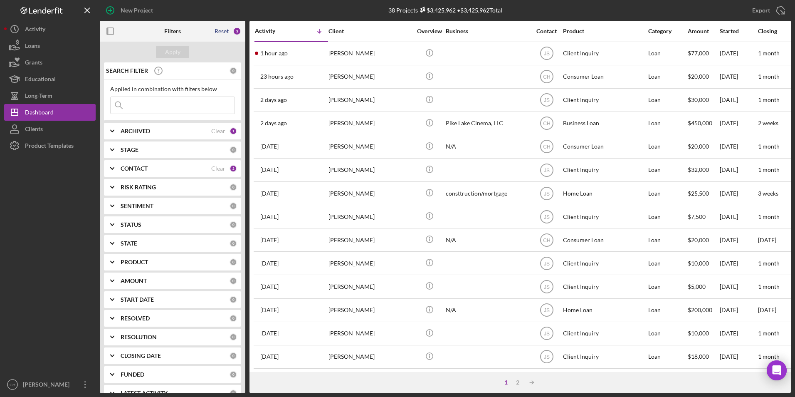
click at [220, 30] on div "Reset" at bounding box center [222, 31] width 14 height 7
click at [177, 55] on div "Apply" at bounding box center [172, 52] width 15 height 12
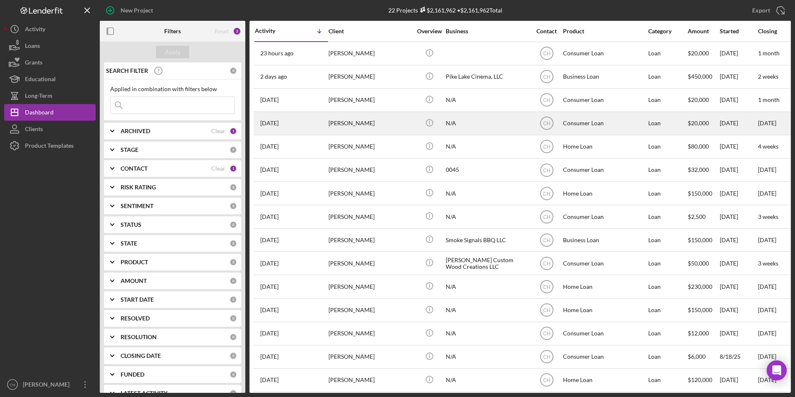
click at [350, 121] on div "[PERSON_NAME]" at bounding box center [370, 123] width 83 height 22
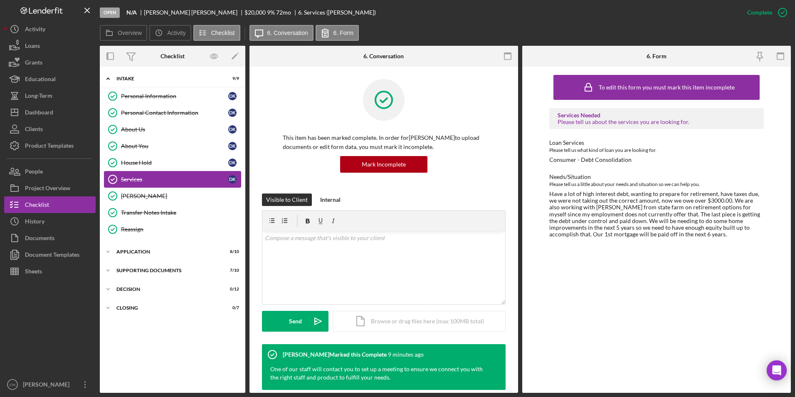
click at [111, 178] on icon "Services" at bounding box center [112, 179] width 21 height 21
click at [758, 12] on div "Mark Incomplete" at bounding box center [750, 12] width 45 height 17
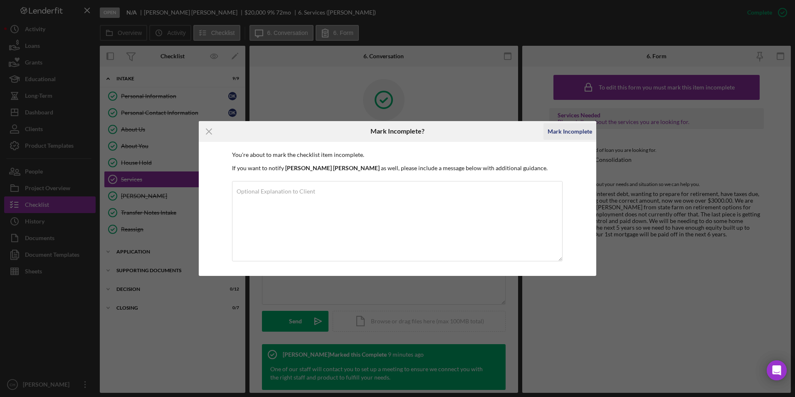
click at [569, 130] on div "Mark Incomplete" at bounding box center [570, 131] width 45 height 17
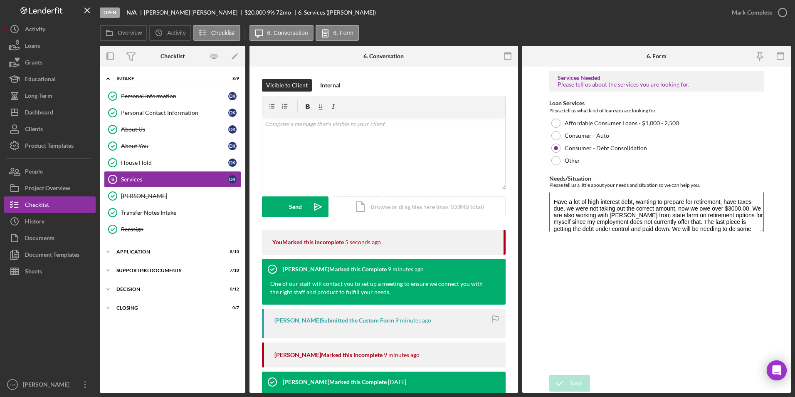
drag, startPoint x: 555, startPoint y: 203, endPoint x: 743, endPoint y: 232, distance: 190.7
click at [743, 232] on textarea "Have a lot of high interest debt, wanting to prepare for retirement, have taxes…" at bounding box center [657, 212] width 215 height 40
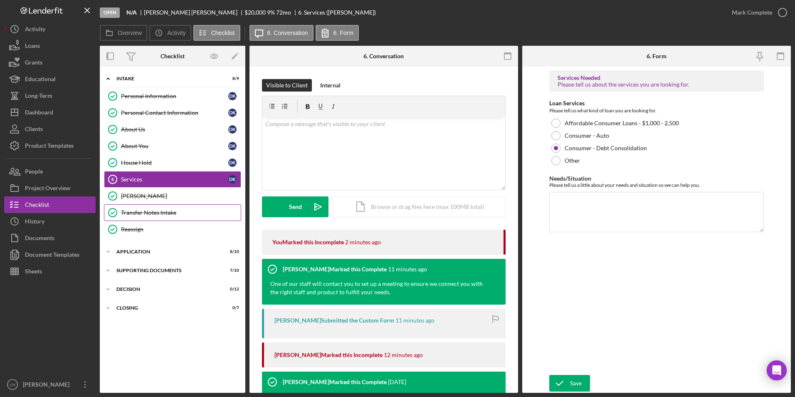
click at [132, 211] on div "Transfer Notes Intake" at bounding box center [181, 212] width 120 height 7
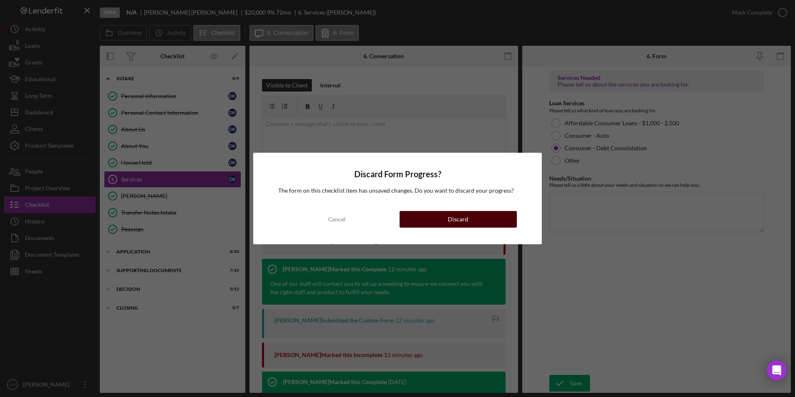
click at [436, 215] on button "Discard" at bounding box center [458, 219] width 117 height 17
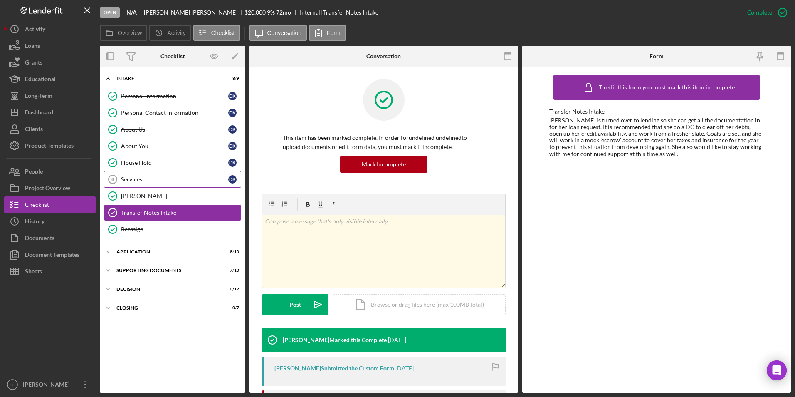
click at [151, 180] on div "Services" at bounding box center [174, 179] width 107 height 7
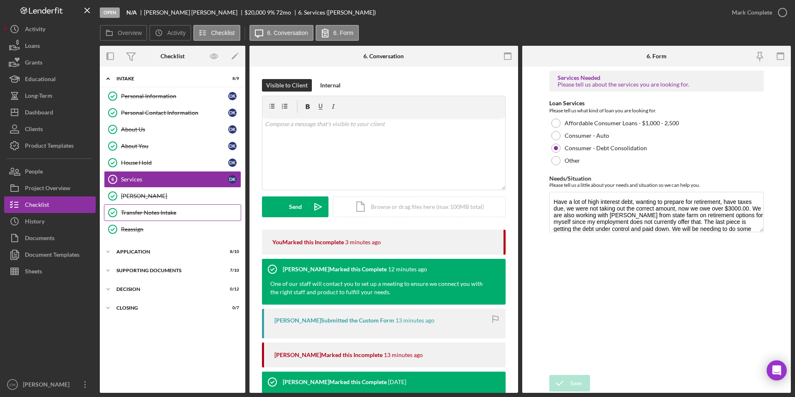
click at [134, 212] on div "Transfer Notes Intake" at bounding box center [181, 212] width 120 height 7
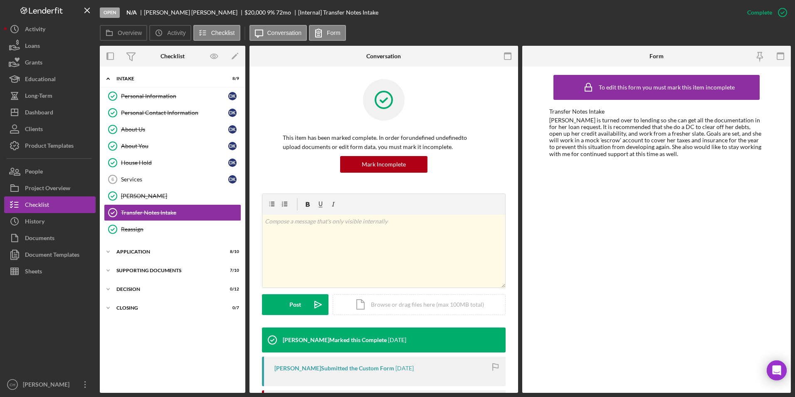
drag, startPoint x: 653, startPoint y: 154, endPoint x: 547, endPoint y: 121, distance: 110.7
click at [547, 121] on div "To edit this form you must mark this item incomplete Transfer Notes Intake [PER…" at bounding box center [657, 230] width 269 height 326
click at [140, 178] on div "Services" at bounding box center [174, 179] width 107 height 7
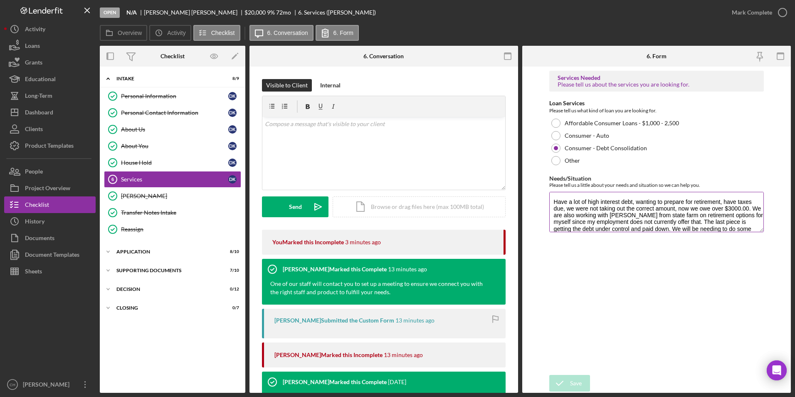
drag, startPoint x: 557, startPoint y: 201, endPoint x: 684, endPoint y: 200, distance: 126.9
click at [684, 200] on textarea "Have a lot of high interest debt, wanting to prepare for retirement, have taxes…" at bounding box center [657, 212] width 215 height 40
drag, startPoint x: 554, startPoint y: 203, endPoint x: 744, endPoint y: 243, distance: 194.4
click at [744, 240] on div "Services Needed Please tell us about the services you are looking for. Loan Ser…" at bounding box center [657, 221] width 215 height 300
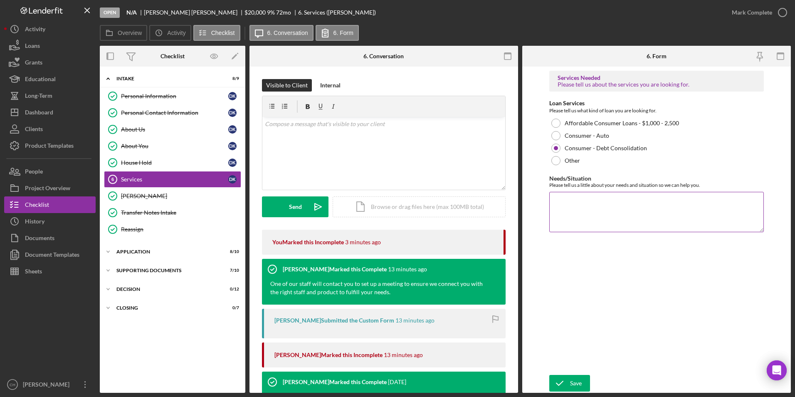
paste textarea "[PERSON_NAME] is turned over to lending so she can get all the documentation in…"
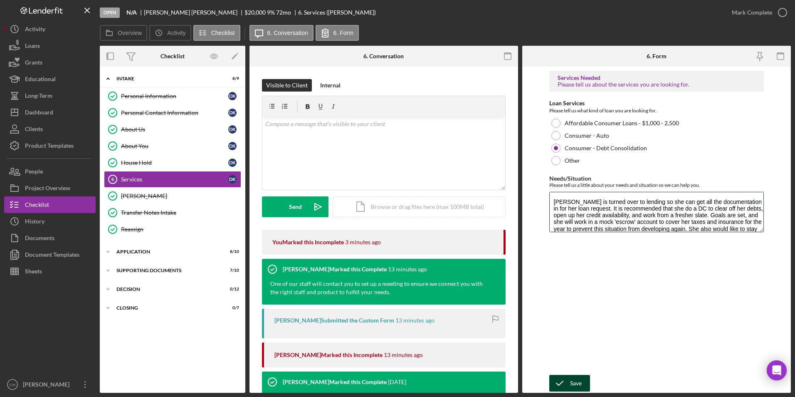
type textarea "[PERSON_NAME] is turned over to lending so she can get all the documentation in…"
click at [577, 383] on div "Save" at bounding box center [576, 383] width 12 height 17
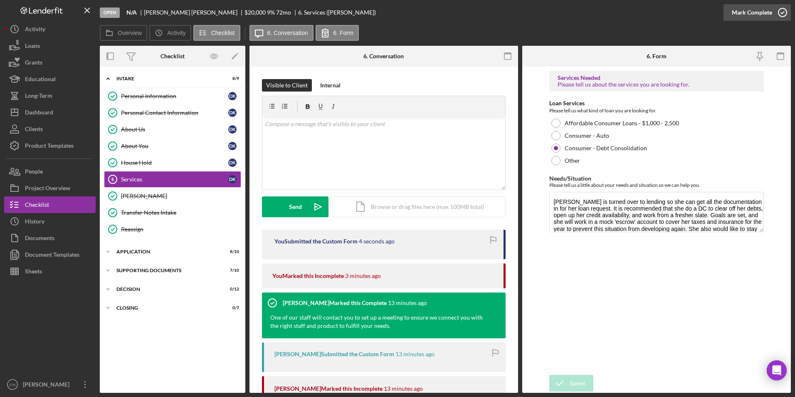
click at [753, 10] on div "Mark Complete" at bounding box center [752, 12] width 40 height 17
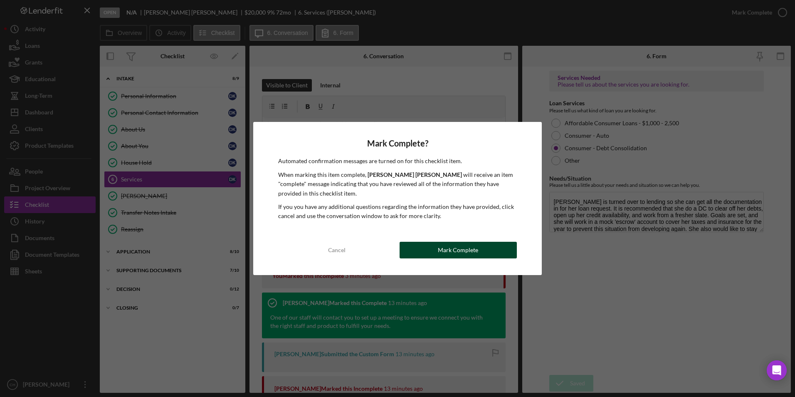
click at [468, 249] on div "Mark Complete" at bounding box center [458, 250] width 40 height 17
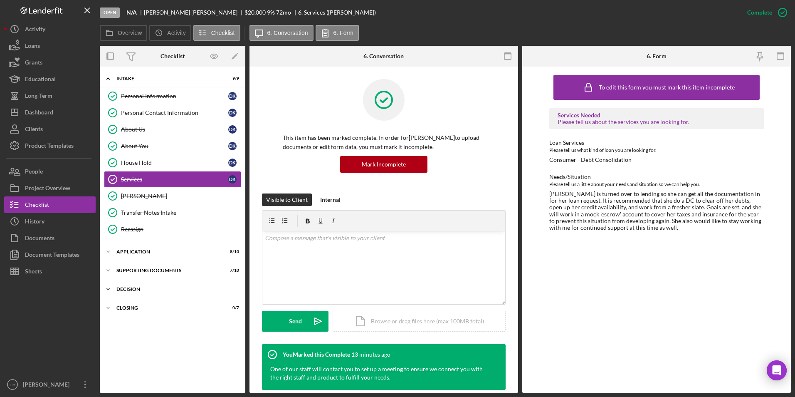
click at [130, 287] on div "Decision" at bounding box center [175, 289] width 119 height 5
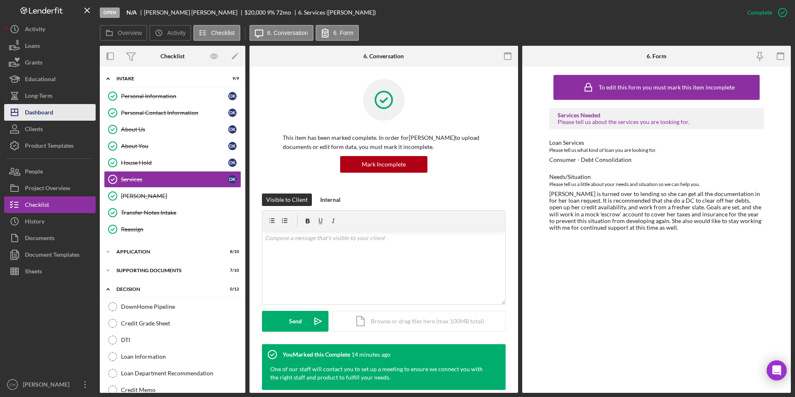
click at [61, 115] on button "Icon/Dashboard Dashboard" at bounding box center [50, 112] width 92 height 17
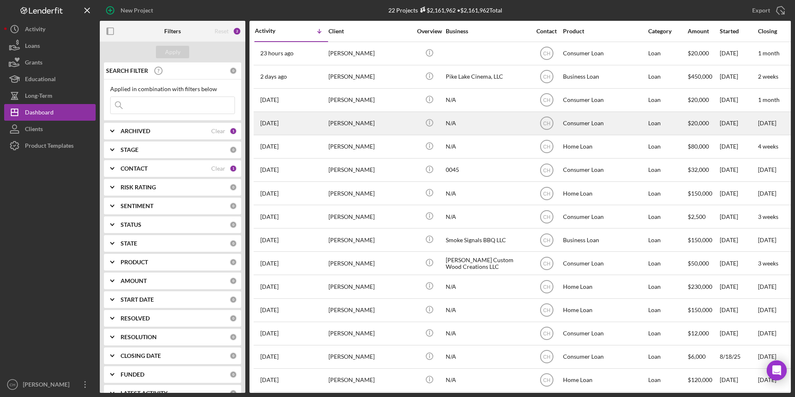
click at [355, 120] on div "[PERSON_NAME]" at bounding box center [370, 123] width 83 height 22
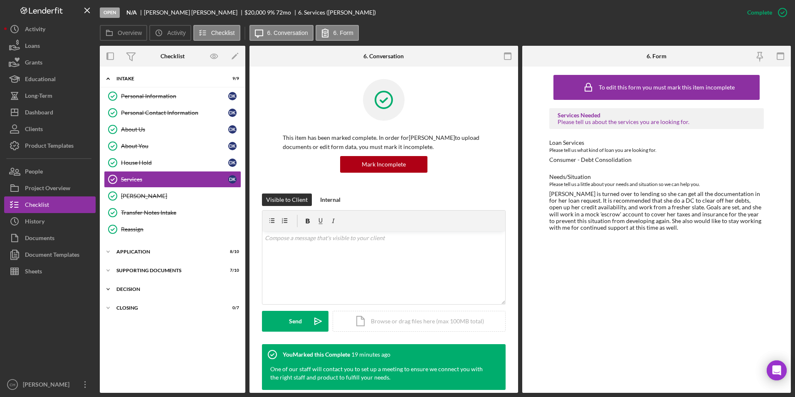
click at [125, 289] on div "Decision" at bounding box center [175, 289] width 119 height 5
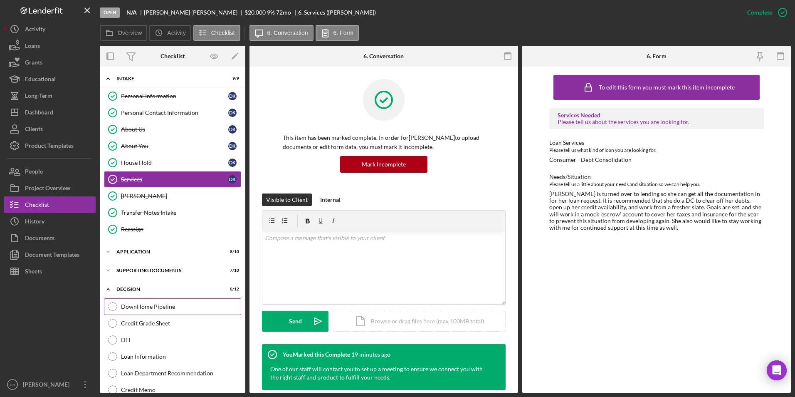
click at [129, 305] on div "DownHome Pipeline" at bounding box center [181, 306] width 120 height 7
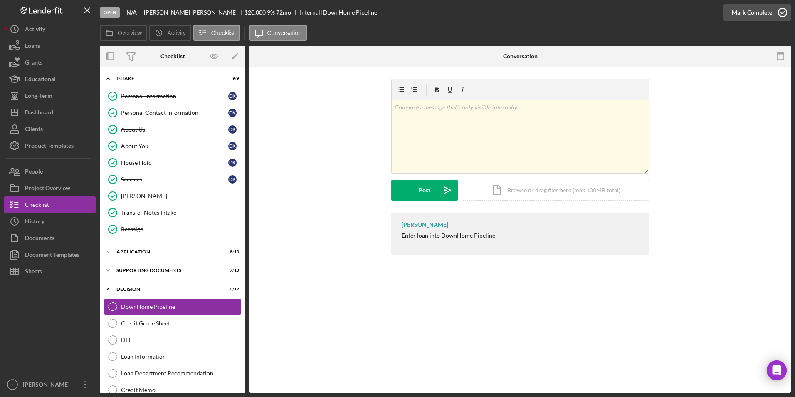
click at [754, 8] on div "Mark Complete" at bounding box center [752, 12] width 40 height 17
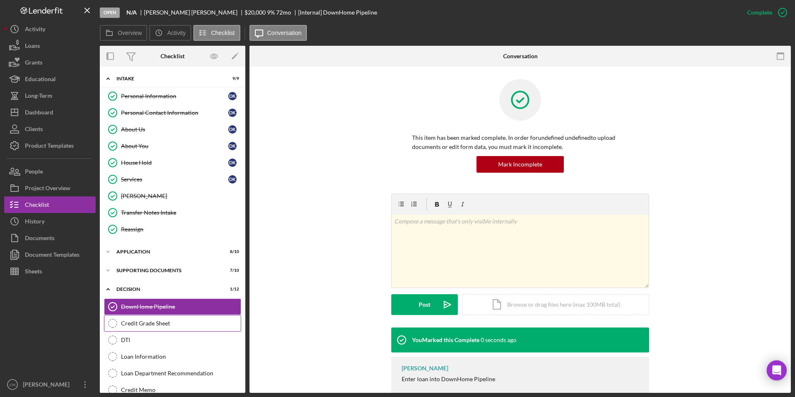
click at [149, 320] on div "Credit Grade Sheet" at bounding box center [181, 323] width 120 height 7
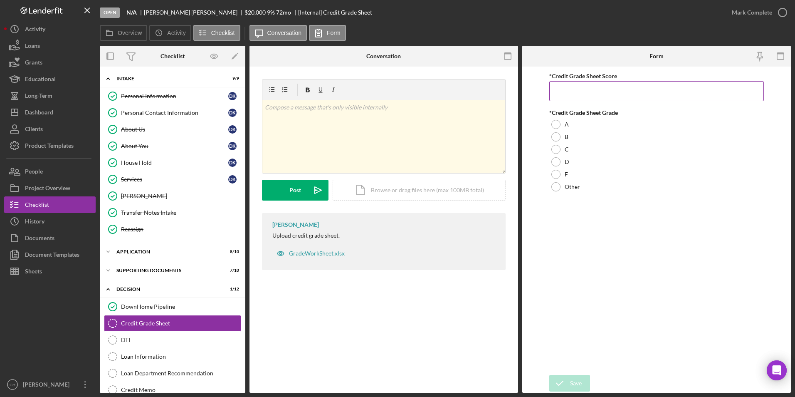
click at [585, 90] on input "*Credit Grade Sheet Score" at bounding box center [657, 91] width 215 height 20
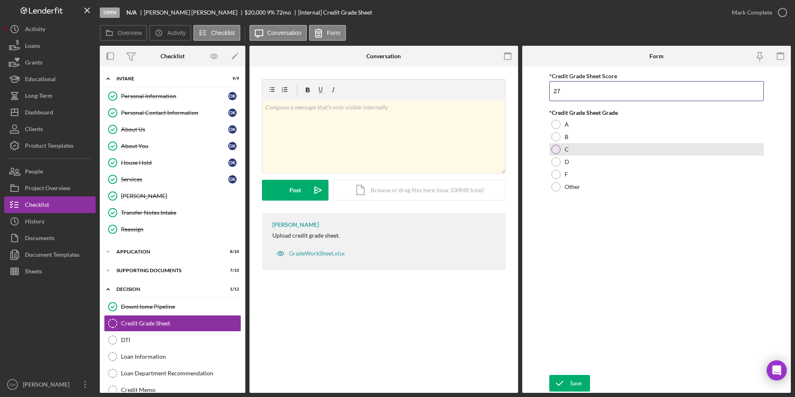
type input "27"
click at [553, 150] on div at bounding box center [556, 149] width 9 height 9
click at [573, 384] on div "Save" at bounding box center [576, 383] width 12 height 17
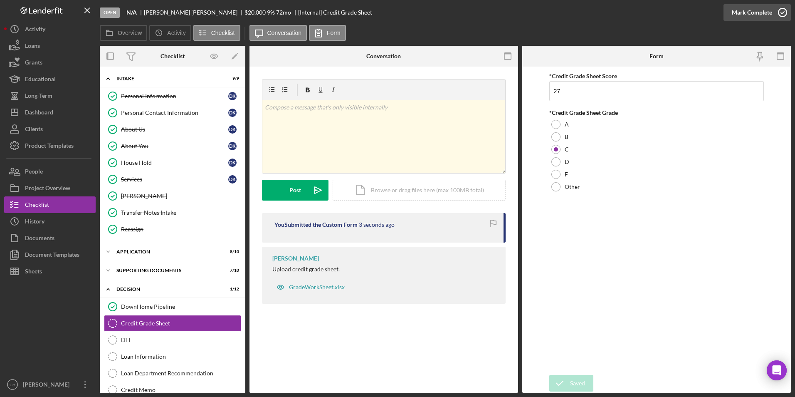
click at [748, 15] on div "Mark Complete" at bounding box center [752, 12] width 40 height 17
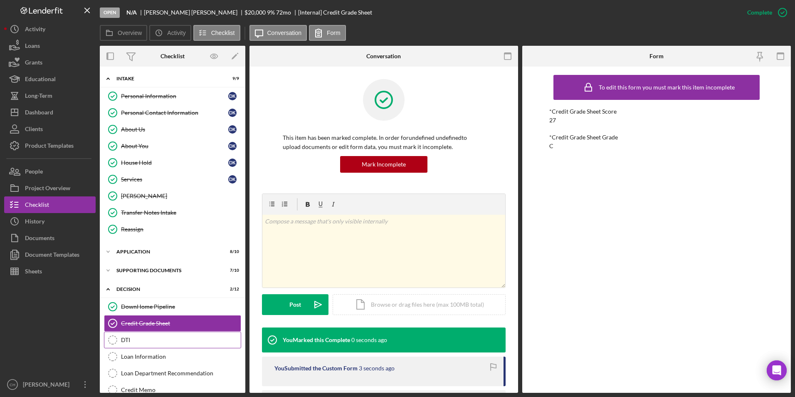
click at [121, 341] on div "DTI" at bounding box center [181, 340] width 120 height 7
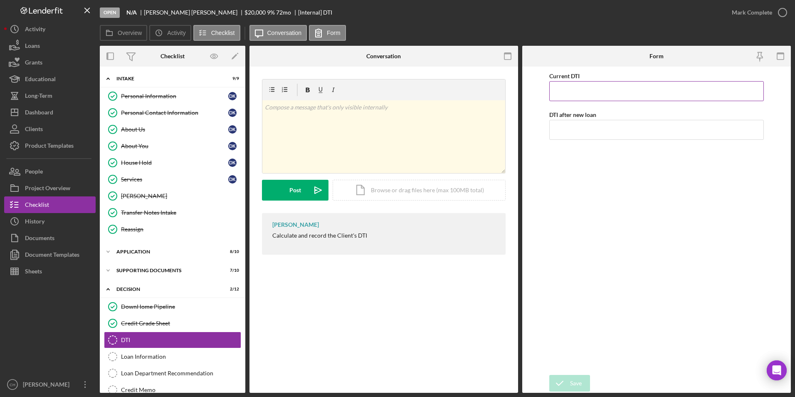
click at [590, 89] on input "Current DTI" at bounding box center [657, 91] width 215 height 20
type input "53.00000%"
click at [589, 129] on input "DTI after new loan" at bounding box center [657, 130] width 215 height 20
type input "38.00000%"
click at [573, 210] on div "Current DTI 53.00000% DTI after new loan 38.00000%" at bounding box center [657, 221] width 215 height 300
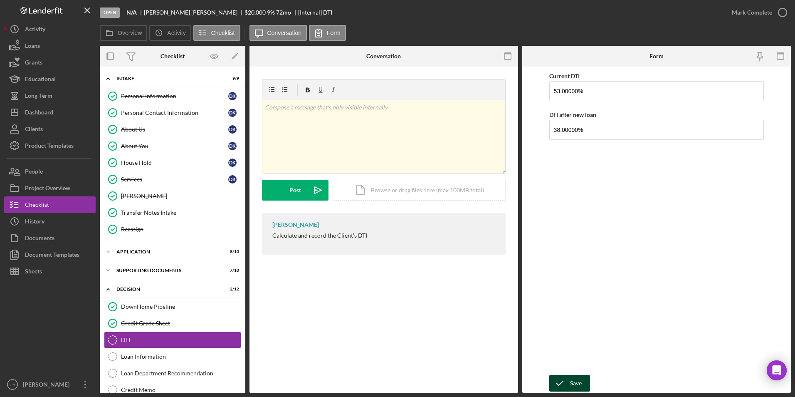
click at [576, 385] on div "Save" at bounding box center [576, 383] width 12 height 17
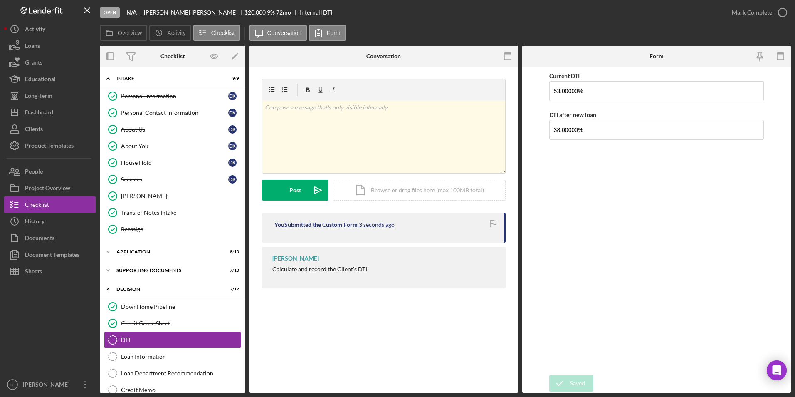
click at [744, 9] on div "Saved" at bounding box center [722, 8] width 133 height 3
click at [744, 10] on div "Mark Complete" at bounding box center [752, 12] width 40 height 17
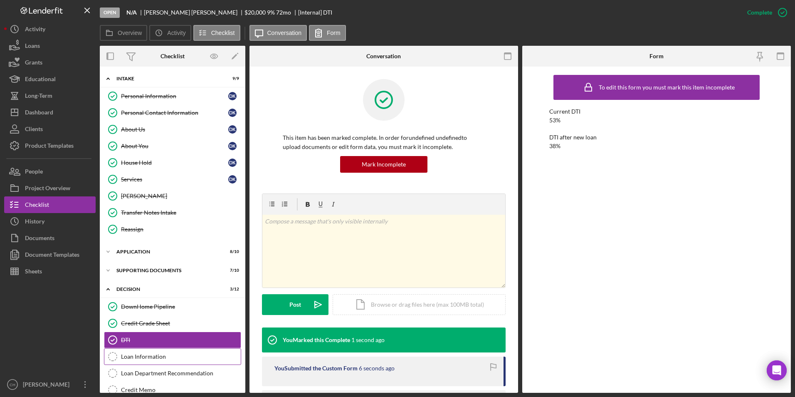
click at [133, 356] on div "Loan Information" at bounding box center [181, 356] width 120 height 7
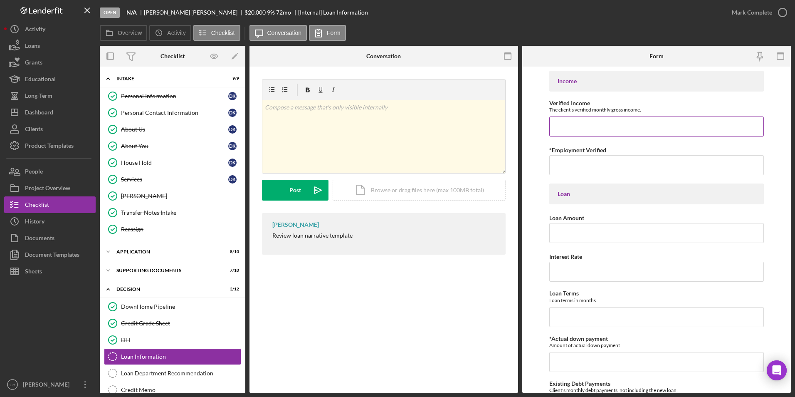
click at [580, 121] on input "Verified Income" at bounding box center [657, 126] width 215 height 20
type input "$82,825"
click at [582, 167] on input "*Employment Verified" at bounding box center [657, 165] width 215 height 20
type input "Award letters"
click at [562, 236] on input "Loan Amount" at bounding box center [657, 233] width 215 height 20
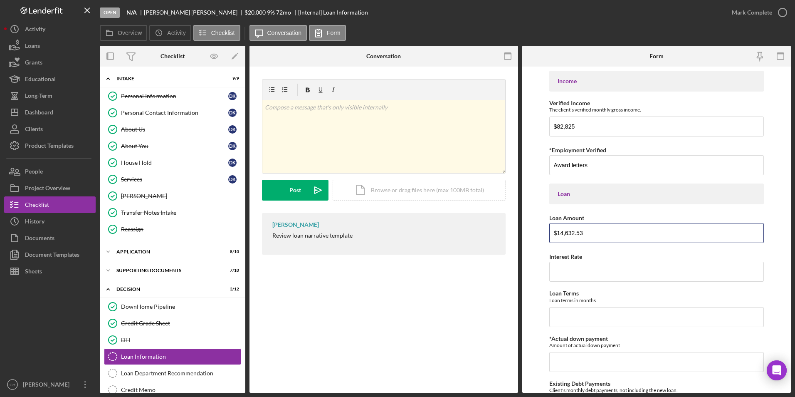
type input "$14,632.53"
type input "8.00000%"
type input "96"
type input "$0"
type input "$1,734"
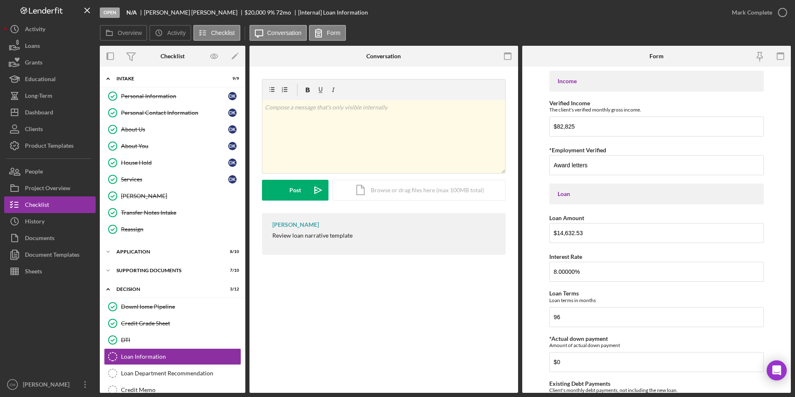
type input "$213.06"
type input "$1,211.06"
type input "$0"
type input "$50"
type input "$438.98"
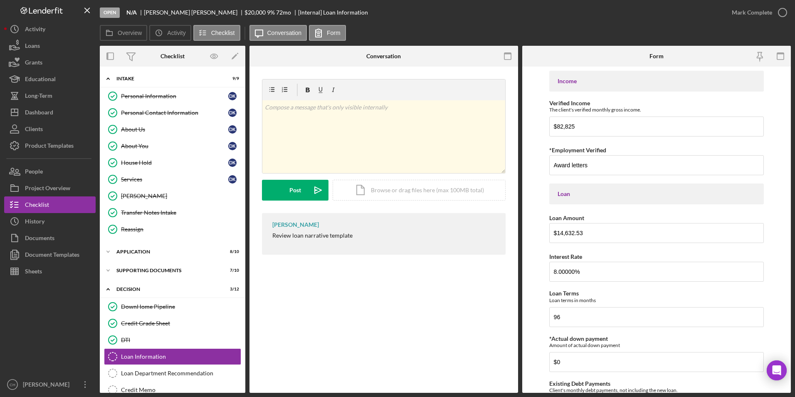
type input "$438.98"
type input "$15,071.51"
type input "Primary home"
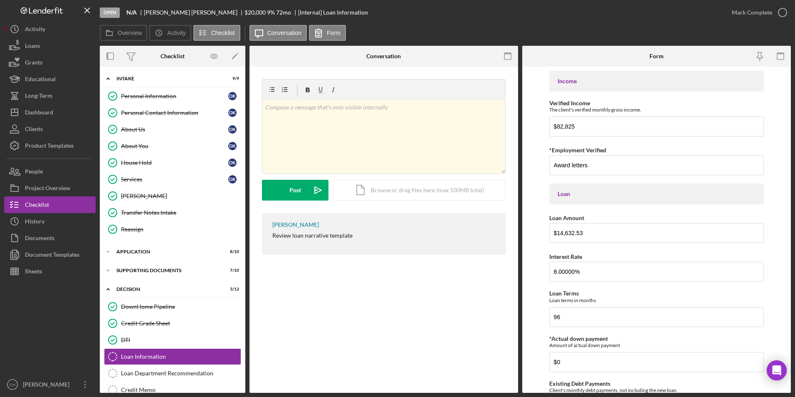
click at [106, 250] on icon "Icon/Expander" at bounding box center [108, 251] width 17 height 17
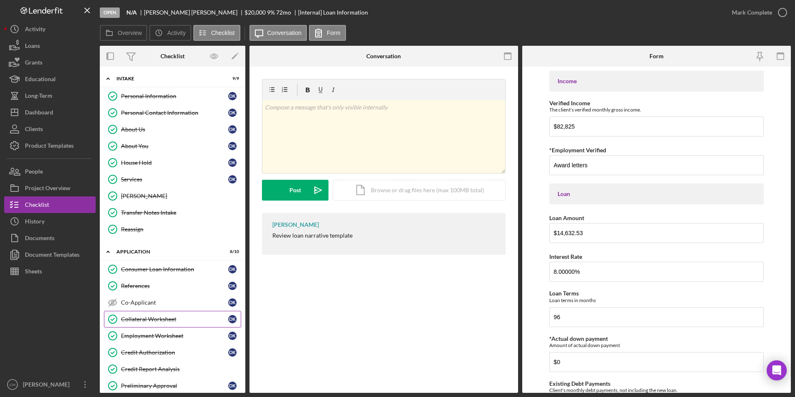
click at [146, 318] on div "Collateral Worksheet" at bounding box center [174, 319] width 107 height 7
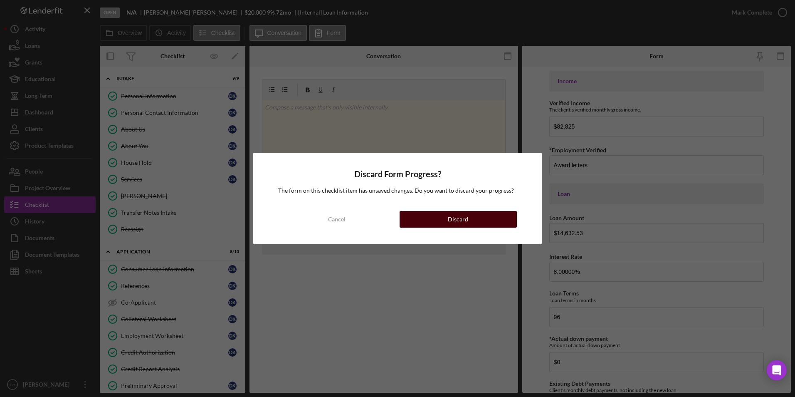
click at [433, 226] on button "Discard" at bounding box center [458, 219] width 117 height 17
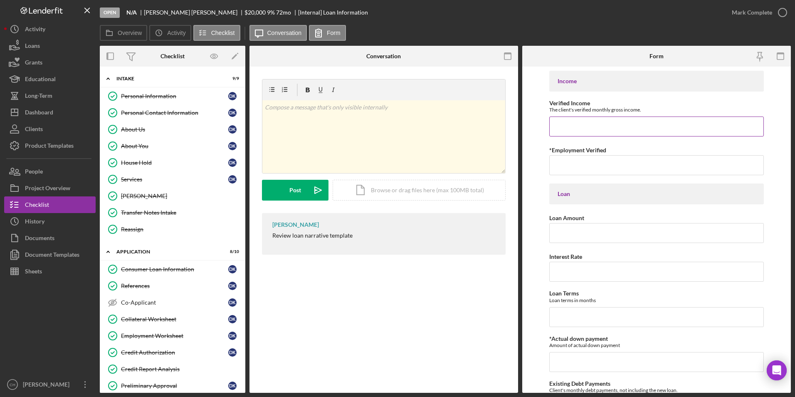
click at [575, 127] on input "Verified Income" at bounding box center [657, 126] width 215 height 20
type input "$3,292"
click at [638, 161] on input "*Employment Verified" at bounding box center [657, 165] width 215 height 20
type input "Award letters"
type input "$14,632.53"
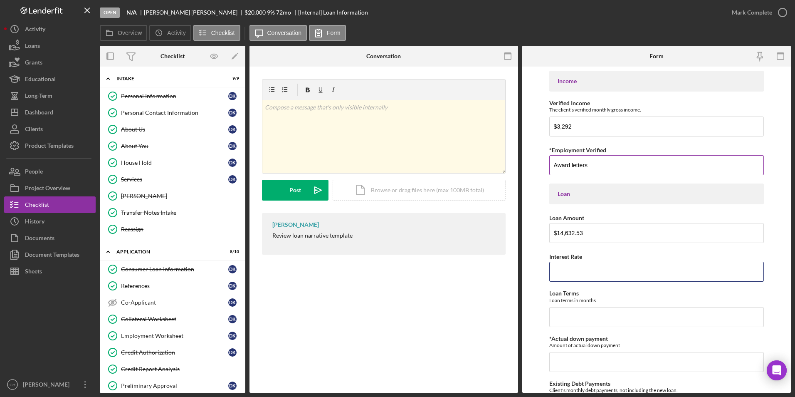
type input "8.00000%"
type input "96"
type input "$0"
type input "$1,734"
type input "$213.06"
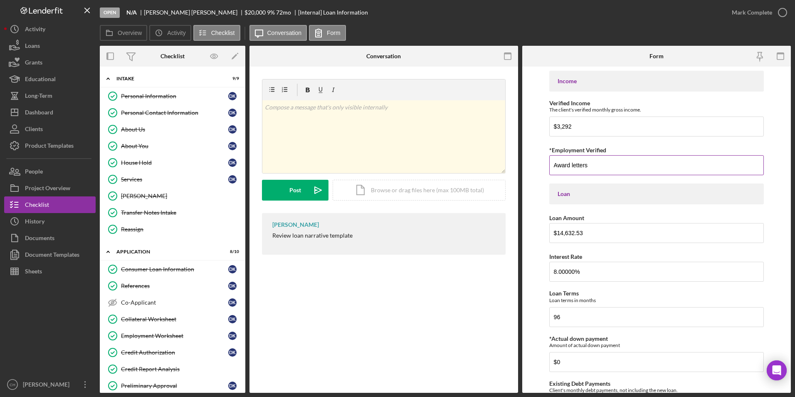
type input "$1,211.06"
type input "$50"
type input "$438.98"
type input "$15,071.51"
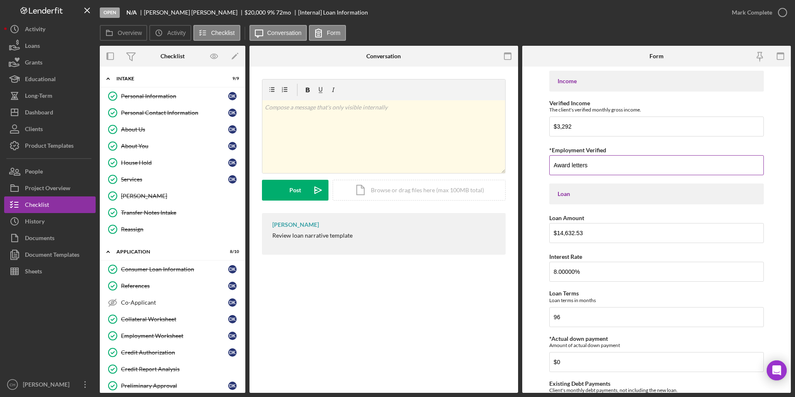
type input "Primary home"
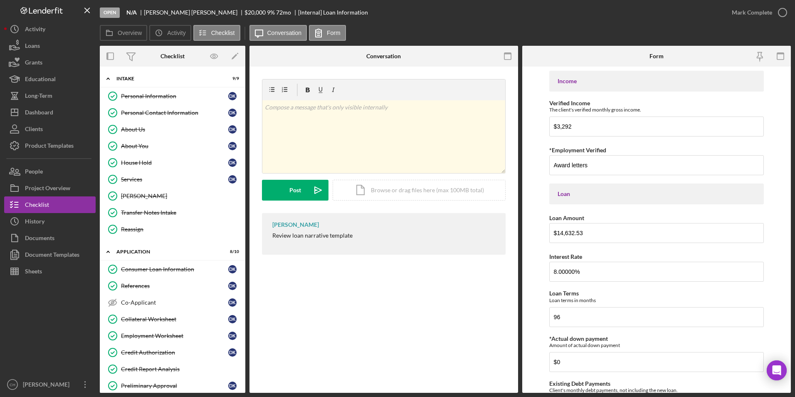
type input "$175,000"
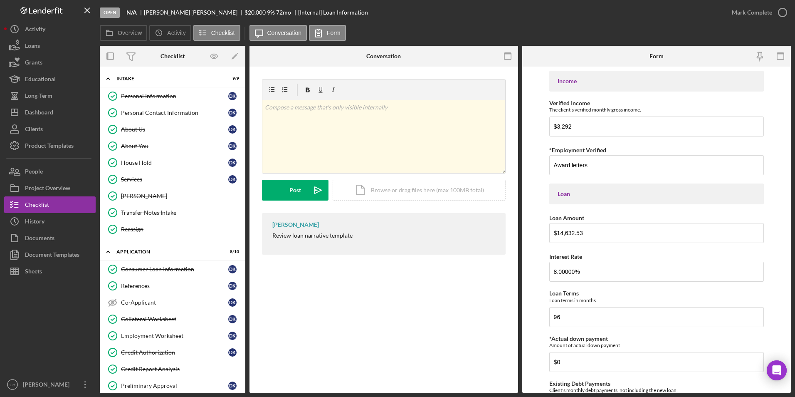
drag, startPoint x: 597, startPoint y: 272, endPoint x: 552, endPoint y: 276, distance: 45.5
type input "0.46"
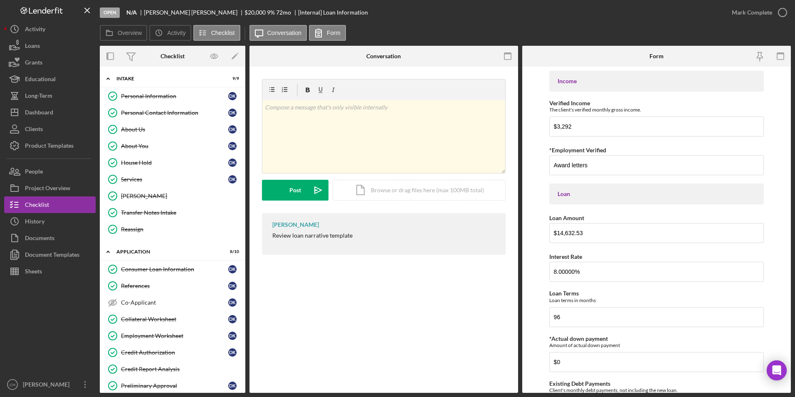
type input "US Bank EQ2"
type input "3.70000%"
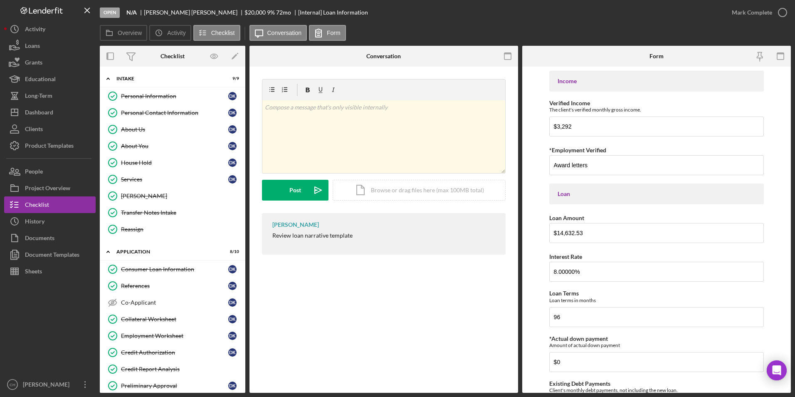
drag, startPoint x: 788, startPoint y: 262, endPoint x: 780, endPoint y: 296, distance: 35.1
click at [780, 296] on form "Income Verified Income The client's verified monthly gross income. $3,292 *Empl…" at bounding box center [657, 230] width 269 height 326
drag, startPoint x: 780, startPoint y: 296, endPoint x: 793, endPoint y: 332, distance: 37.9
click at [793, 332] on div "Open N/A [PERSON_NAME] $20,000 $20,000 9 % 72 mo [Internal] Loan Information Ma…" at bounding box center [397, 198] width 795 height 397
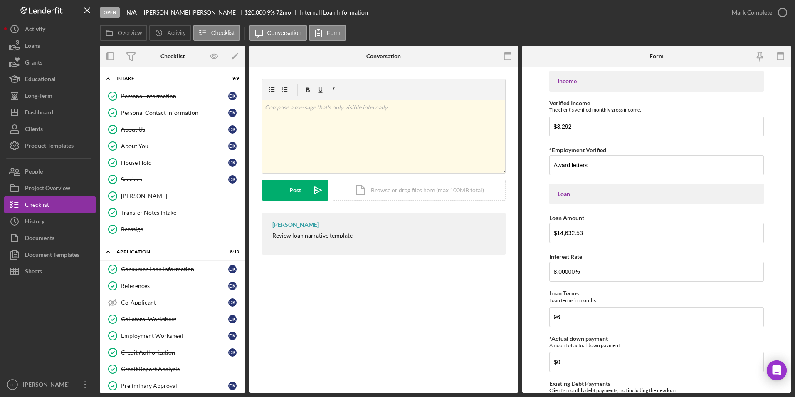
drag, startPoint x: 793, startPoint y: 332, endPoint x: 753, endPoint y: 348, distance: 42.7
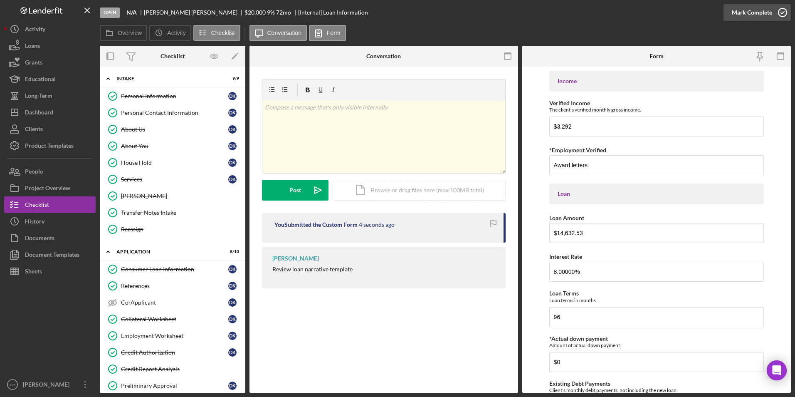
click at [742, 16] on div "Mark Complete" at bounding box center [752, 12] width 40 height 17
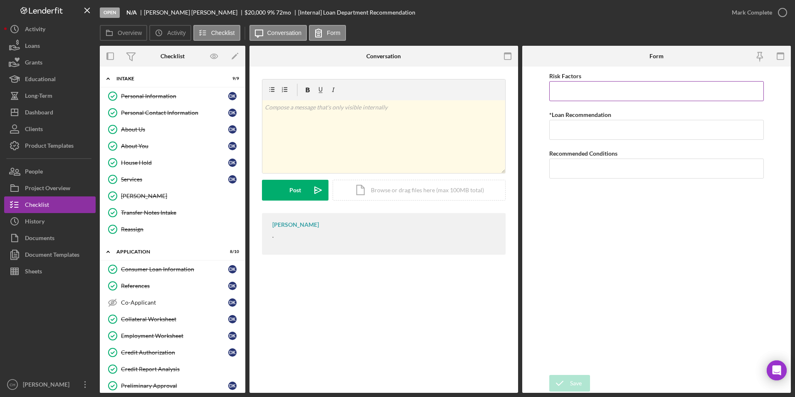
click at [600, 95] on input "Risk Factors" at bounding box center [657, 91] width 215 height 20
type input "Gets into debt again, can't return to work"
type input "Approve"
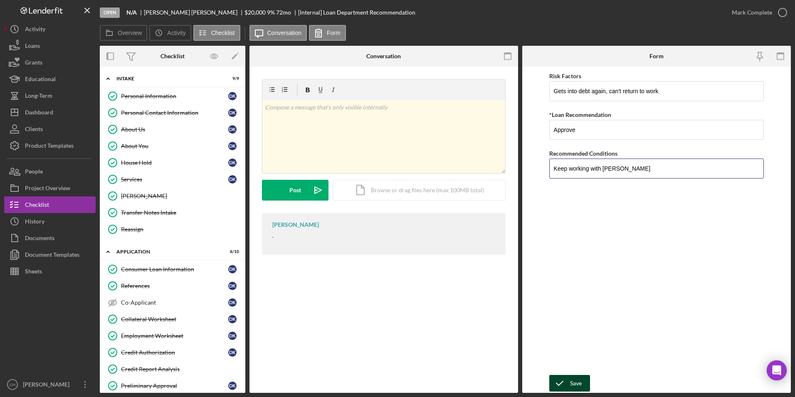
type input "Keep working with [PERSON_NAME]"
click at [578, 379] on div "Save" at bounding box center [576, 383] width 12 height 17
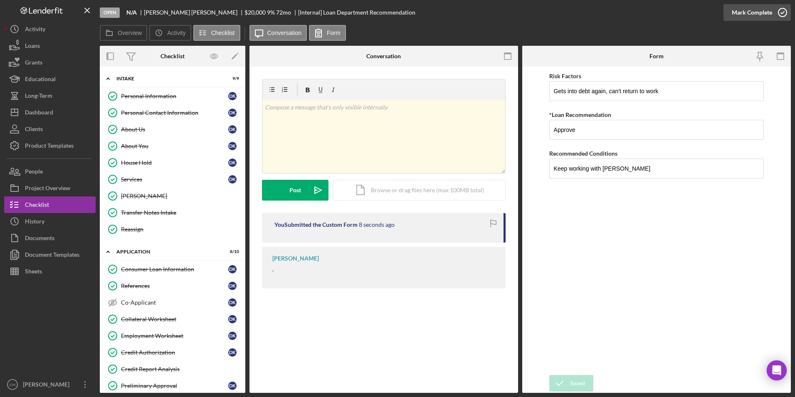
click at [744, 12] on div "Mark Complete" at bounding box center [752, 12] width 40 height 17
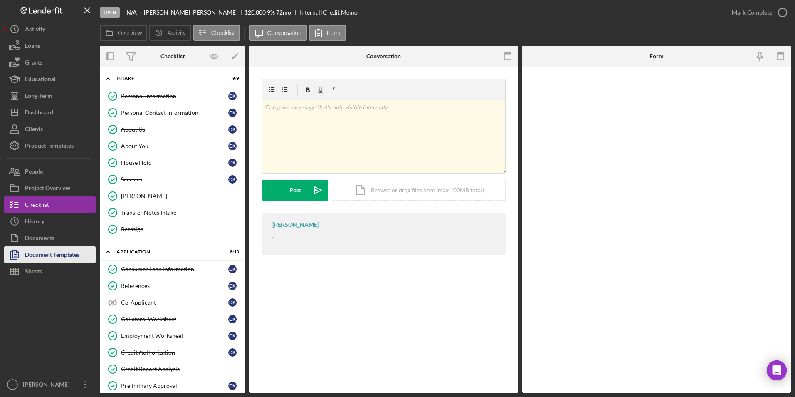
click at [70, 259] on div "Document Templates" at bounding box center [52, 255] width 54 height 19
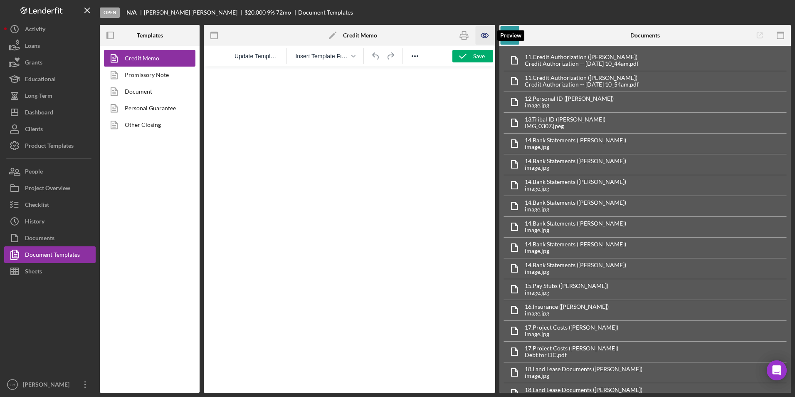
click at [484, 36] on icon "button" at bounding box center [485, 35] width 2 height 2
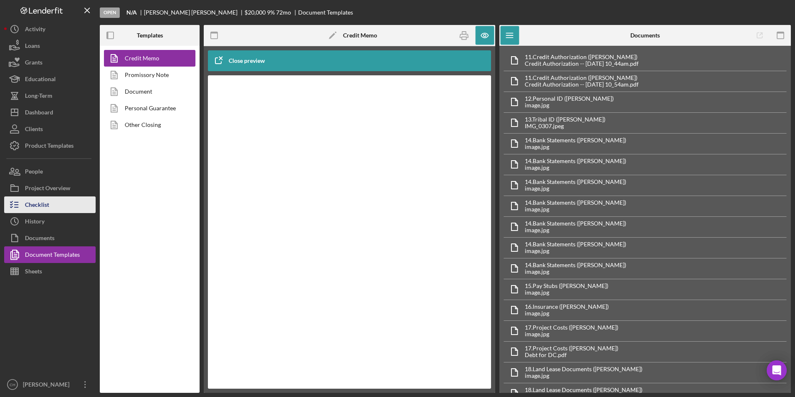
click at [39, 208] on div "Checklist" at bounding box center [37, 205] width 24 height 19
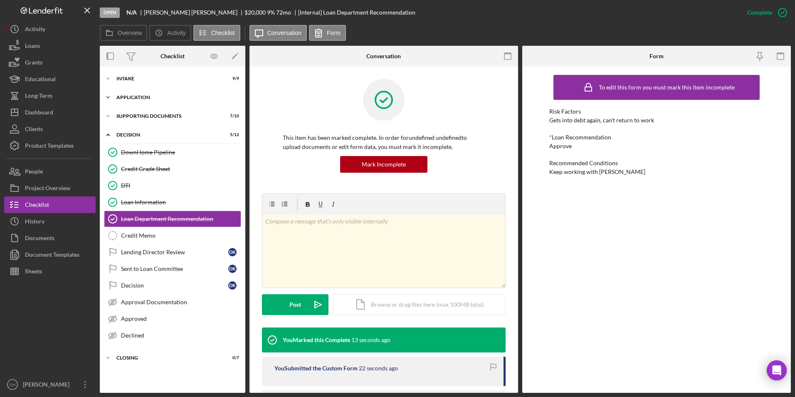
click at [129, 95] on div "Application" at bounding box center [175, 97] width 119 height 5
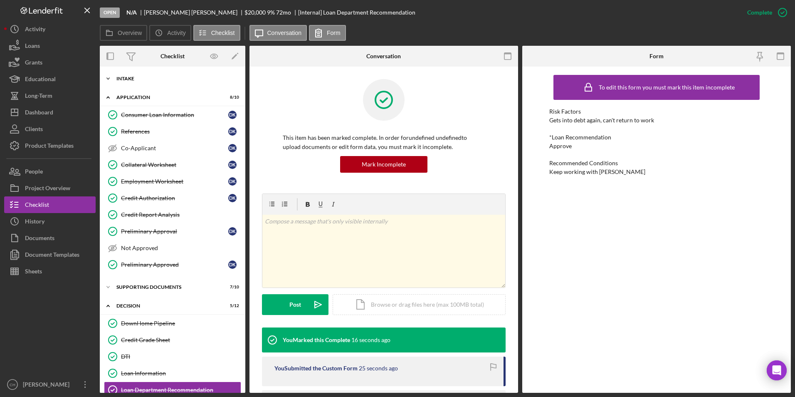
click at [110, 78] on icon "Icon/Expander" at bounding box center [108, 78] width 17 height 17
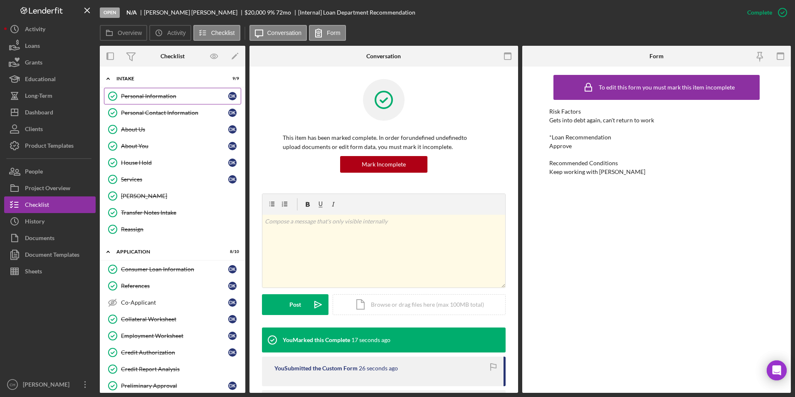
click at [136, 99] on div "Personal Information" at bounding box center [174, 96] width 107 height 7
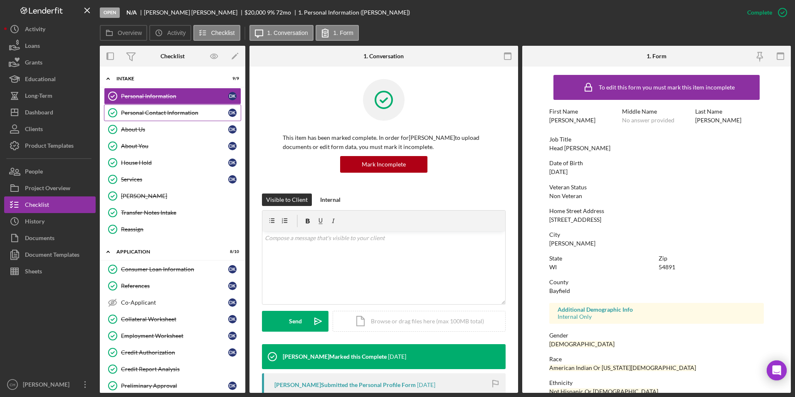
click at [136, 114] on div "Personal Contact Information" at bounding box center [174, 112] width 107 height 7
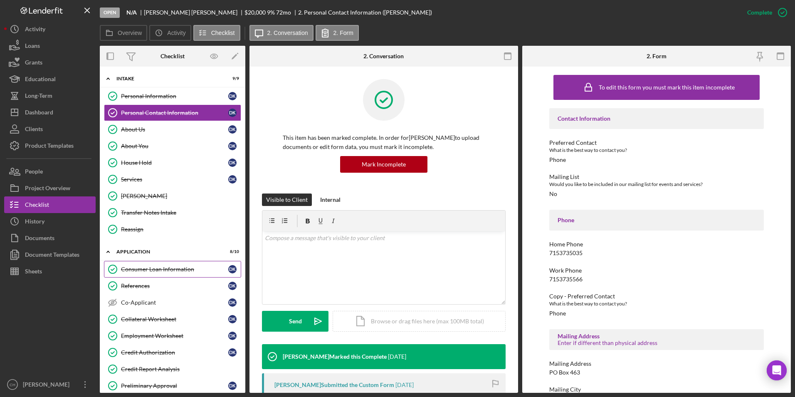
click at [139, 271] on div "Consumer Loan Information" at bounding box center [174, 269] width 107 height 7
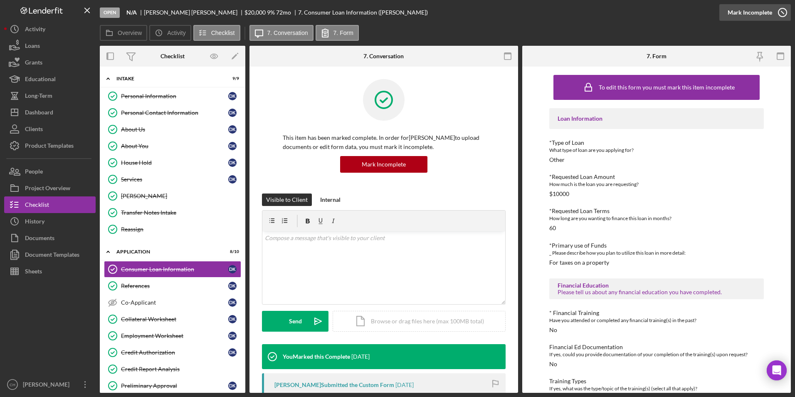
click at [752, 16] on div "Mark Incomplete" at bounding box center [750, 12] width 45 height 17
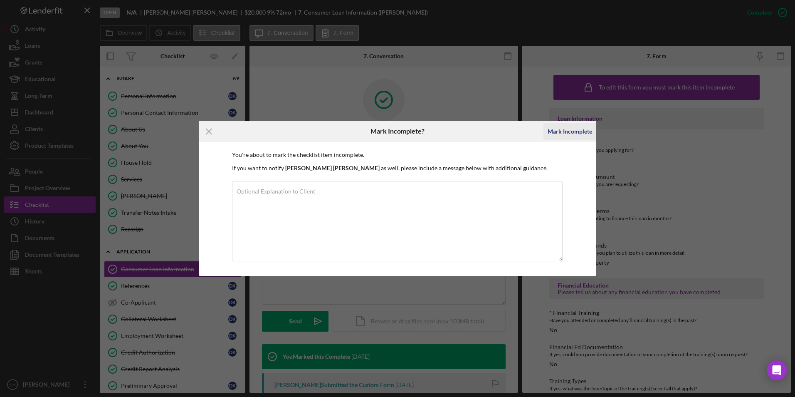
click at [580, 135] on div "Mark Incomplete" at bounding box center [570, 131] width 45 height 17
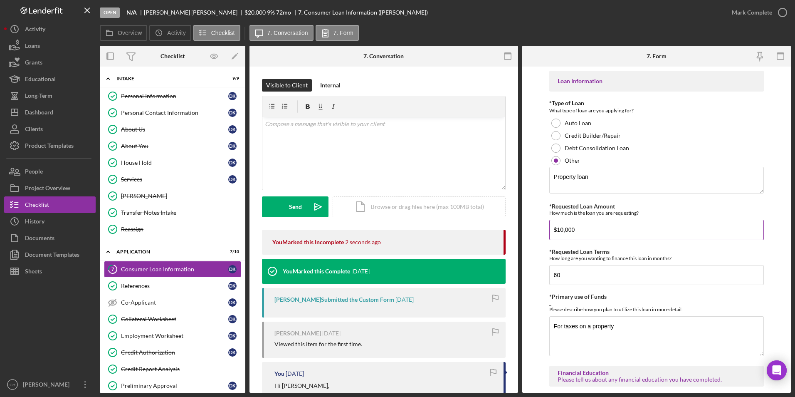
drag, startPoint x: 588, startPoint y: 232, endPoint x: 558, endPoint y: 233, distance: 30.0
click at [558, 233] on input "$10,000" at bounding box center [657, 230] width 215 height 20
type input "$14,632.53"
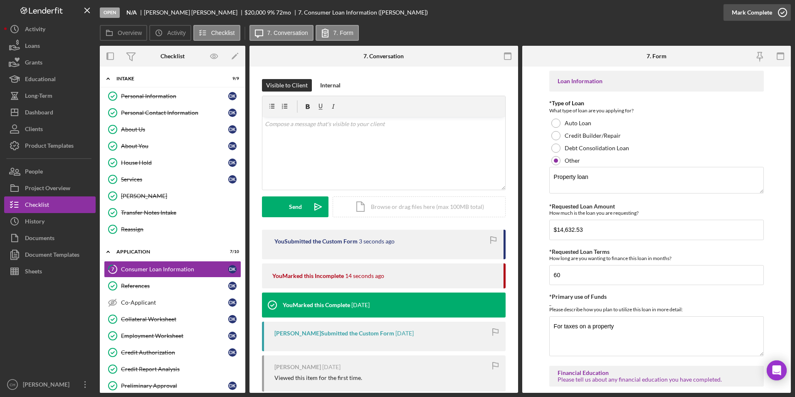
click at [761, 12] on div "Mark Complete" at bounding box center [752, 12] width 40 height 17
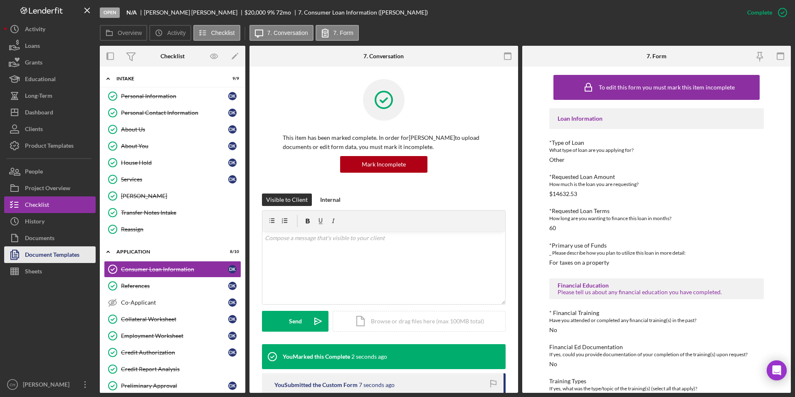
click at [43, 255] on div "Document Templates" at bounding box center [52, 255] width 54 height 19
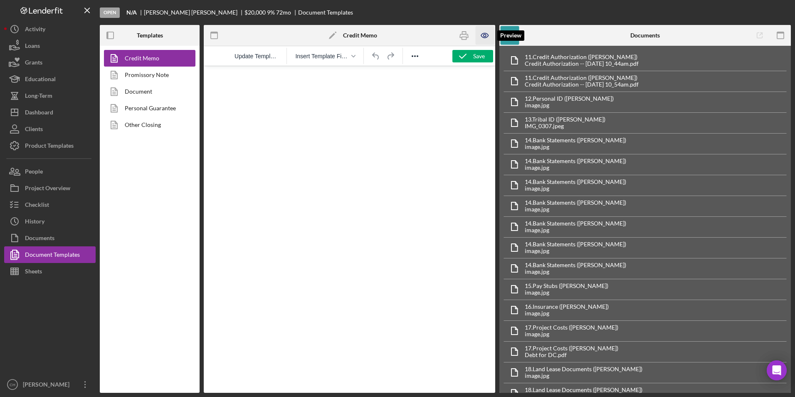
click at [489, 35] on icon "button" at bounding box center [485, 35] width 19 height 19
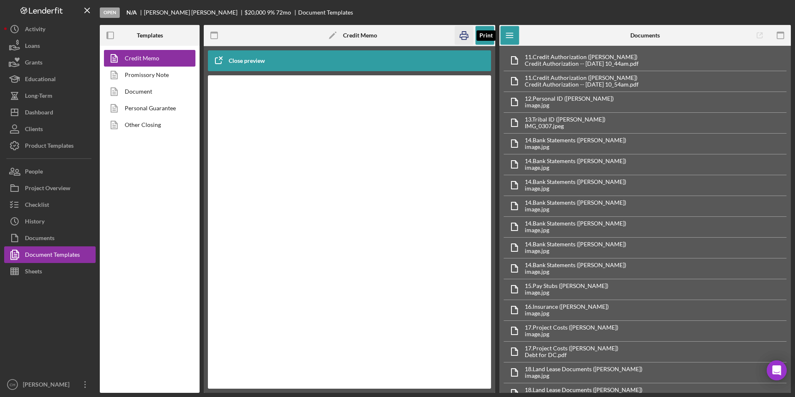
click at [460, 33] on icon "button" at bounding box center [464, 35] width 19 height 19
drag, startPoint x: 482, startPoint y: 33, endPoint x: 478, endPoint y: 45, distance: 12.4
click at [482, 33] on icon "button" at bounding box center [485, 35] width 19 height 19
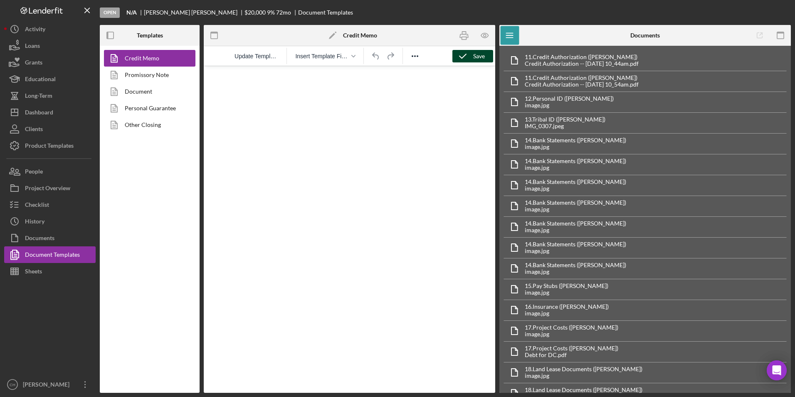
click at [470, 52] on icon "button" at bounding box center [463, 56] width 21 height 21
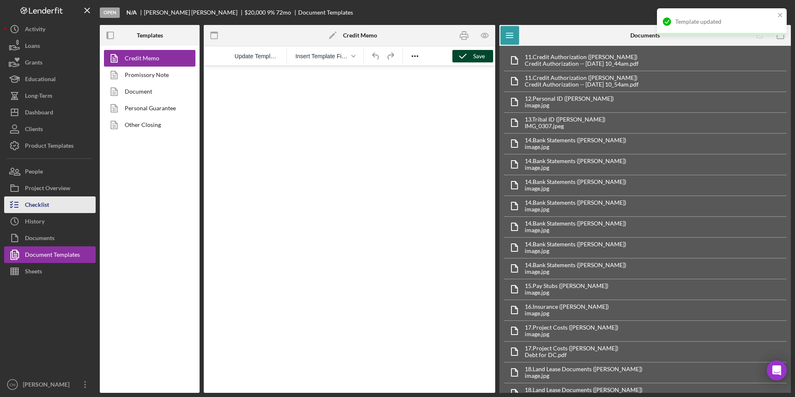
click at [42, 203] on div "Checklist" at bounding box center [37, 205] width 24 height 19
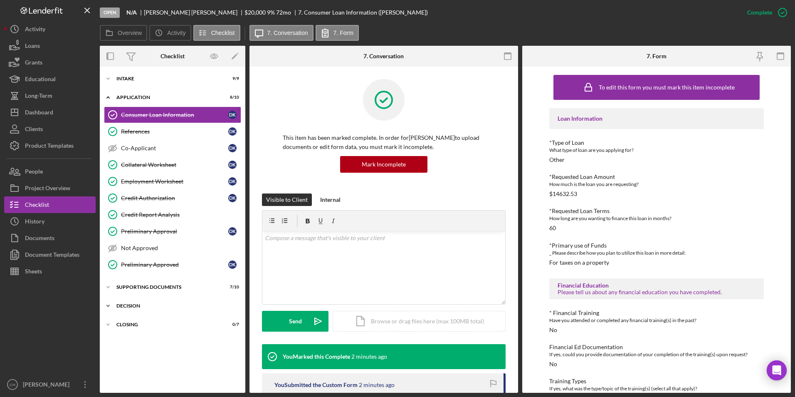
click at [145, 307] on div "Decision" at bounding box center [175, 305] width 119 height 5
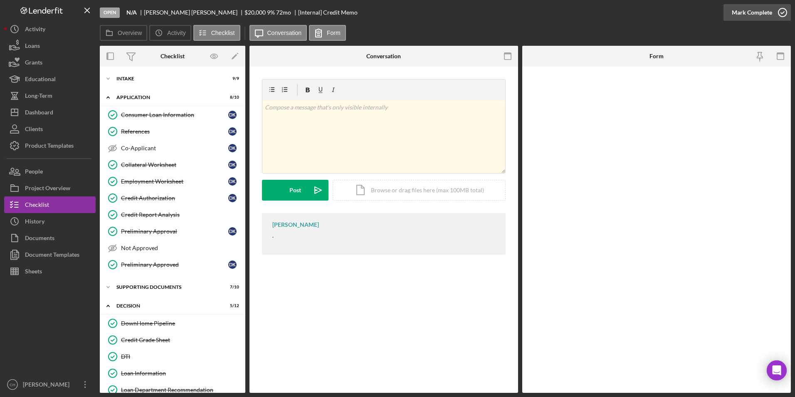
click at [756, 10] on div "Mark Complete" at bounding box center [752, 12] width 40 height 17
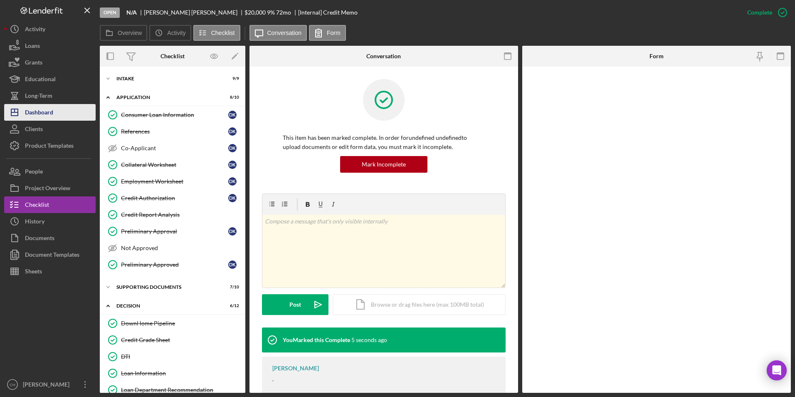
click at [47, 109] on div "Dashboard" at bounding box center [39, 113] width 28 height 19
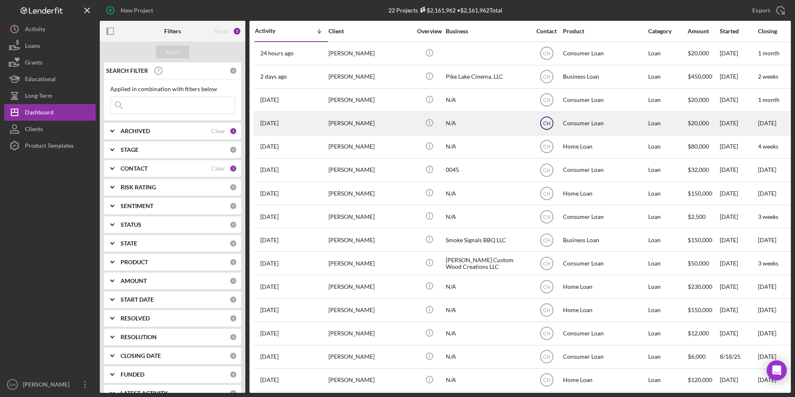
click at [551, 120] on icon "CH" at bounding box center [547, 123] width 21 height 21
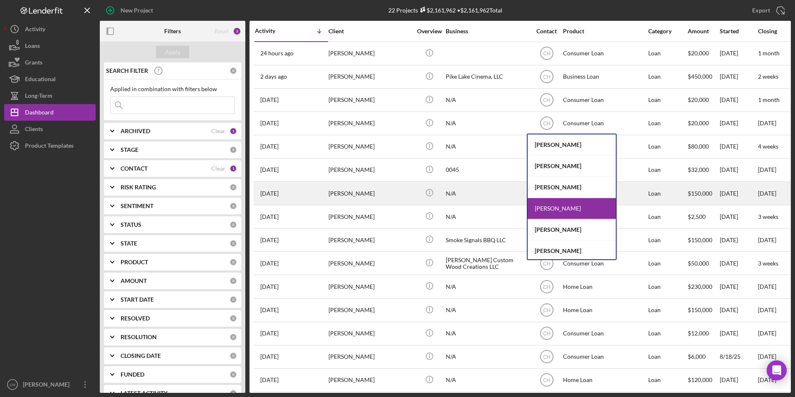
click at [547, 186] on div "[PERSON_NAME]" at bounding box center [572, 187] width 88 height 21
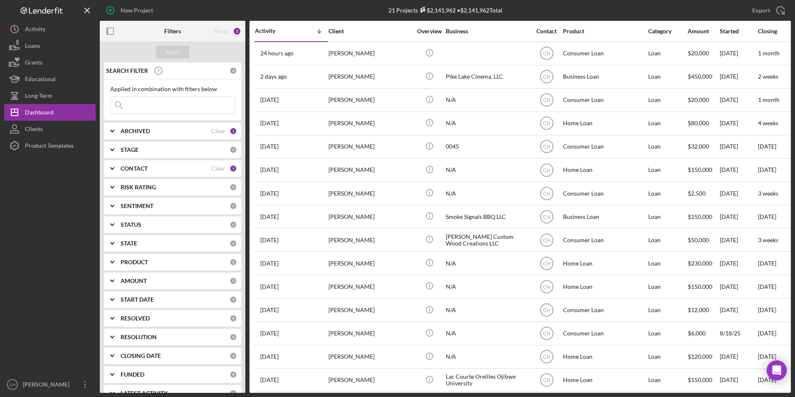
click at [130, 169] on b "CONTACT" at bounding box center [134, 168] width 27 height 7
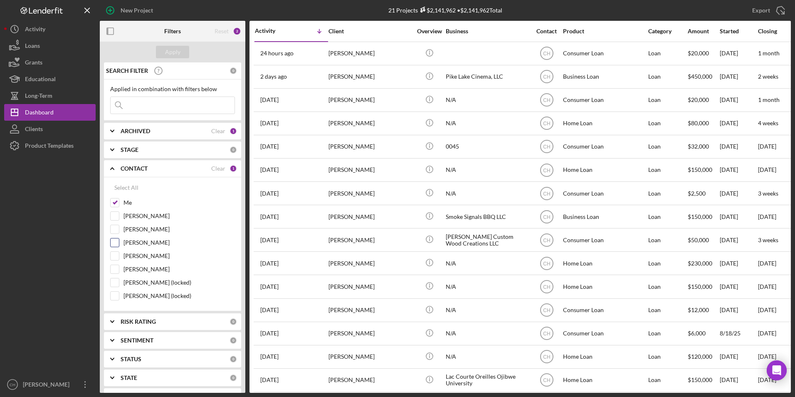
click at [118, 243] on input "[PERSON_NAME]" at bounding box center [115, 242] width 8 height 8
checkbox input "true"
click at [184, 57] on button "Apply" at bounding box center [172, 52] width 33 height 12
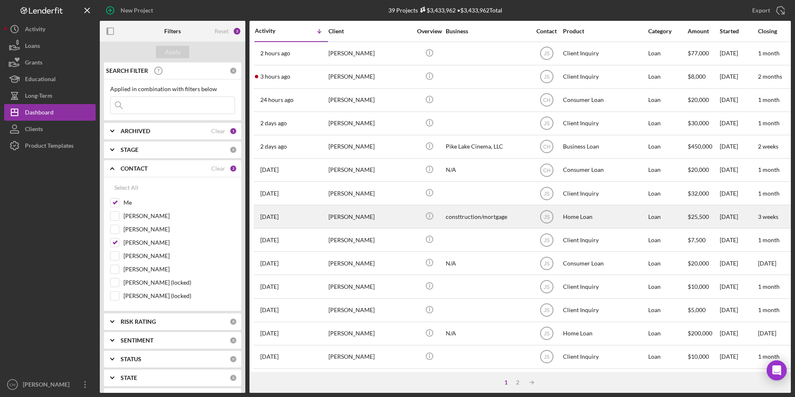
click at [340, 218] on div "[PERSON_NAME]" at bounding box center [370, 217] width 83 height 22
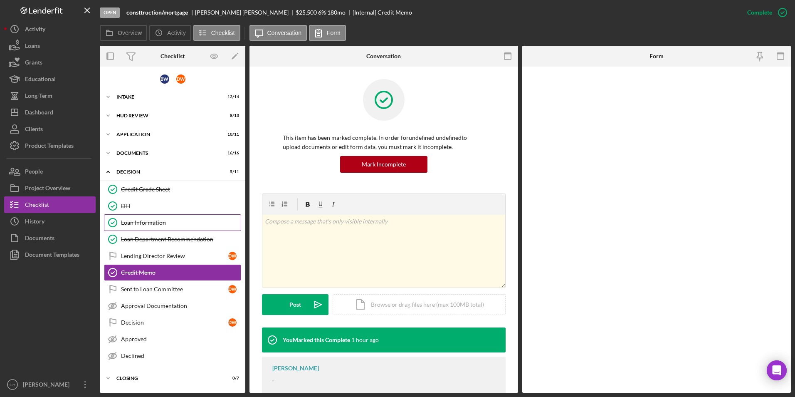
drag, startPoint x: 146, startPoint y: 222, endPoint x: 155, endPoint y: 222, distance: 8.7
click at [146, 222] on div "Loan Information" at bounding box center [181, 222] width 120 height 7
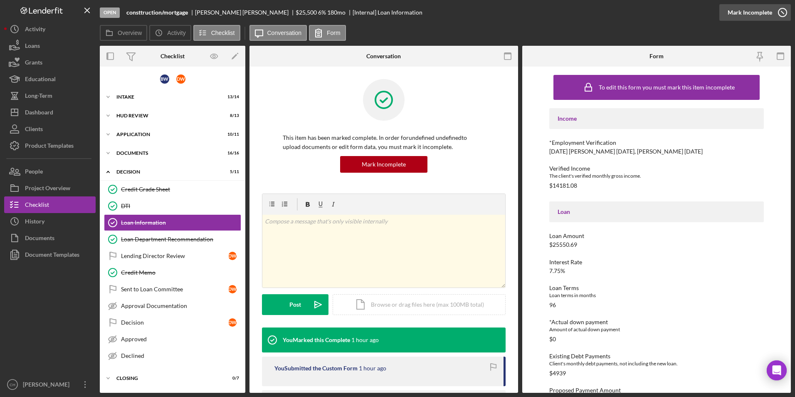
click at [749, 14] on div "Mark Incomplete" at bounding box center [750, 12] width 45 height 17
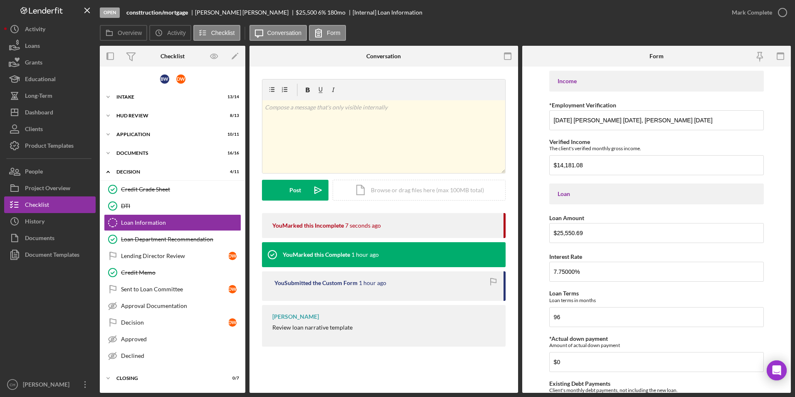
drag, startPoint x: 598, startPoint y: 297, endPoint x: 544, endPoint y: 309, distance: 55.2
click at [544, 309] on form "Income *Employment Verification [DATE] [PERSON_NAME] [DATE], [PERSON_NAME] [DAT…" at bounding box center [657, 230] width 269 height 326
drag, startPoint x: 639, startPoint y: 320, endPoint x: 550, endPoint y: 334, distance: 89.6
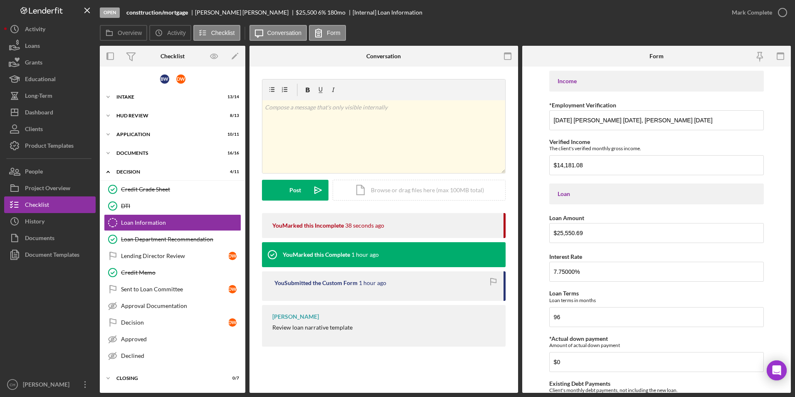
type input "Personal home"
drag, startPoint x: 559, startPoint y: 271, endPoint x: 567, endPoint y: 281, distance: 12.7
drag, startPoint x: 587, startPoint y: 342, endPoint x: 556, endPoint y: 346, distance: 31.4
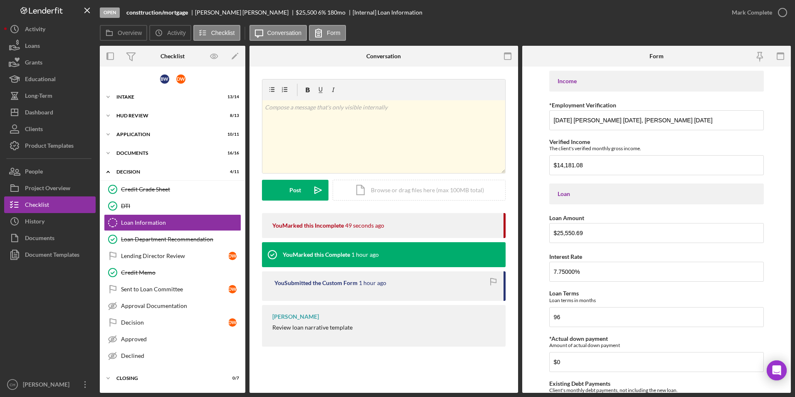
type input "$450,000"
drag, startPoint x: 571, startPoint y: 389, endPoint x: 550, endPoint y: 392, distance: 21.0
type input "0.06"
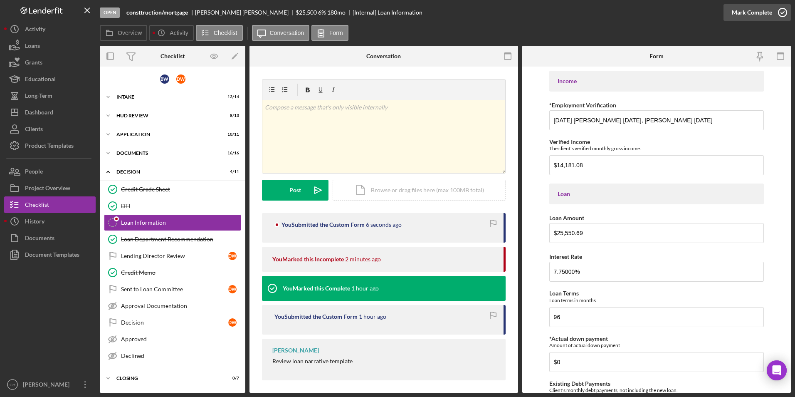
click at [758, 8] on div "Mark Complete" at bounding box center [752, 12] width 40 height 17
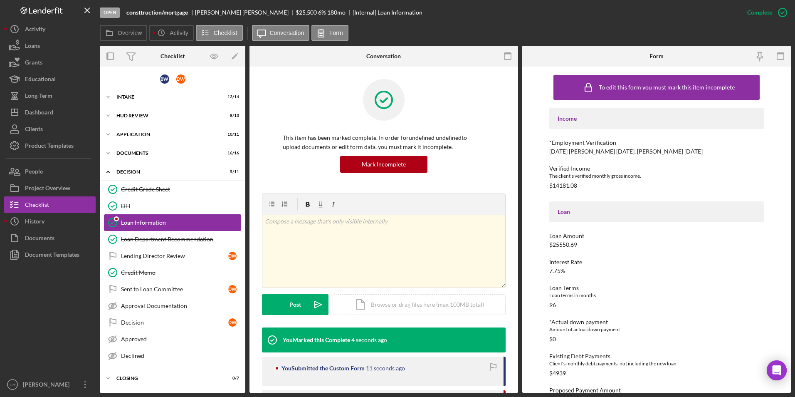
click at [168, 225] on div "Loan Information" at bounding box center [181, 222] width 120 height 7
click at [165, 241] on div "Loan Department Recommendation" at bounding box center [181, 239] width 120 height 7
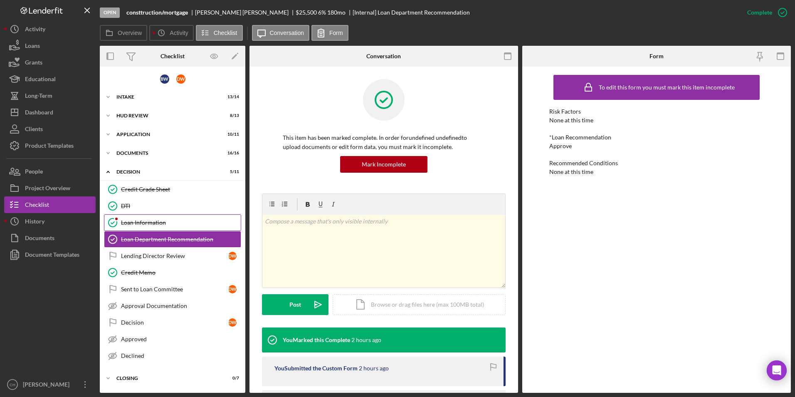
click at [167, 218] on link "Loan Information Loan Information" at bounding box center [172, 222] width 137 height 17
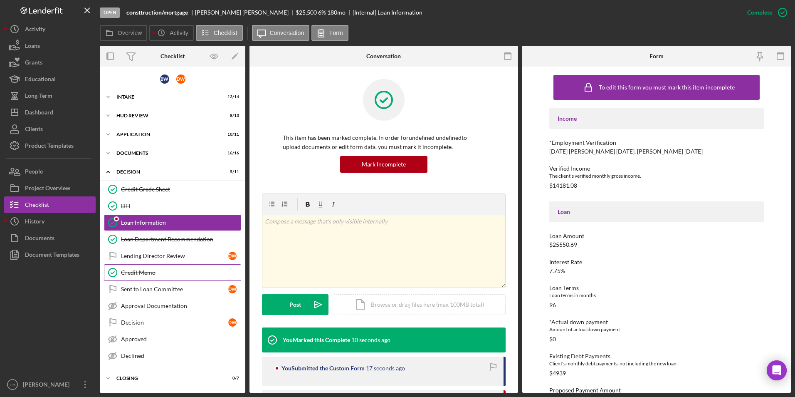
click at [152, 275] on div "Credit Memo" at bounding box center [181, 272] width 120 height 7
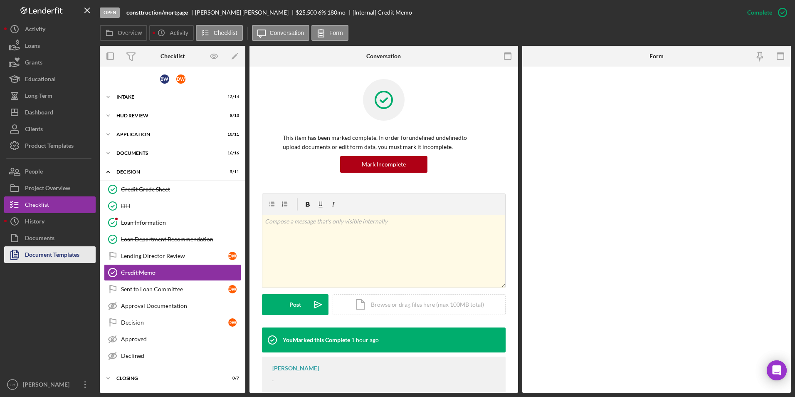
click at [57, 252] on div "Document Templates" at bounding box center [52, 255] width 54 height 19
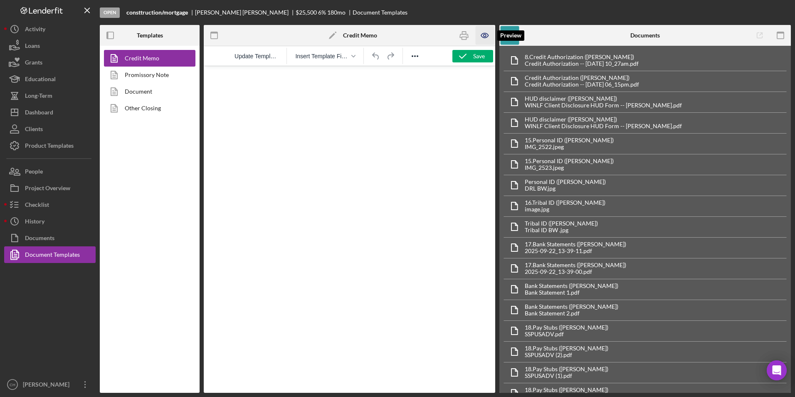
drag, startPoint x: 482, startPoint y: 32, endPoint x: 477, endPoint y: 38, distance: 7.4
click at [482, 32] on icon "button" at bounding box center [485, 35] width 19 height 19
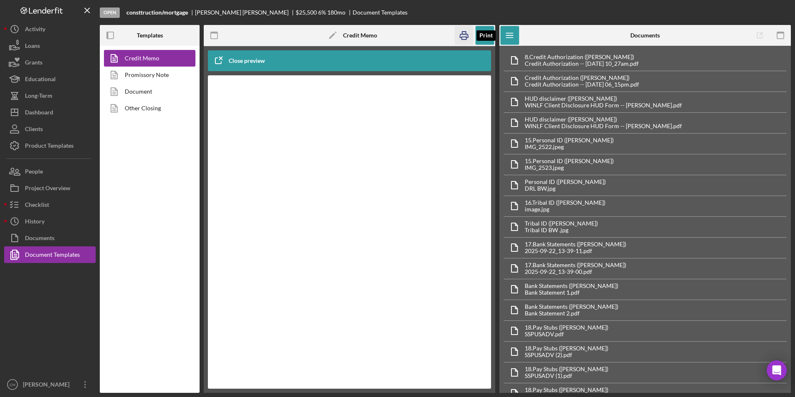
click at [463, 37] on rect "button" at bounding box center [464, 38] width 5 height 2
click at [484, 37] on icon "button" at bounding box center [485, 35] width 19 height 19
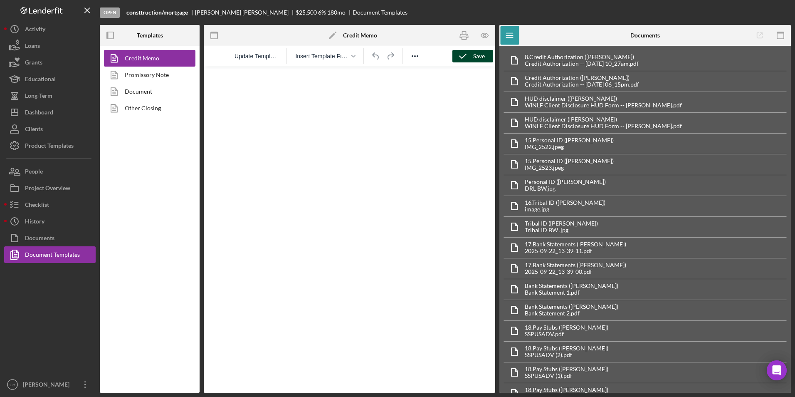
click at [473, 52] on div "Save" at bounding box center [479, 56] width 12 height 12
click at [44, 113] on div "Dashboard" at bounding box center [39, 113] width 28 height 19
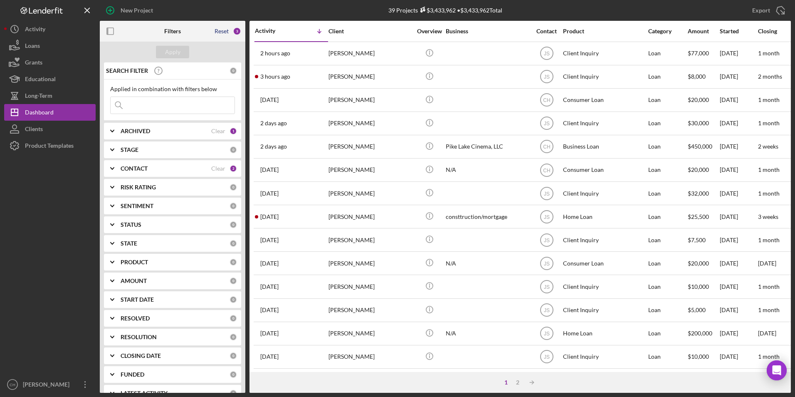
click at [225, 35] on div "Reset" at bounding box center [222, 31] width 14 height 7
click at [181, 53] on button "Apply" at bounding box center [172, 52] width 33 height 12
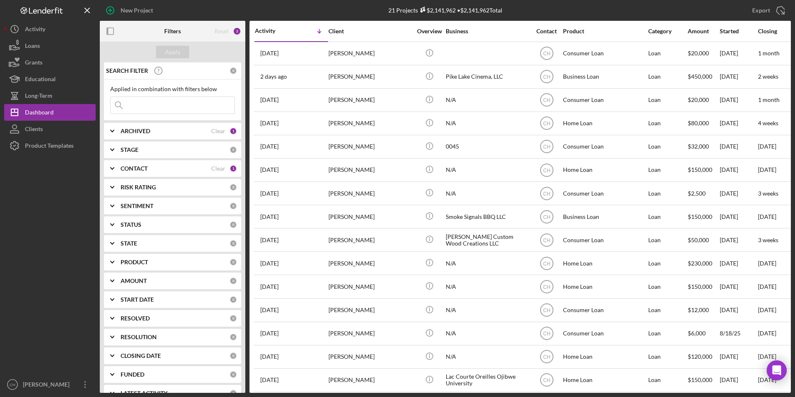
click at [139, 165] on b "CONTACT" at bounding box center [134, 168] width 27 height 7
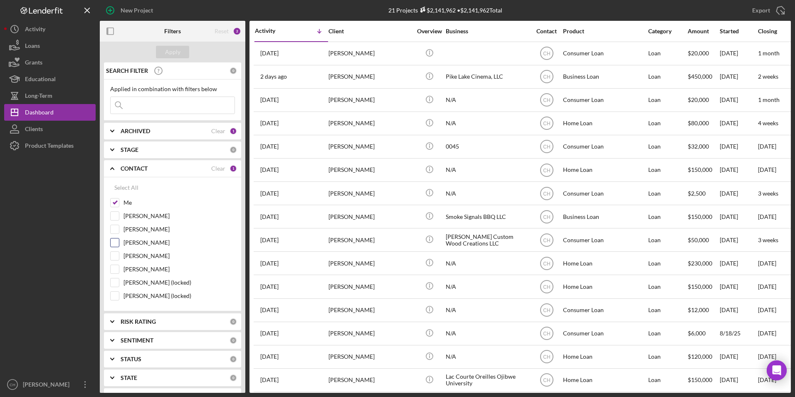
click at [117, 243] on input "[PERSON_NAME]" at bounding box center [115, 242] width 8 height 8
checkbox input "true"
click at [179, 52] on div "Apply" at bounding box center [172, 52] width 15 height 12
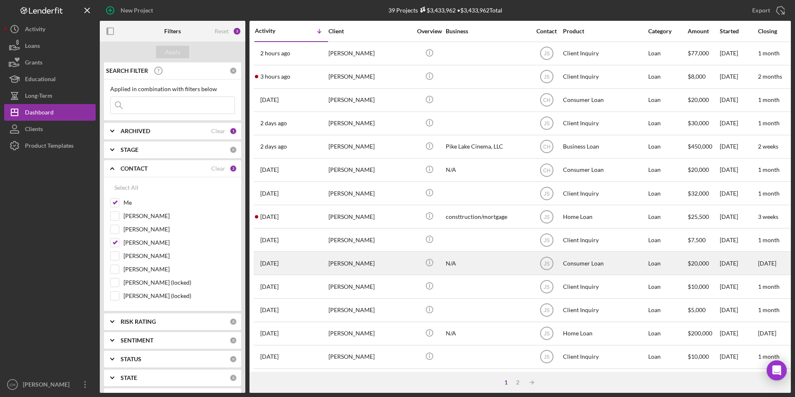
click at [345, 263] on div "[PERSON_NAME]" at bounding box center [370, 263] width 83 height 22
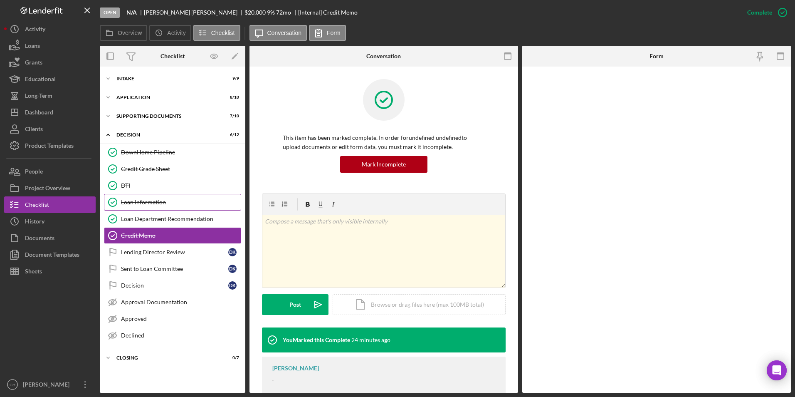
click at [138, 201] on div "Loan Information" at bounding box center [181, 202] width 120 height 7
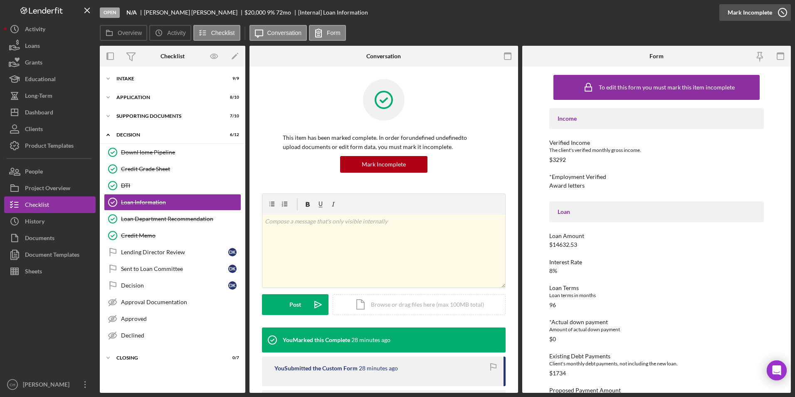
click at [763, 10] on div "Mark Incomplete" at bounding box center [750, 12] width 45 height 17
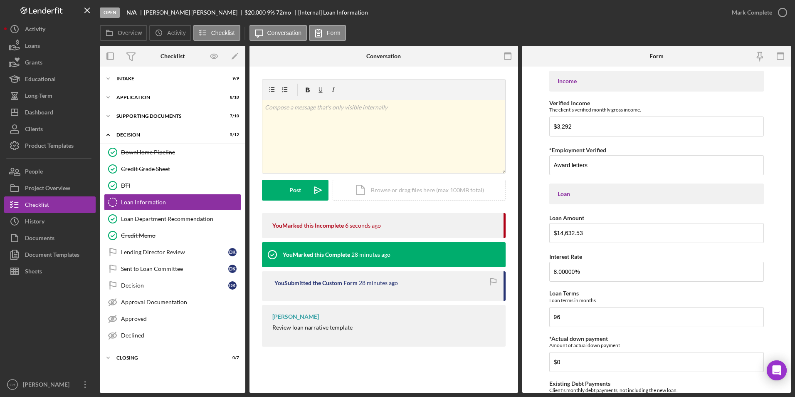
drag, startPoint x: 603, startPoint y: 152, endPoint x: 550, endPoint y: 157, distance: 53.5
type input "Land and pole barn"
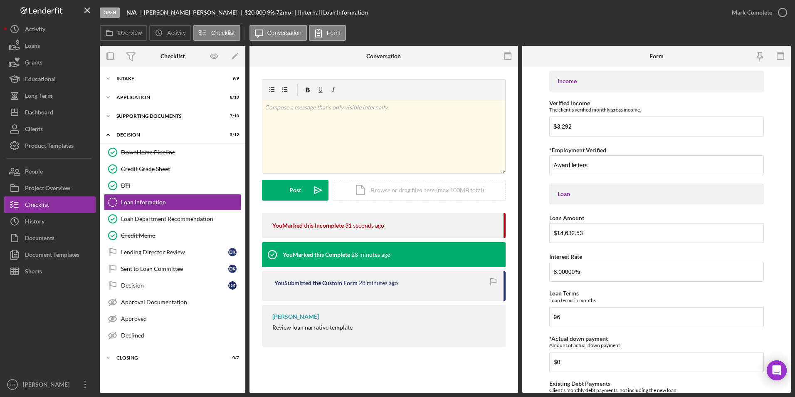
drag, startPoint x: 580, startPoint y: 275, endPoint x: 556, endPoint y: 278, distance: 24.3
type input "$53,000"
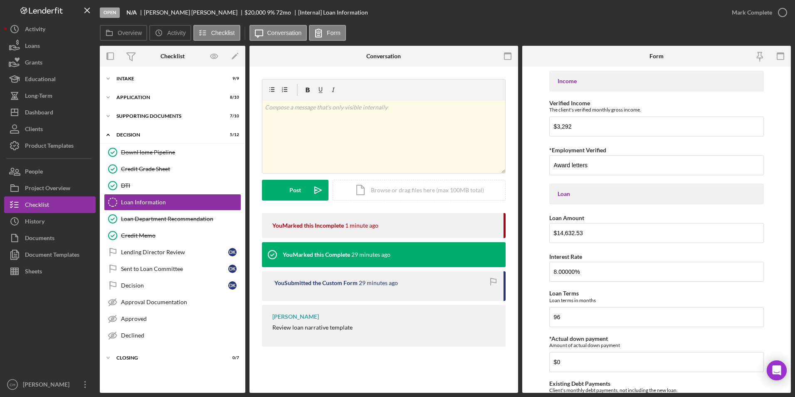
type input "2"
type input "0.28"
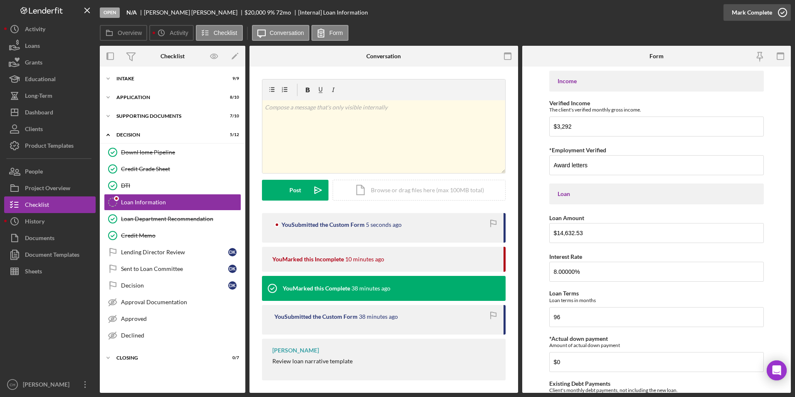
click at [738, 12] on div "Mark Complete" at bounding box center [752, 12] width 40 height 17
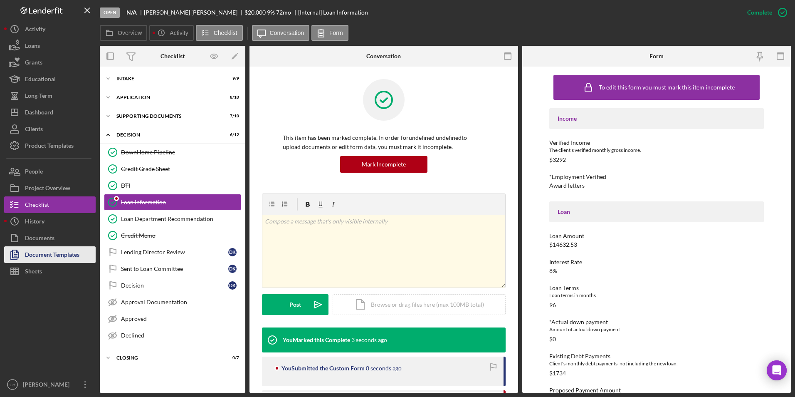
click at [42, 253] on div "Document Templates" at bounding box center [52, 255] width 54 height 19
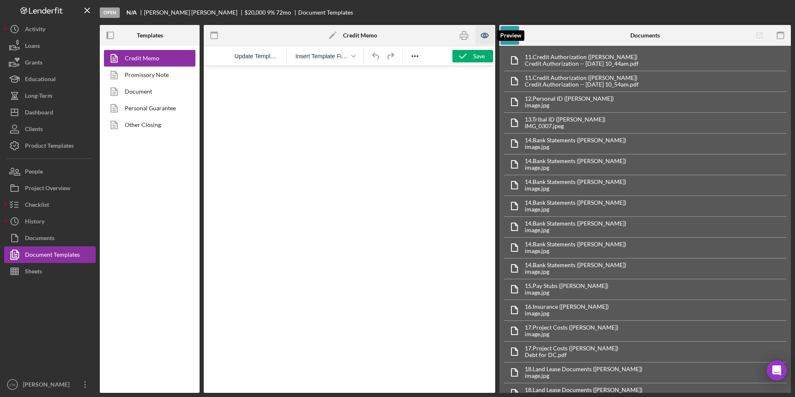
click at [487, 33] on icon "button" at bounding box center [485, 35] width 19 height 19
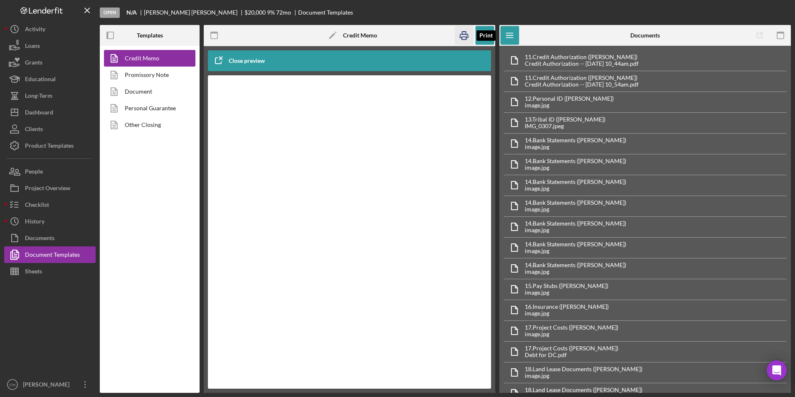
click at [461, 37] on icon "button" at bounding box center [464, 35] width 19 height 19
